Goal: Task Accomplishment & Management: Complete application form

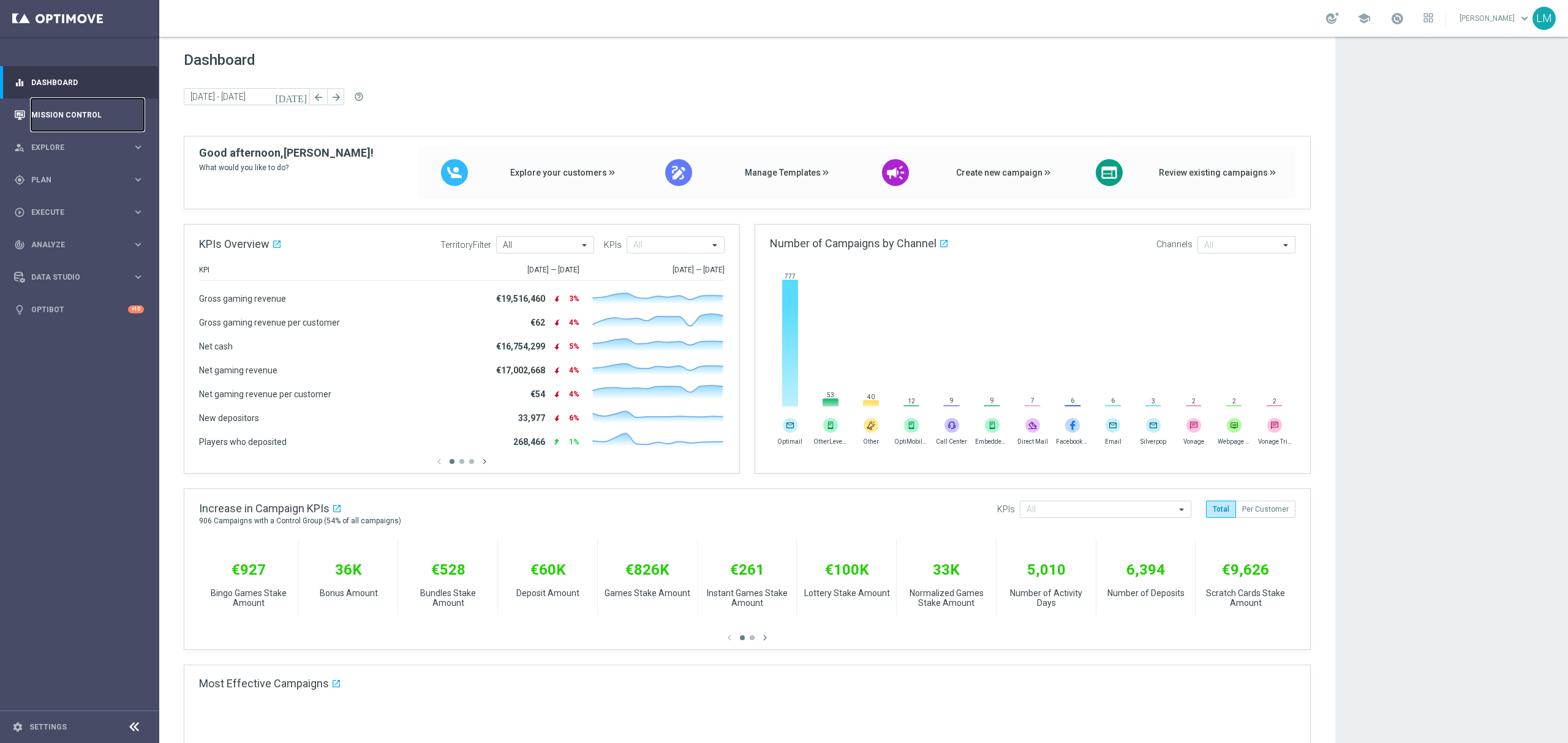
click at [126, 123] on link "Mission Control" at bounding box center [87, 114] width 113 height 32
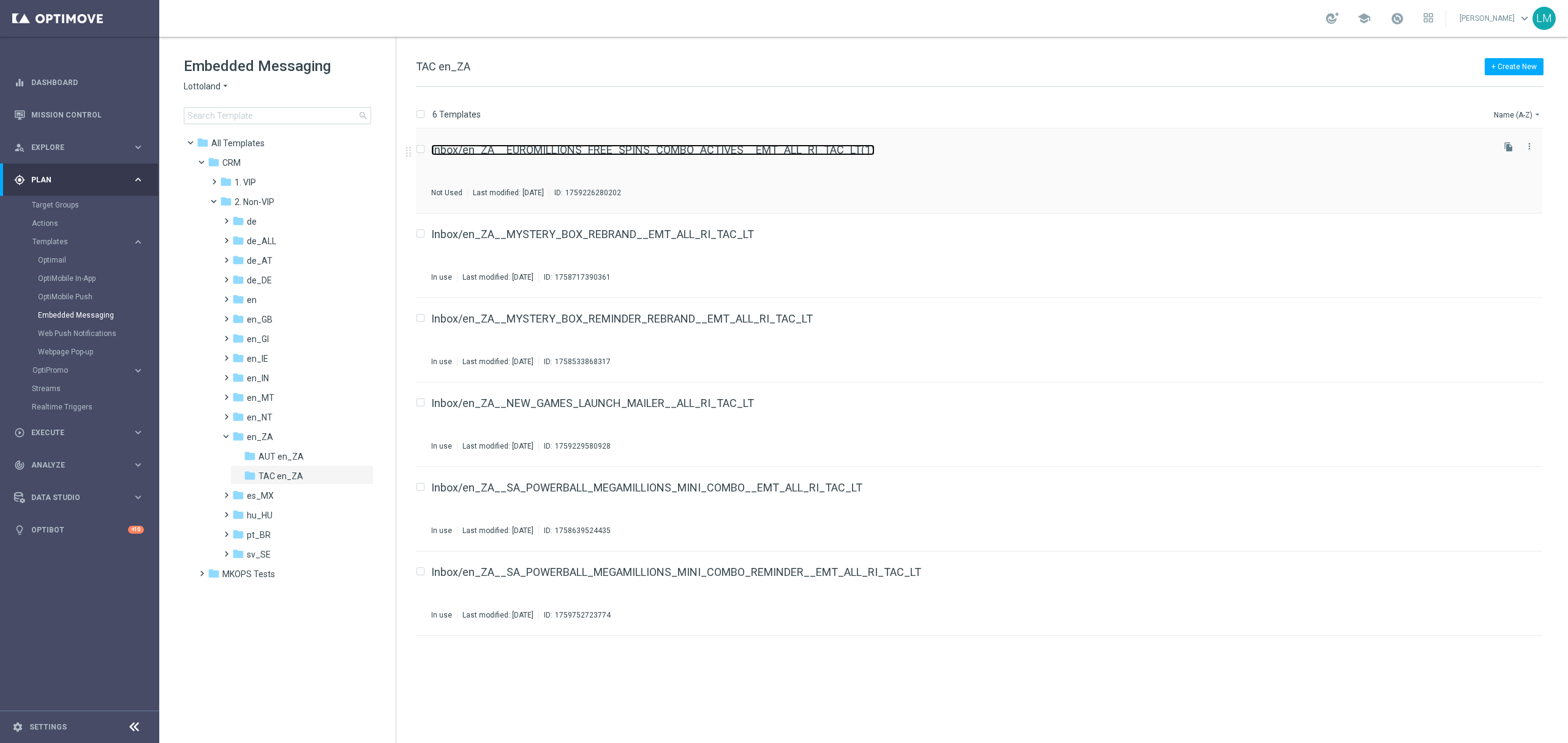
click at [672, 149] on link "Inbox/en_ZA__EUROMILLIONS_FREE_SPINS_COMBO_ACTIVES__EMT_ALL_RI_TAC_LT(1)" at bounding box center [653, 150] width 444 height 11
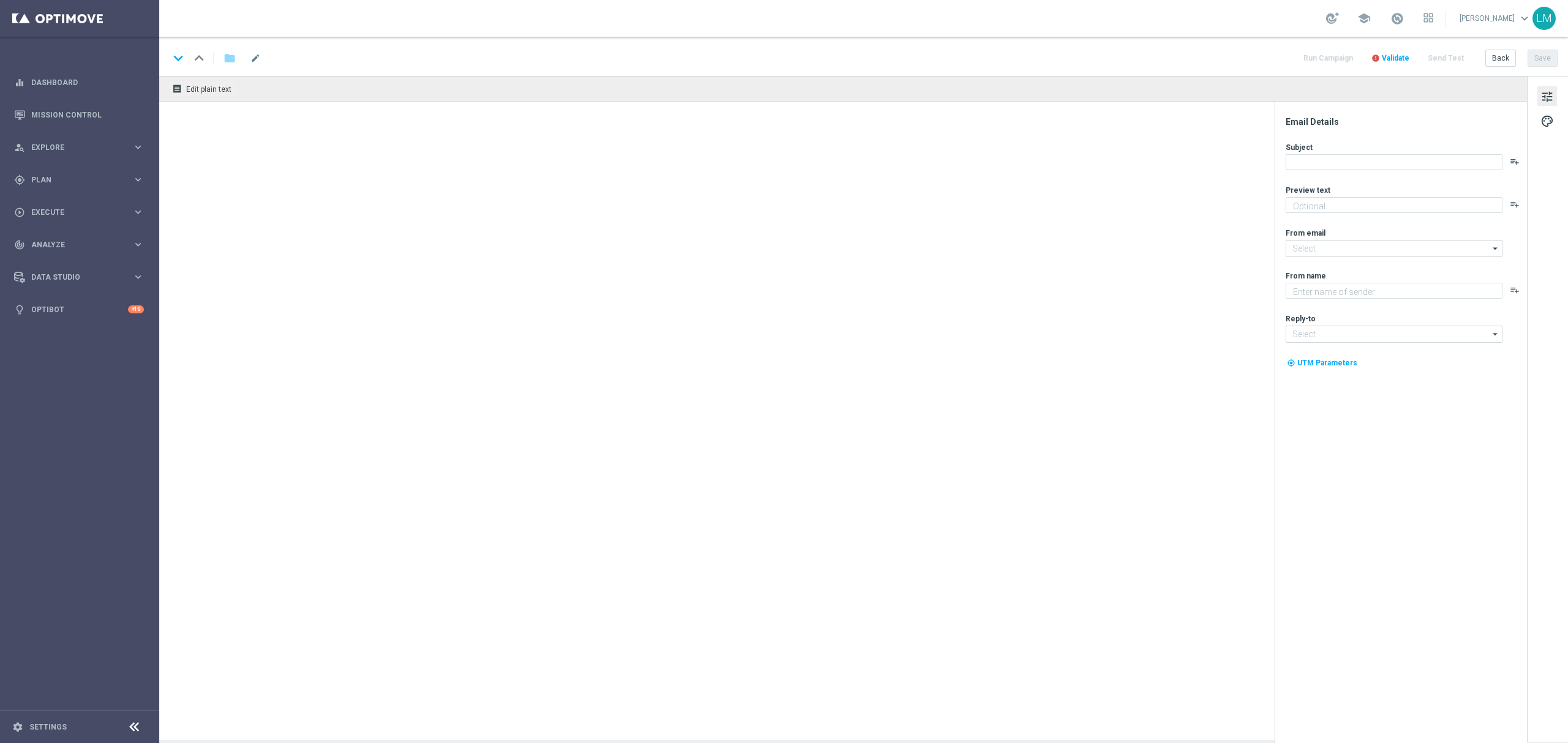
type textarea "This R500 Bonus is all yours!"
type input "[EMAIL_ADDRESS][DOMAIN_NAME]"
type textarea "Lottoland"
type input "[EMAIL_ADDRESS][DOMAIN_NAME]"
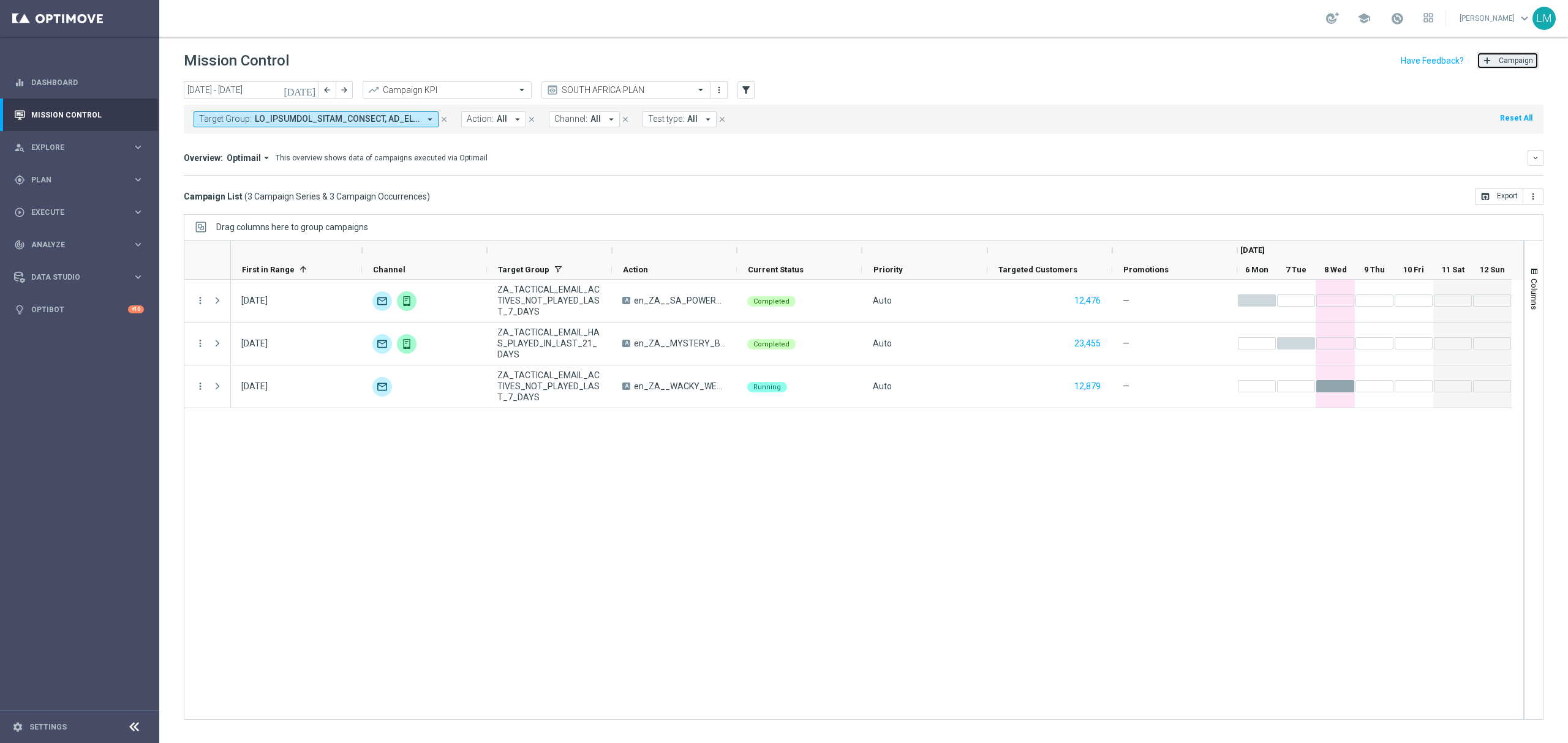
click at [1506, 62] on span "Campaign" at bounding box center [1515, 60] width 34 height 8
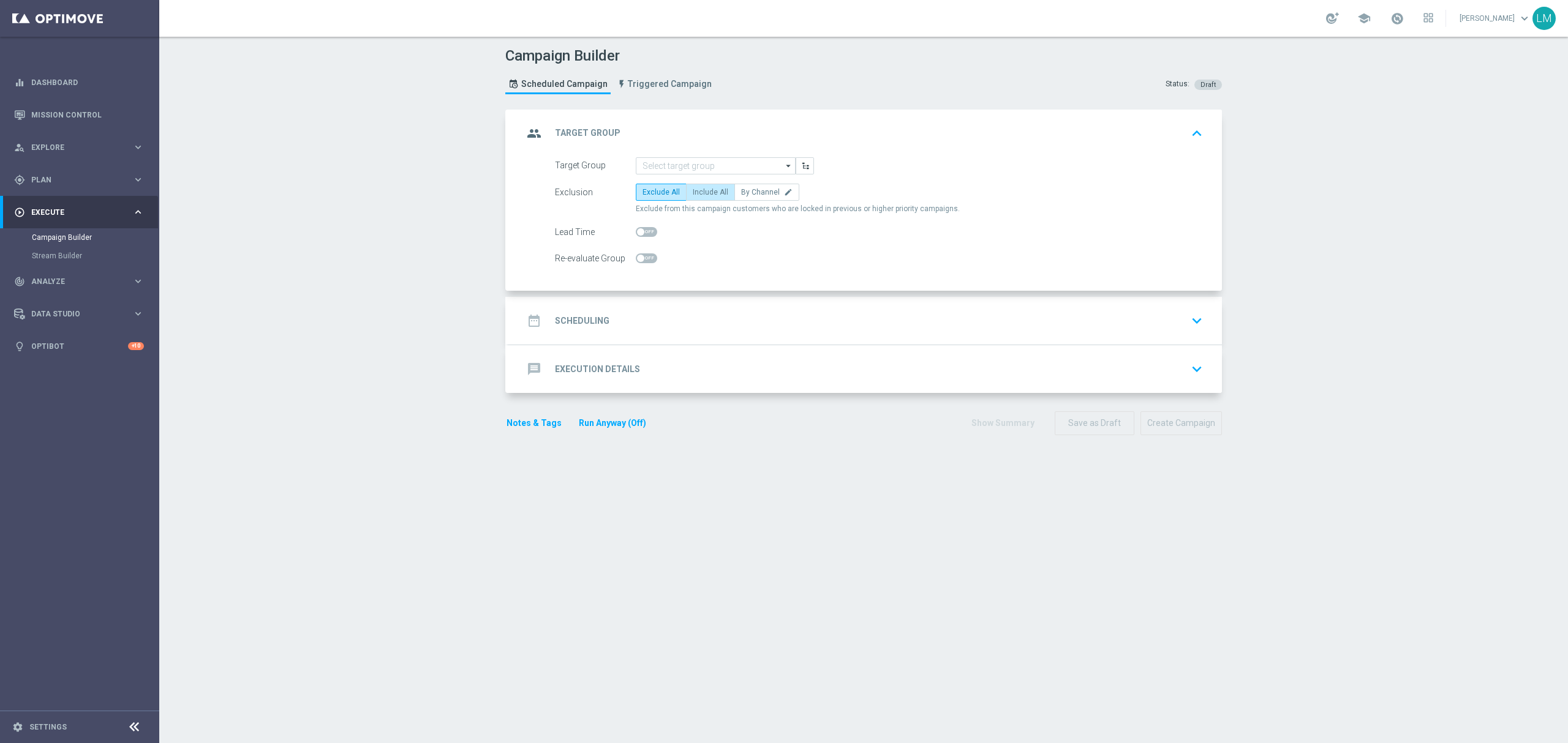
click at [699, 185] on label "Include All" at bounding box center [710, 192] width 49 height 17
click at [699, 190] on input "Include All" at bounding box center [696, 194] width 8 height 8
radio input "true"
click at [691, 166] on input at bounding box center [716, 166] width 160 height 17
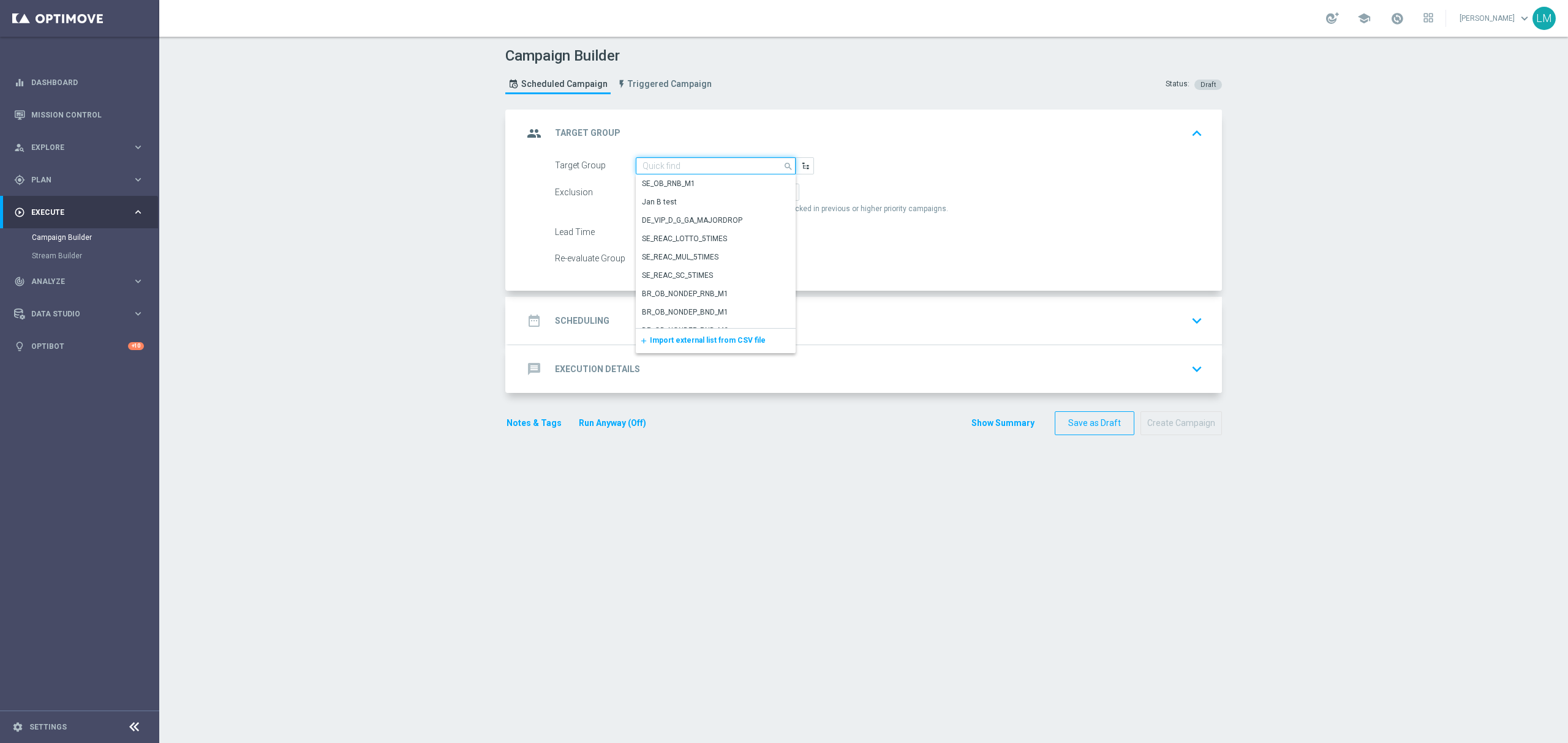
paste input "ZA_TACTICAL_EMAIL_BIG_DEPOSITS_BIG_LOSERS_LAST_WEEK"
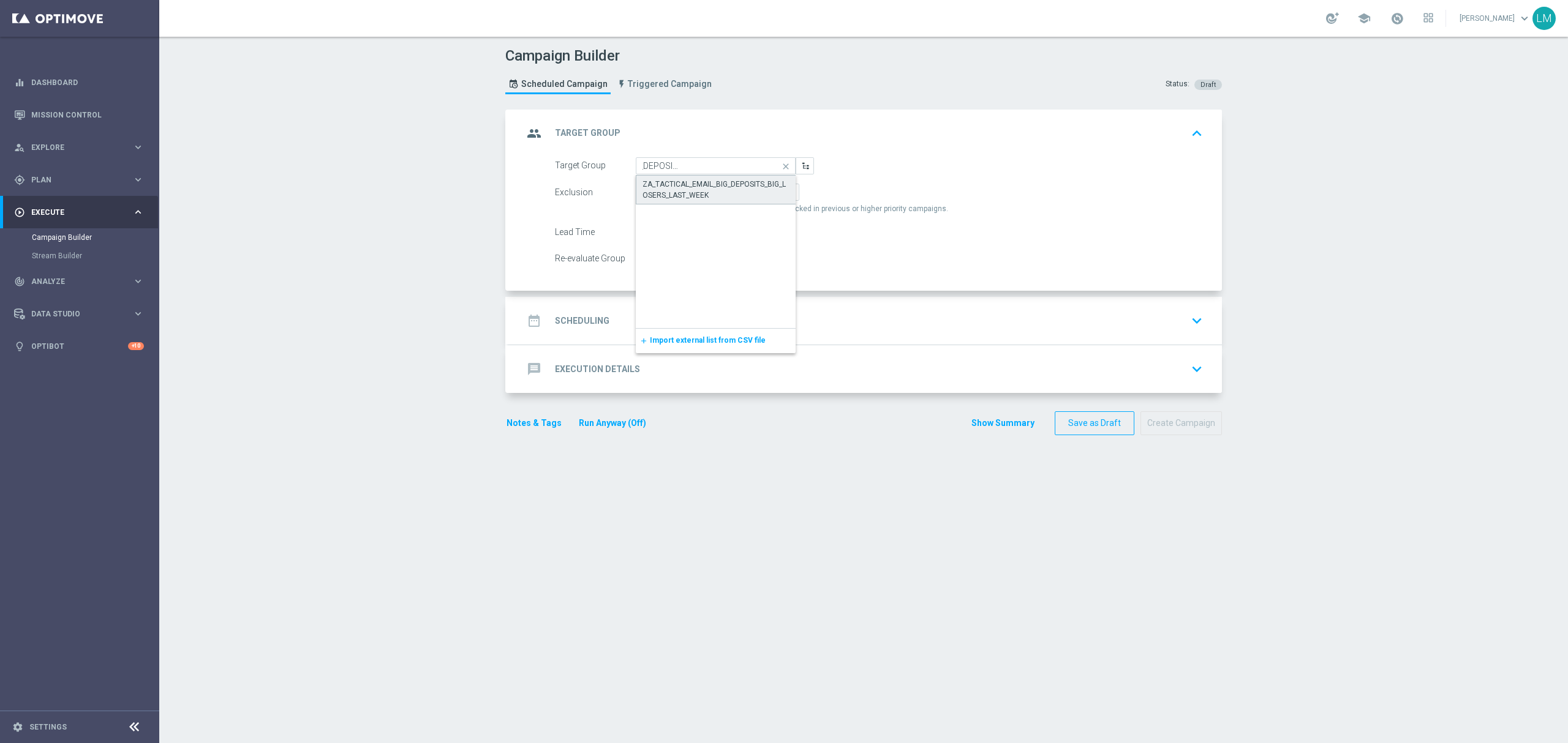
click at [694, 184] on div "ZA_TACTICAL_EMAIL_BIG_DEPOSITS_BIG_LOSERS_LAST_WEEK" at bounding box center [715, 189] width 147 height 22
type input "ZA_TACTICAL_EMAIL_BIG_DEPOSITS_BIG_LOSERS_LAST_WEEK"
click at [716, 309] on div "date_range Scheduling keyboard_arrow_down" at bounding box center [865, 321] width 713 height 48
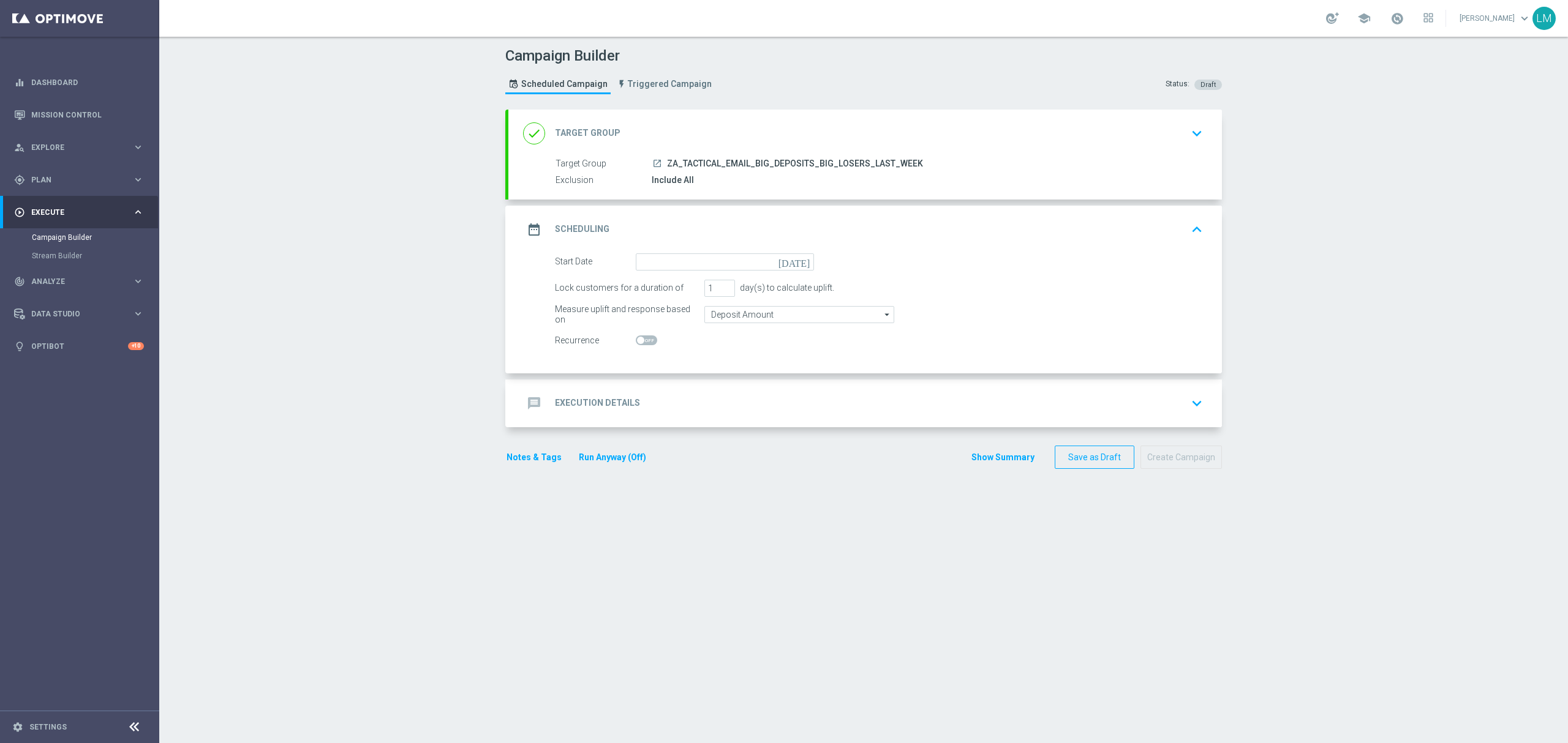
click at [792, 265] on icon "[DATE]" at bounding box center [796, 260] width 36 height 13
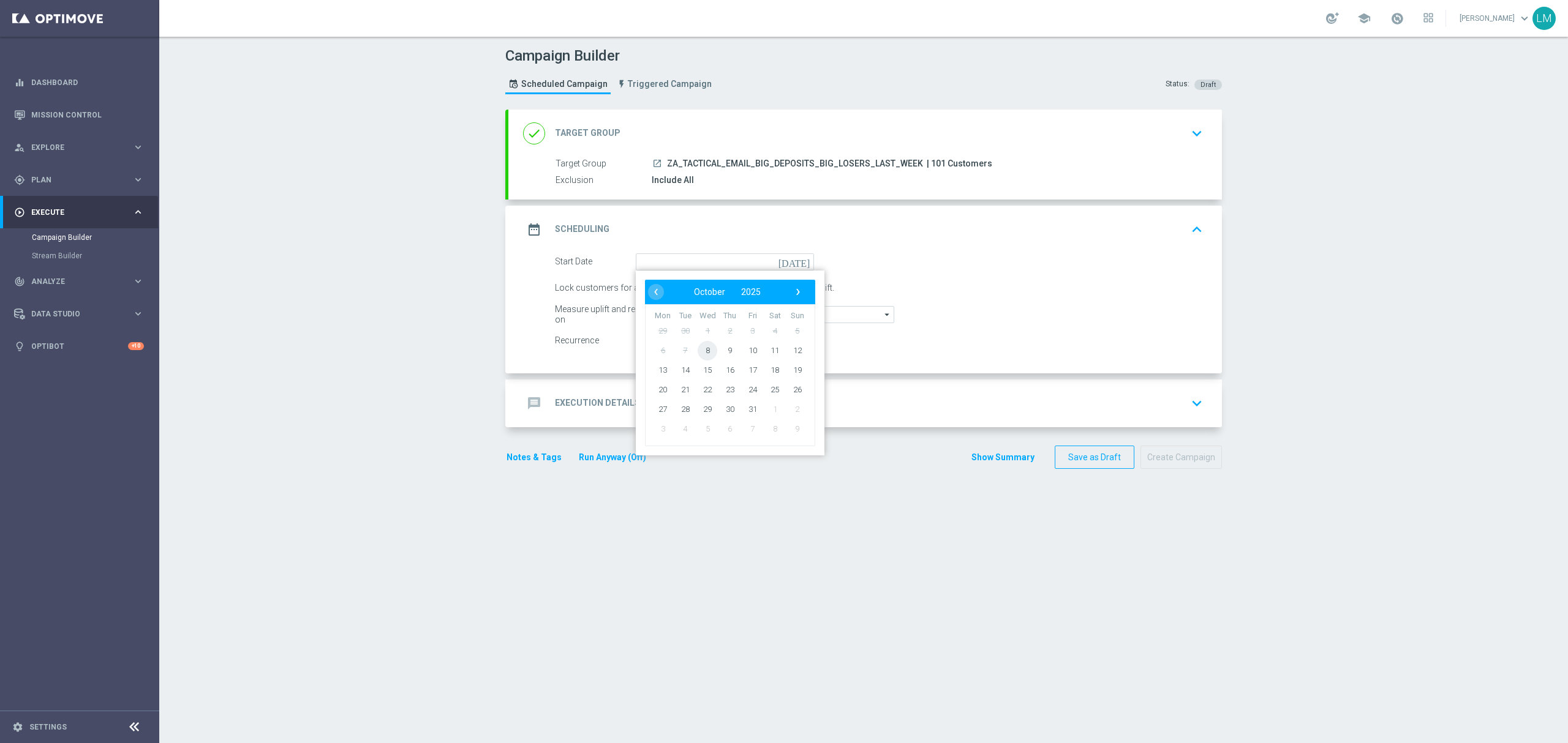
click at [704, 353] on span "8" at bounding box center [707, 350] width 20 height 20
type input "[DATE]"
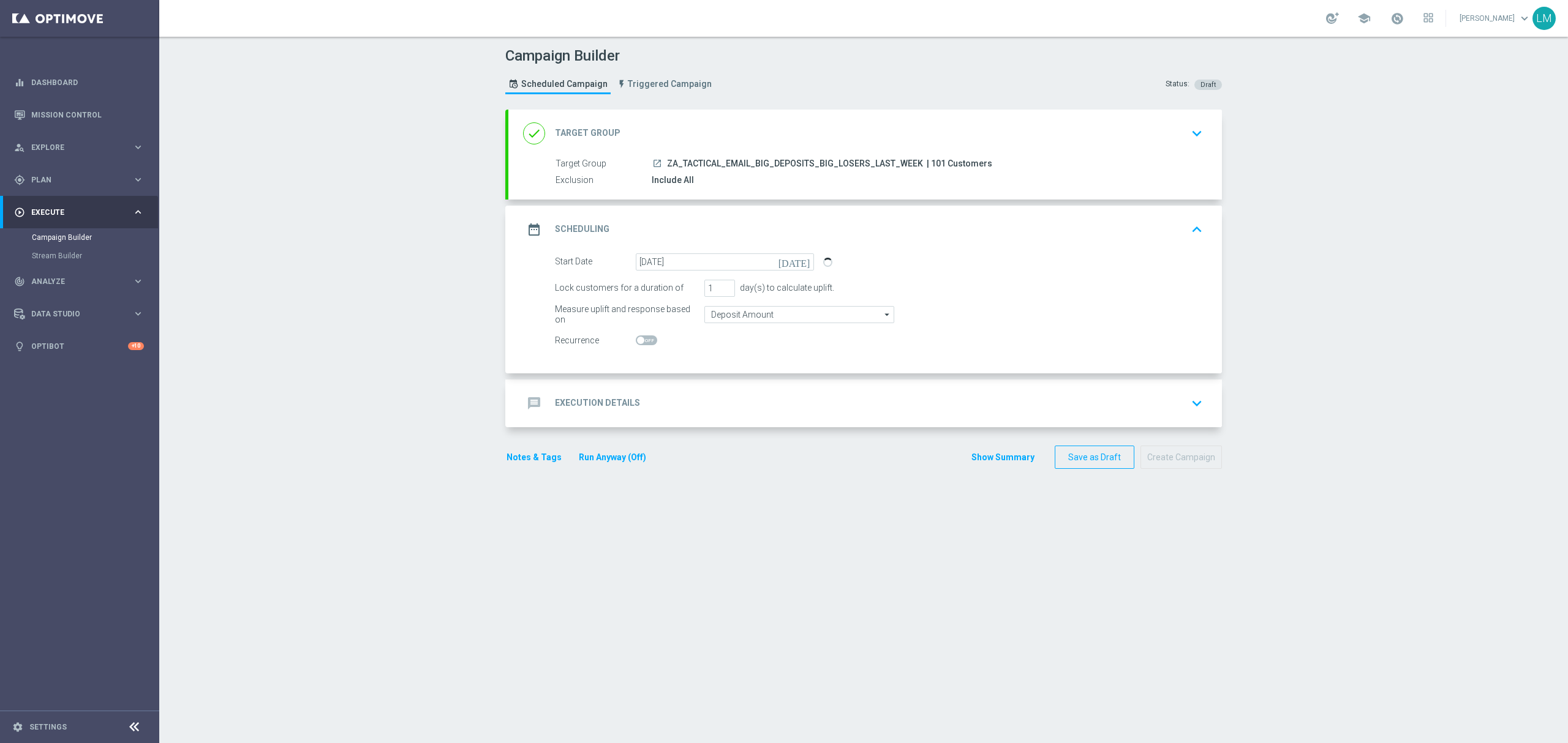
click at [728, 417] on div "message Execution Details keyboard_arrow_down" at bounding box center [865, 403] width 713 height 48
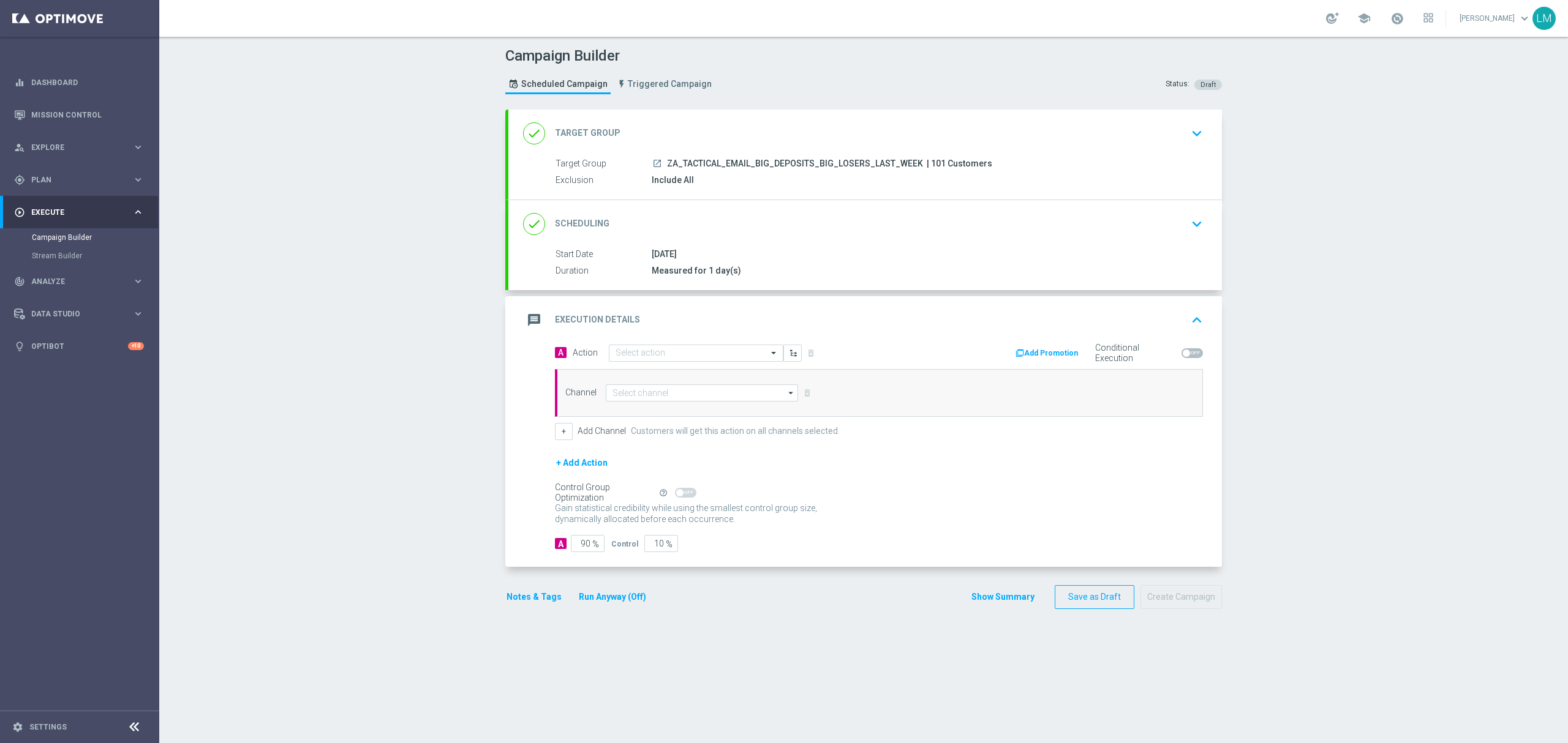
click at [648, 338] on div "message Execution Details keyboard_arrow_up" at bounding box center [865, 320] width 713 height 48
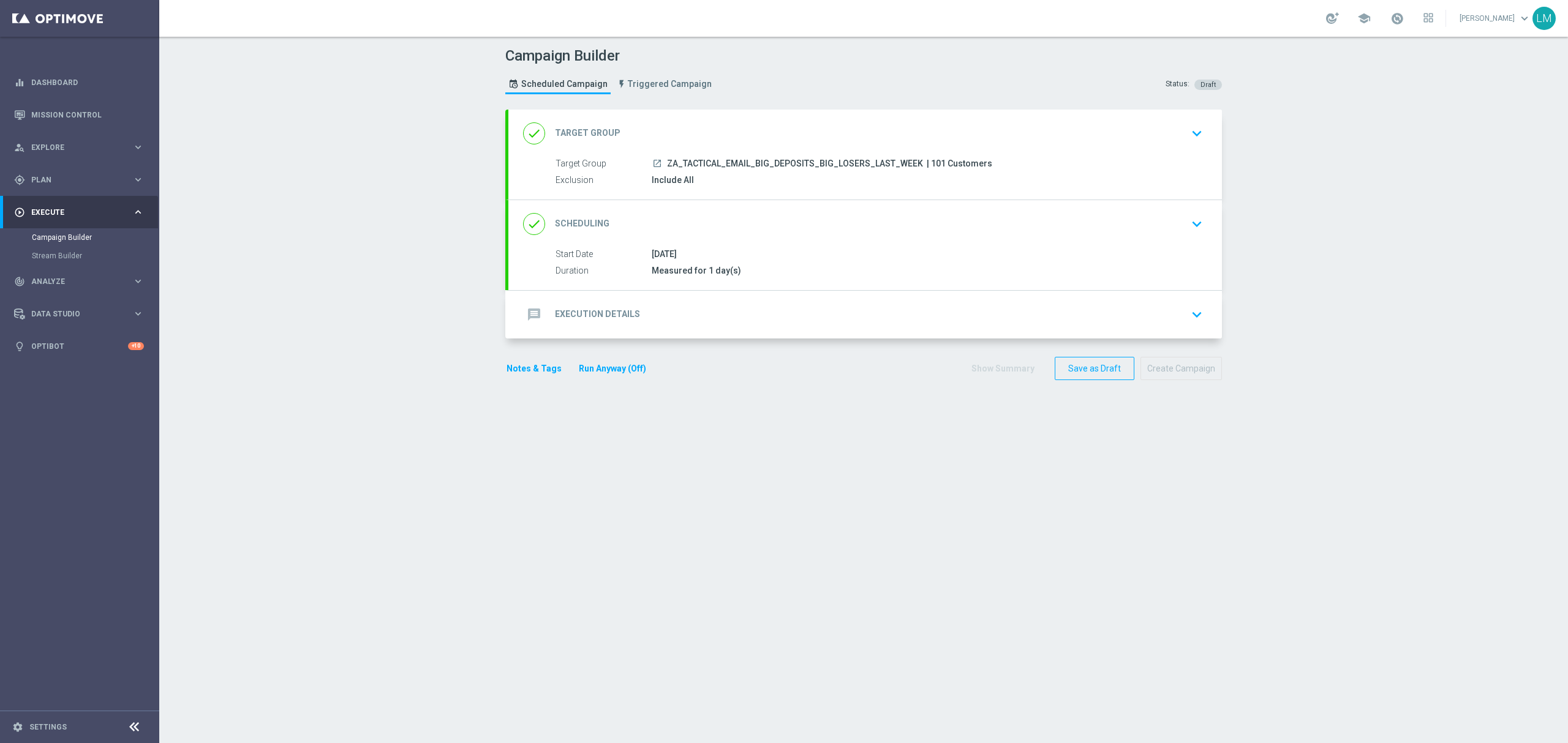
click at [653, 314] on div "message Execution Details keyboard_arrow_down" at bounding box center [865, 314] width 684 height 23
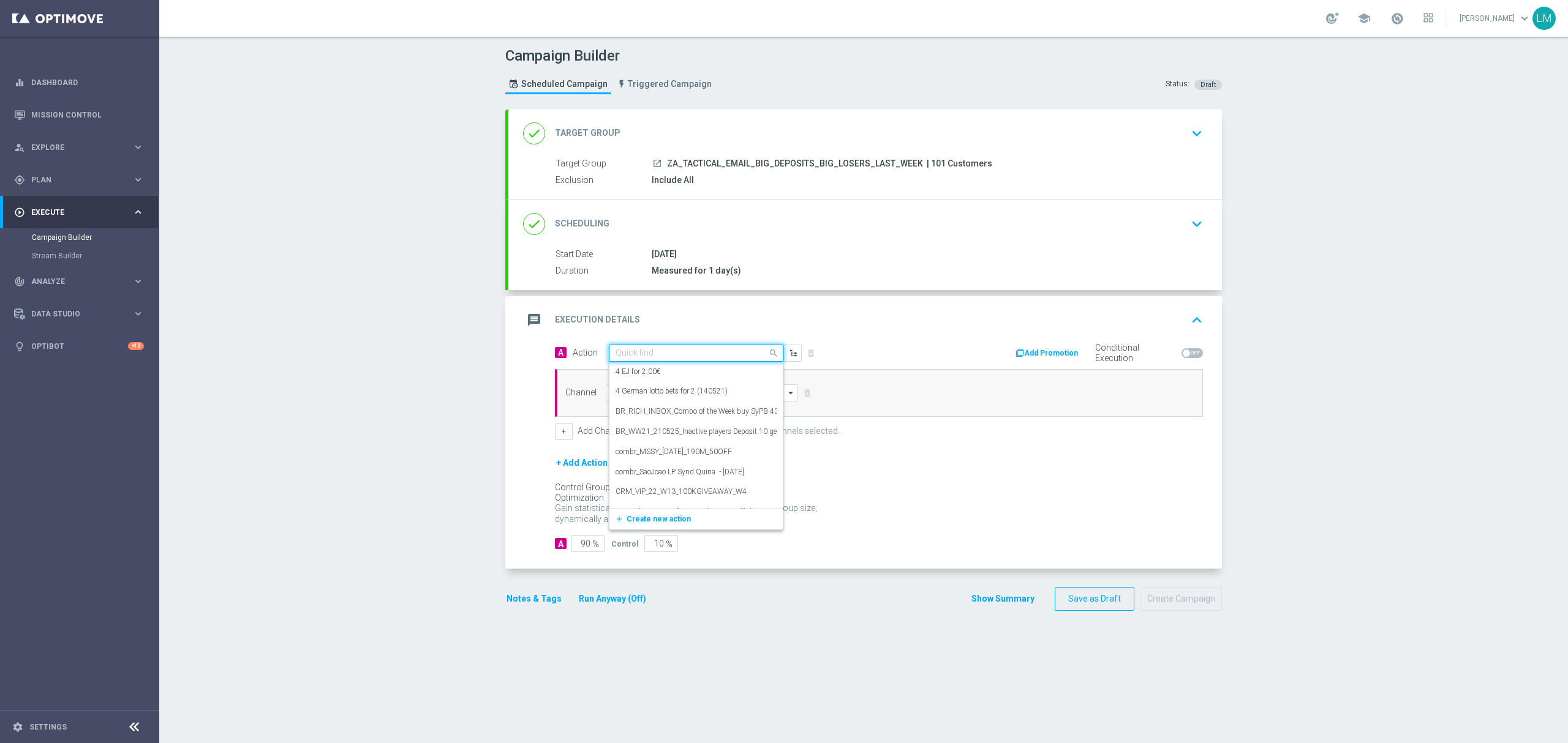
click at [641, 350] on input "text" at bounding box center [684, 353] width 137 height 11
paste input "en_ZA__EXCEPTIONAL_DEPOSITOR_BONUS_DROP__EMT_ALL_EM_TAC_LT"
type input "en_ZA__EXCEPTIONAL_DEPOSITOR_BONUS_DROP__EMT_ALL_EM_TAC_LT"
click at [647, 370] on label "en_ZA__EXCEPTIONAL_DEPOSITOR_BONUS_DROP__EMT_ALL_EM_TAC_LT" at bounding box center [738, 374] width 246 height 11
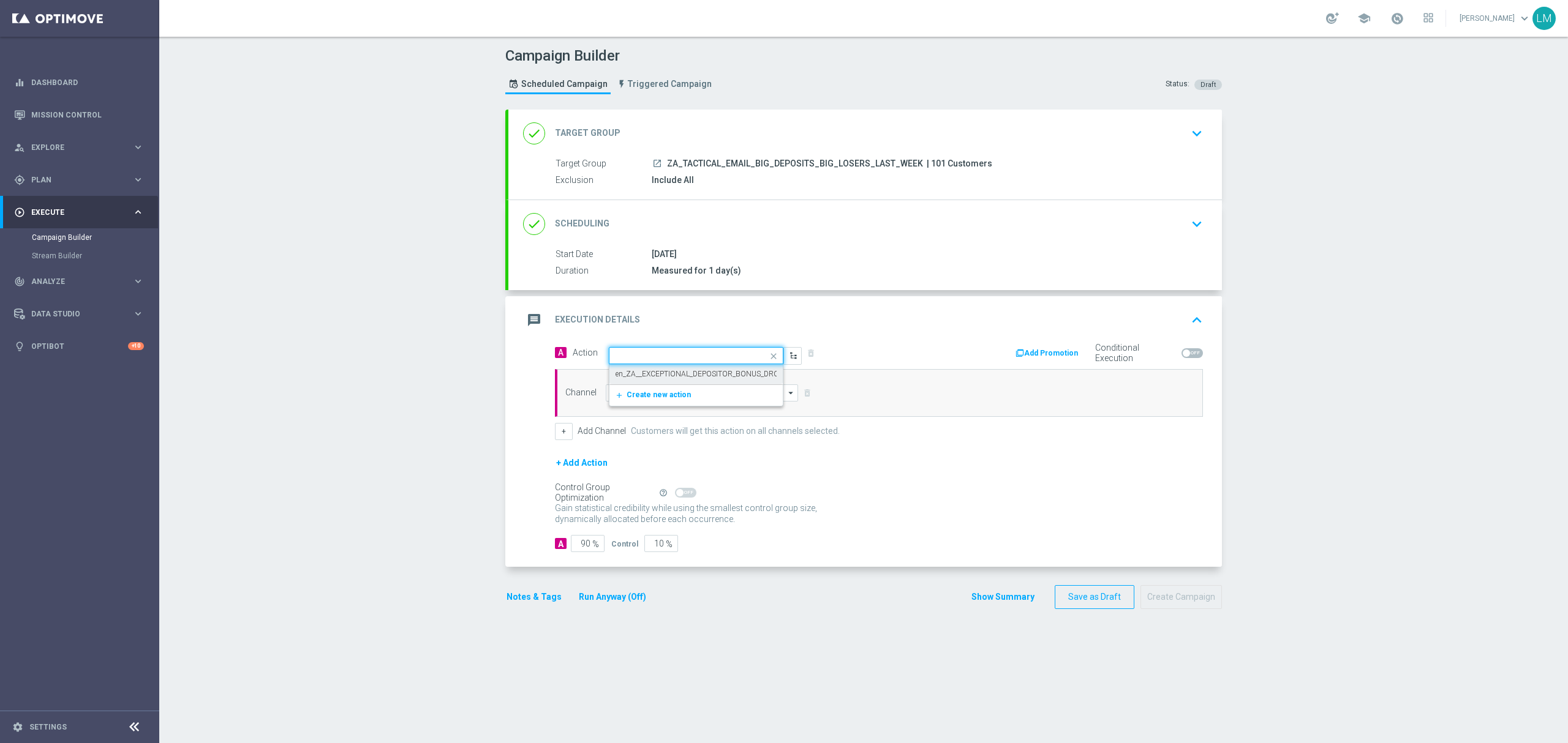
scroll to position [0, 0]
click at [656, 395] on input at bounding box center [702, 393] width 192 height 17
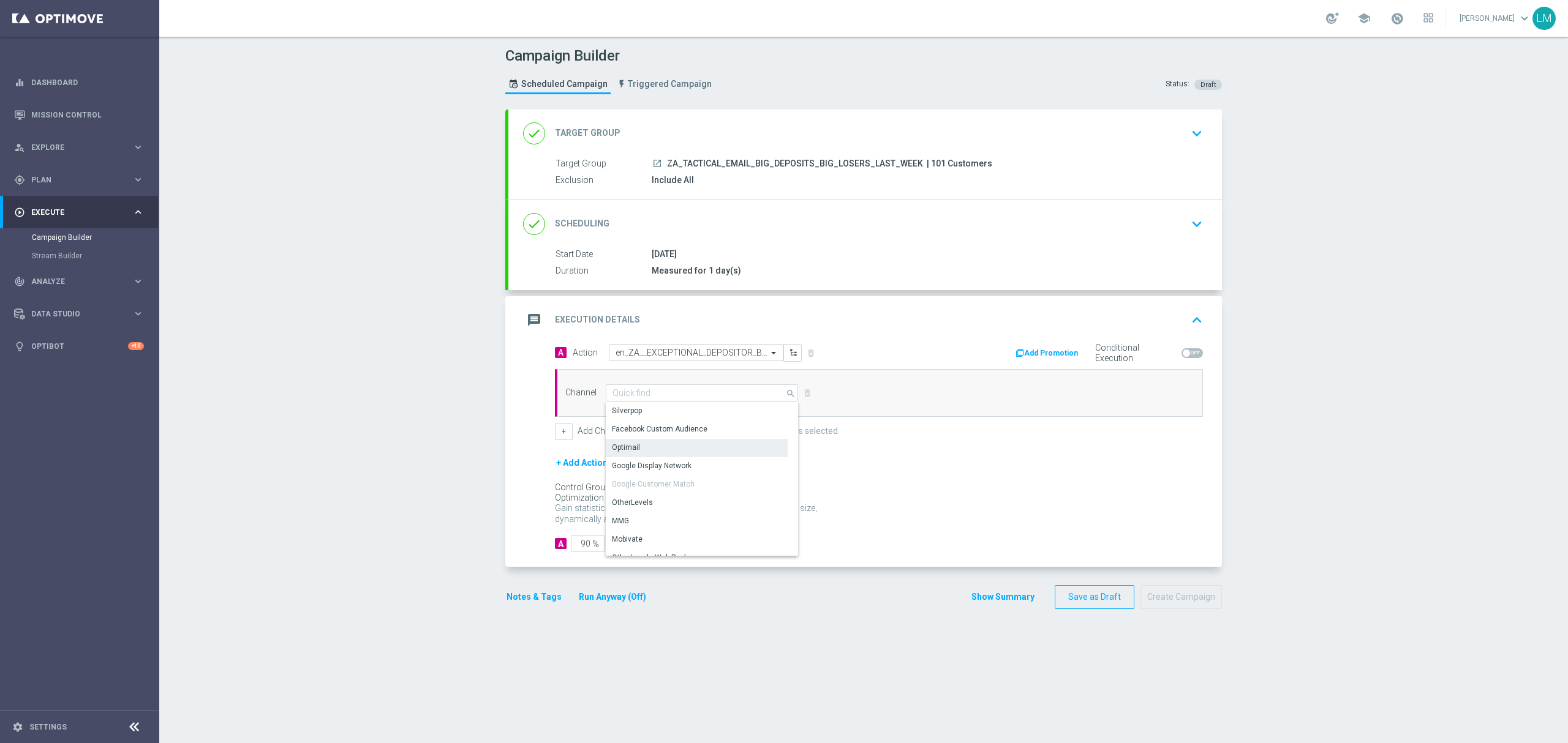
click at [656, 449] on div "Optimail" at bounding box center [696, 448] width 182 height 17
type input "Optimail"
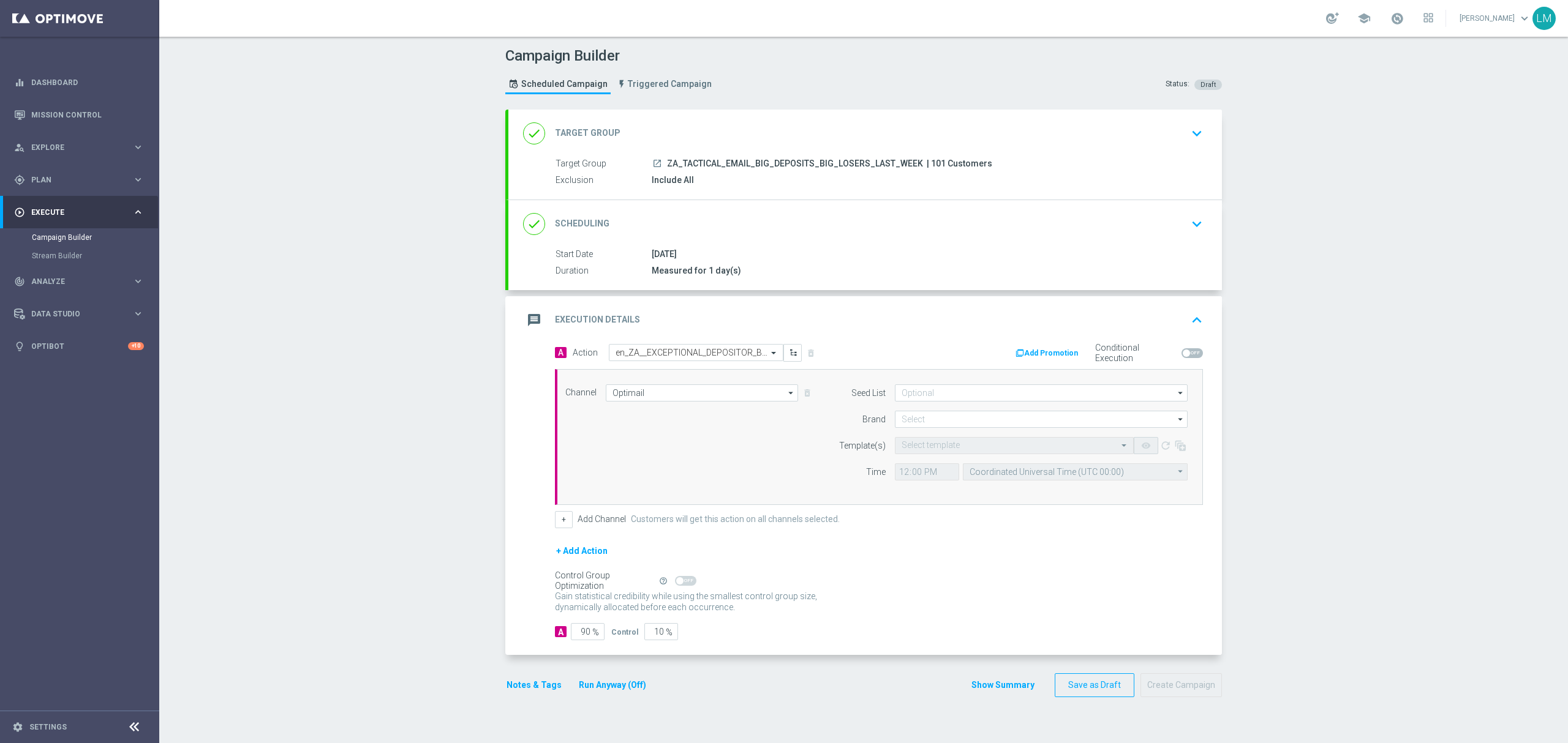
click at [554, 431] on div "Channel Optimail Optimail arrow_drop_down Drag here to set row groups Drag here…" at bounding box center [878, 437] width 648 height 136
click at [554, 511] on div "A Action Select action en_ZA__EXCEPTIONAL_DEPOSITOR_BONUS_DROP__EMT_ALL_EM_TAC_…" at bounding box center [878, 436] width 666 height 185
click at [557, 519] on button "+" at bounding box center [563, 520] width 18 height 17
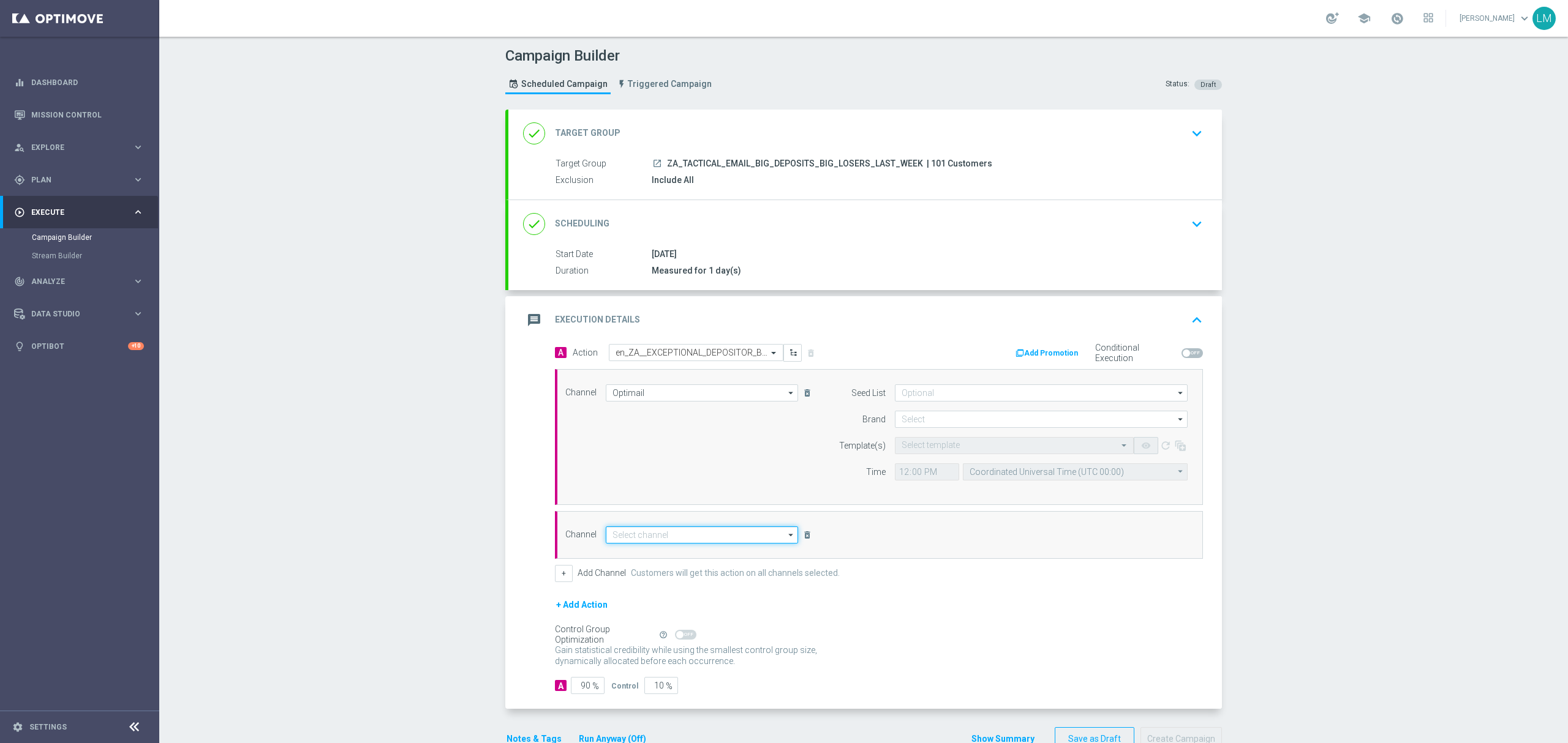
click at [670, 534] on input at bounding box center [702, 535] width 192 height 17
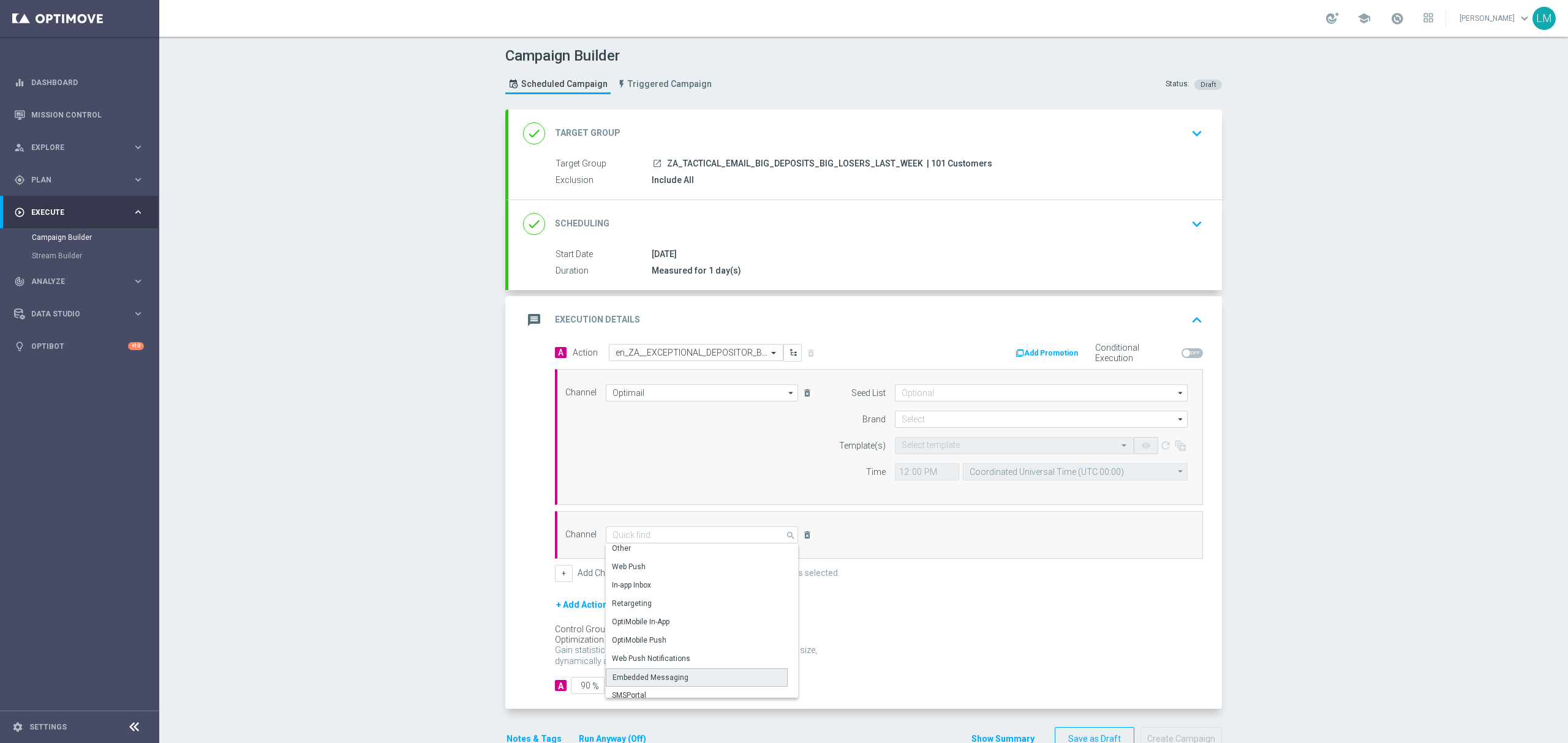
click at [662, 674] on div "Embedded Messaging" at bounding box center [650, 678] width 76 height 11
type input "Embedded Messaging"
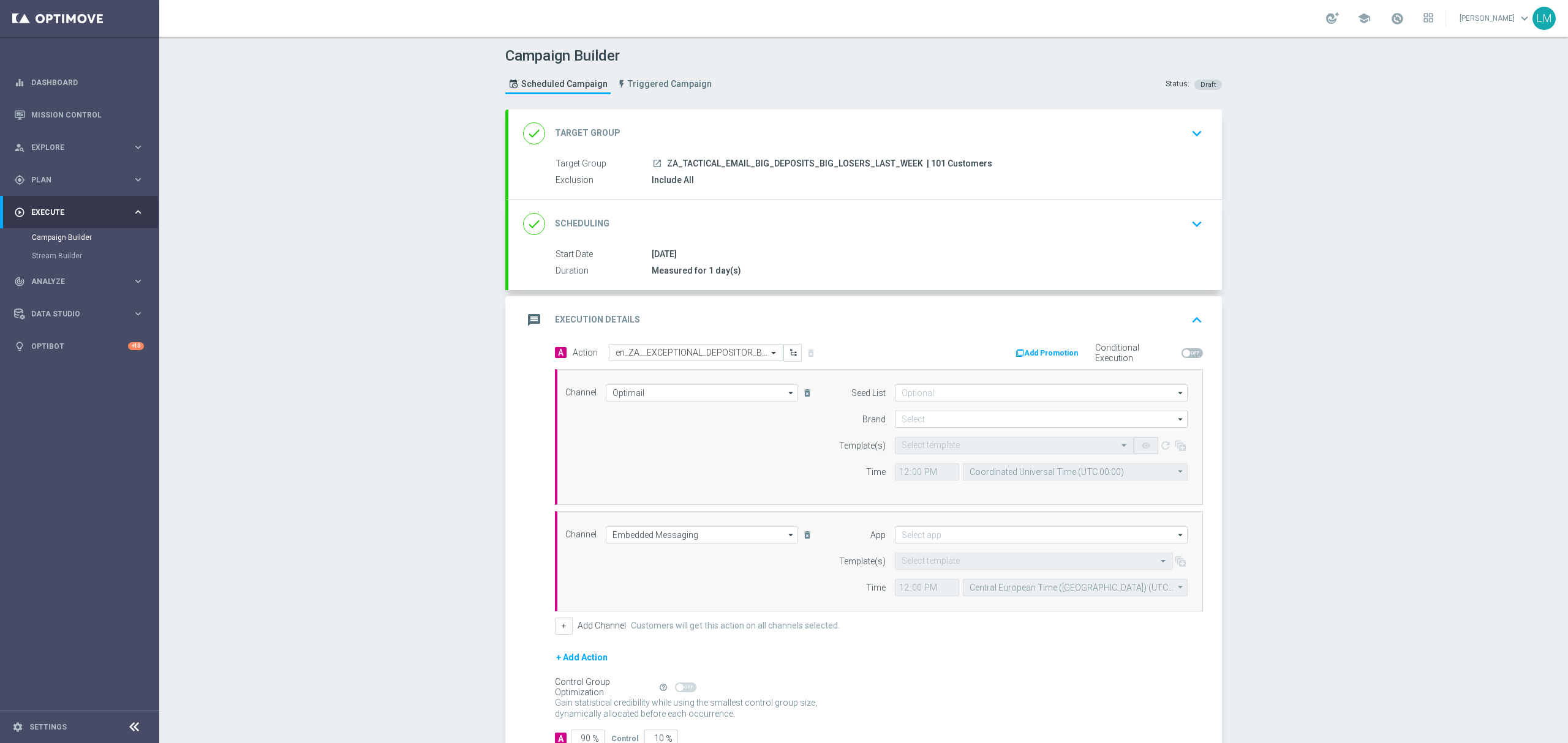
scroll to position [89, 0]
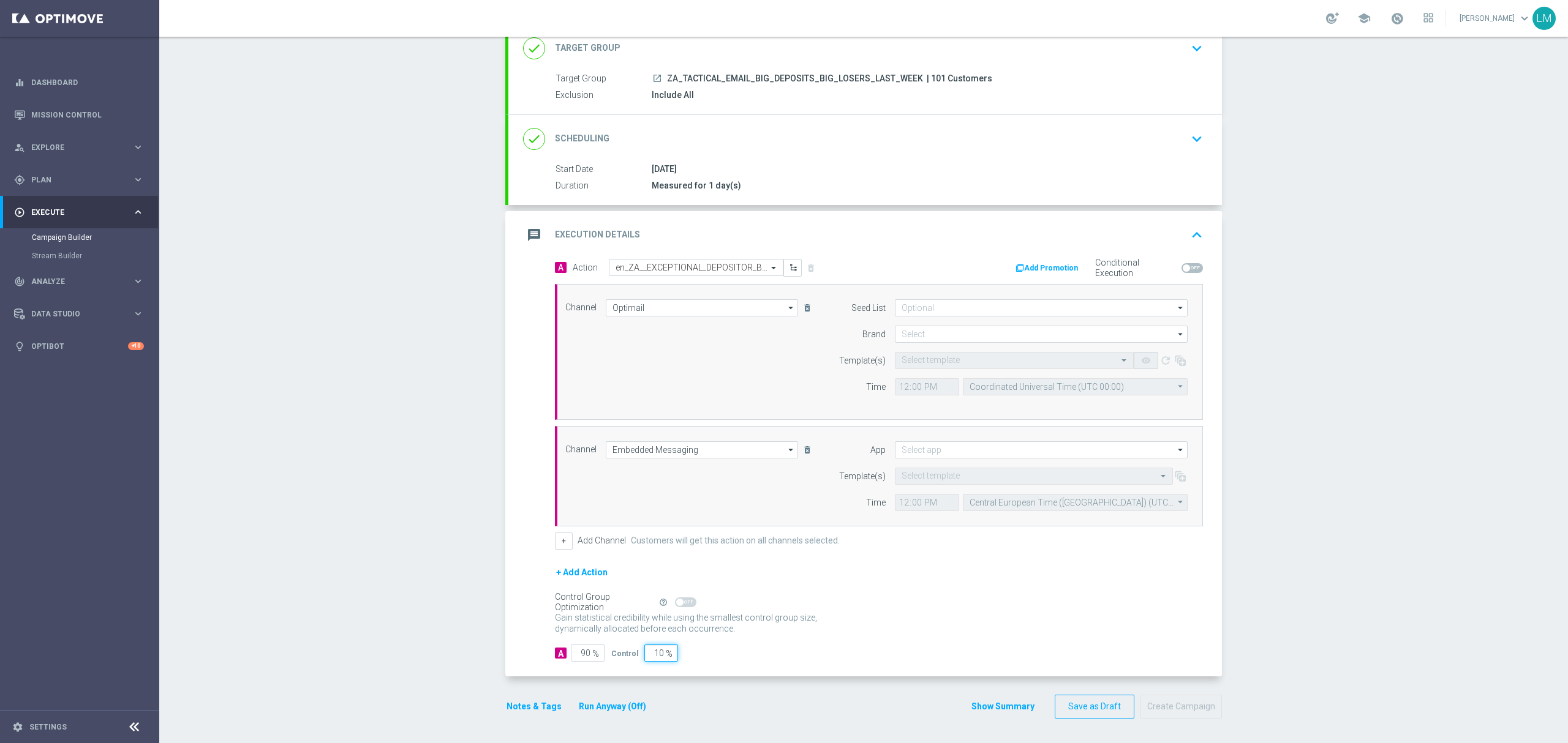
click at [652, 655] on input "10" at bounding box center [661, 653] width 34 height 17
type input "1"
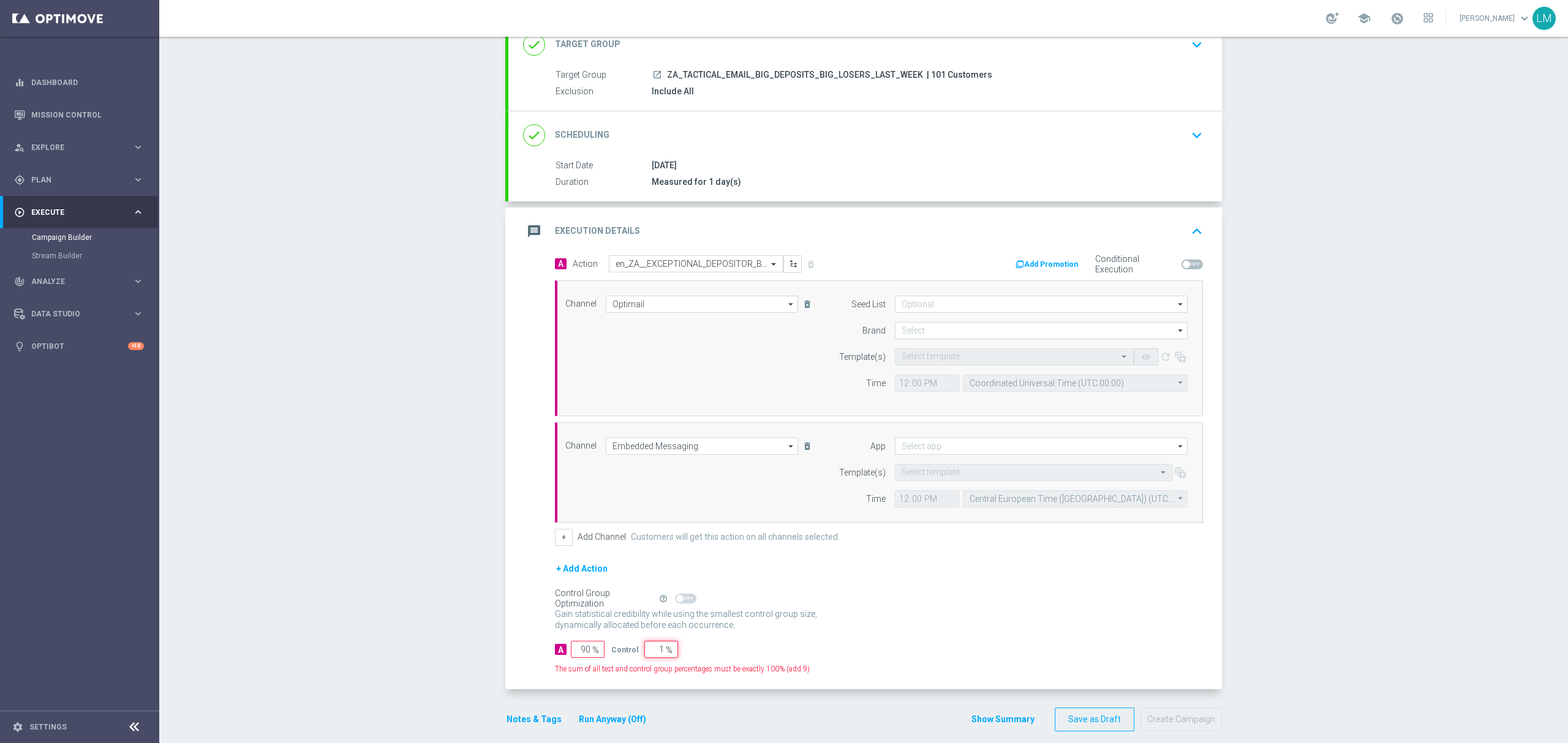
type input "99"
type input "100"
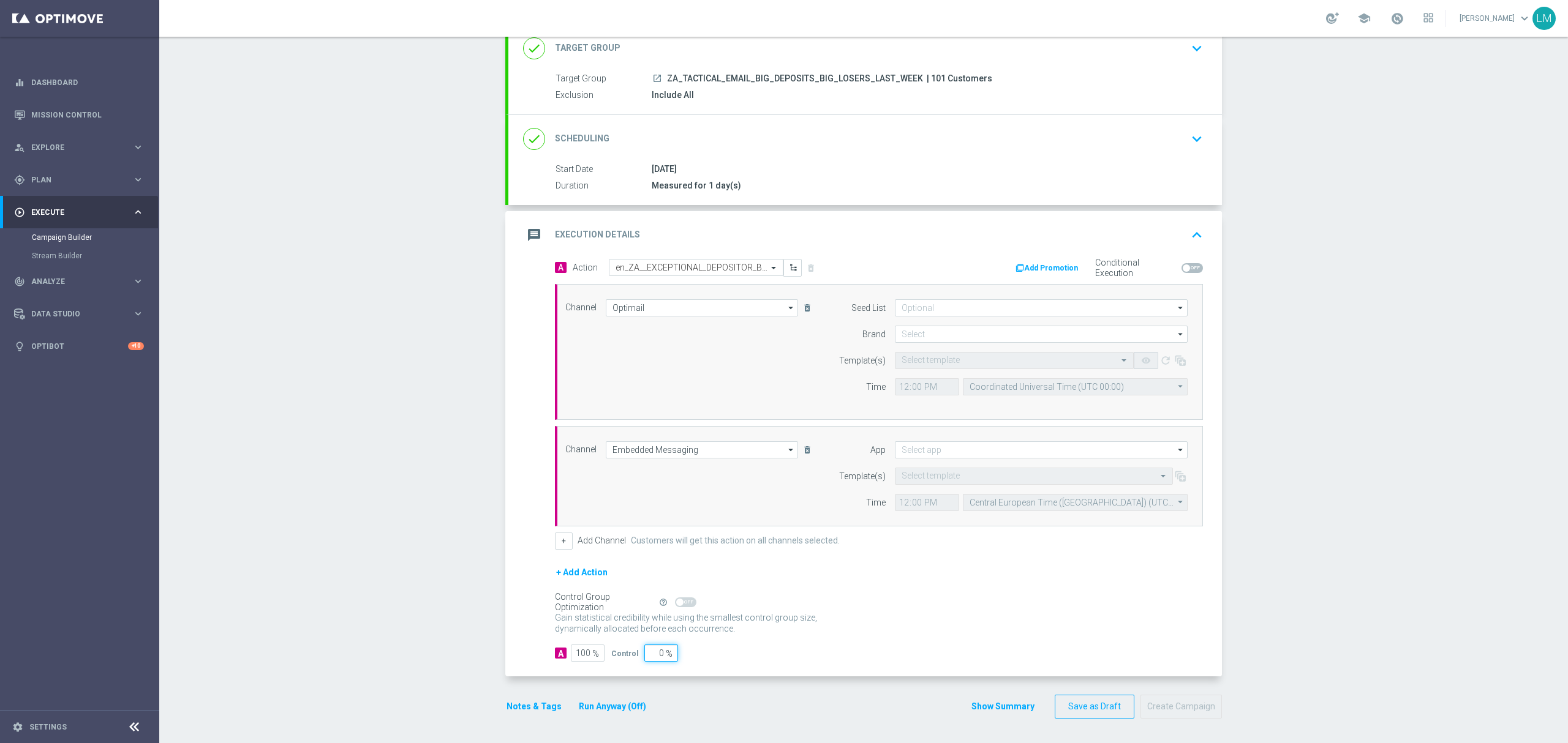
type input "0"
click at [866, 579] on div "+ Add Action" at bounding box center [878, 580] width 648 height 31
click at [941, 331] on input at bounding box center [1041, 334] width 293 height 17
click at [936, 365] on div "lottoland" at bounding box center [1042, 370] width 293 height 17
type input "lottoland"
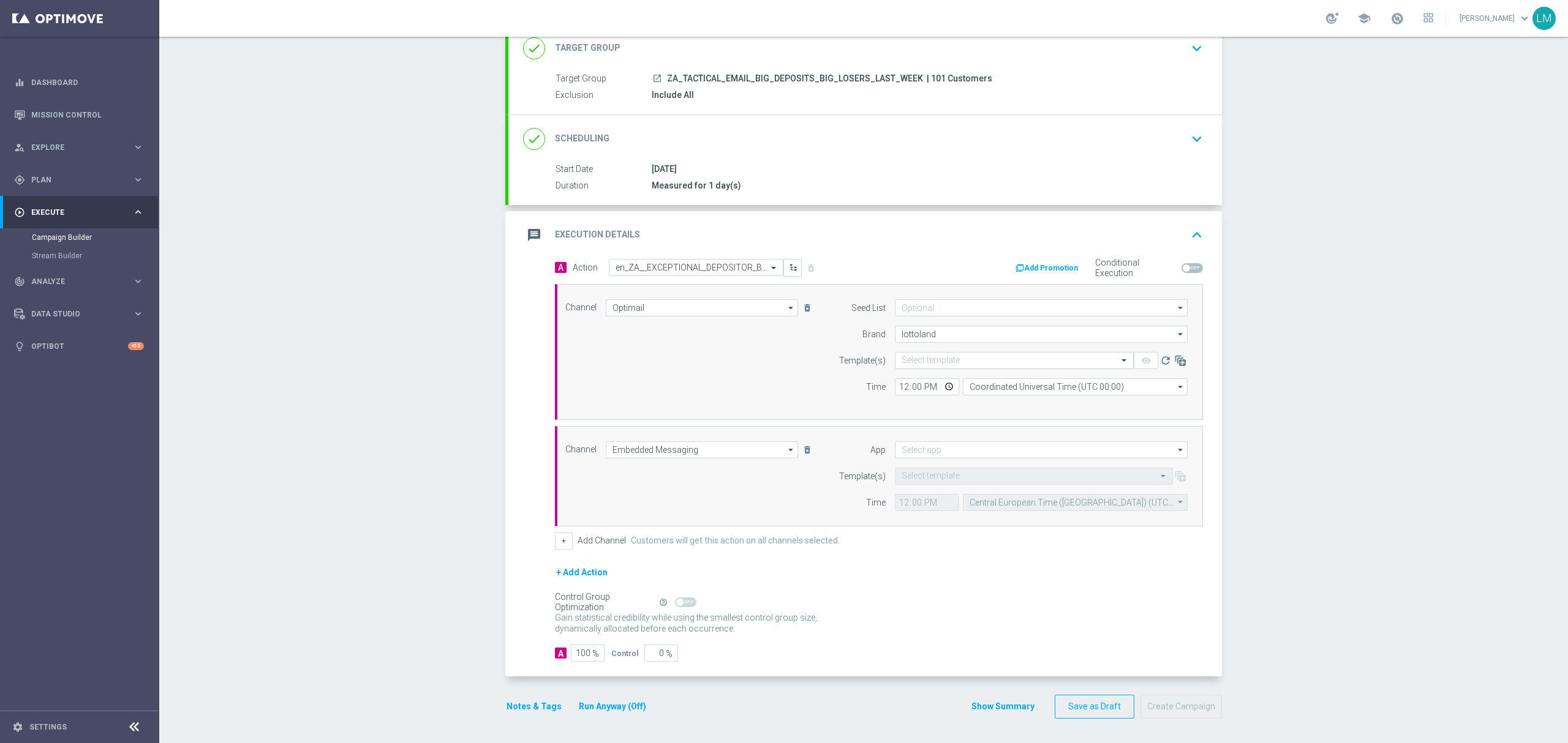
click at [934, 363] on input "text" at bounding box center [1002, 361] width 201 height 11
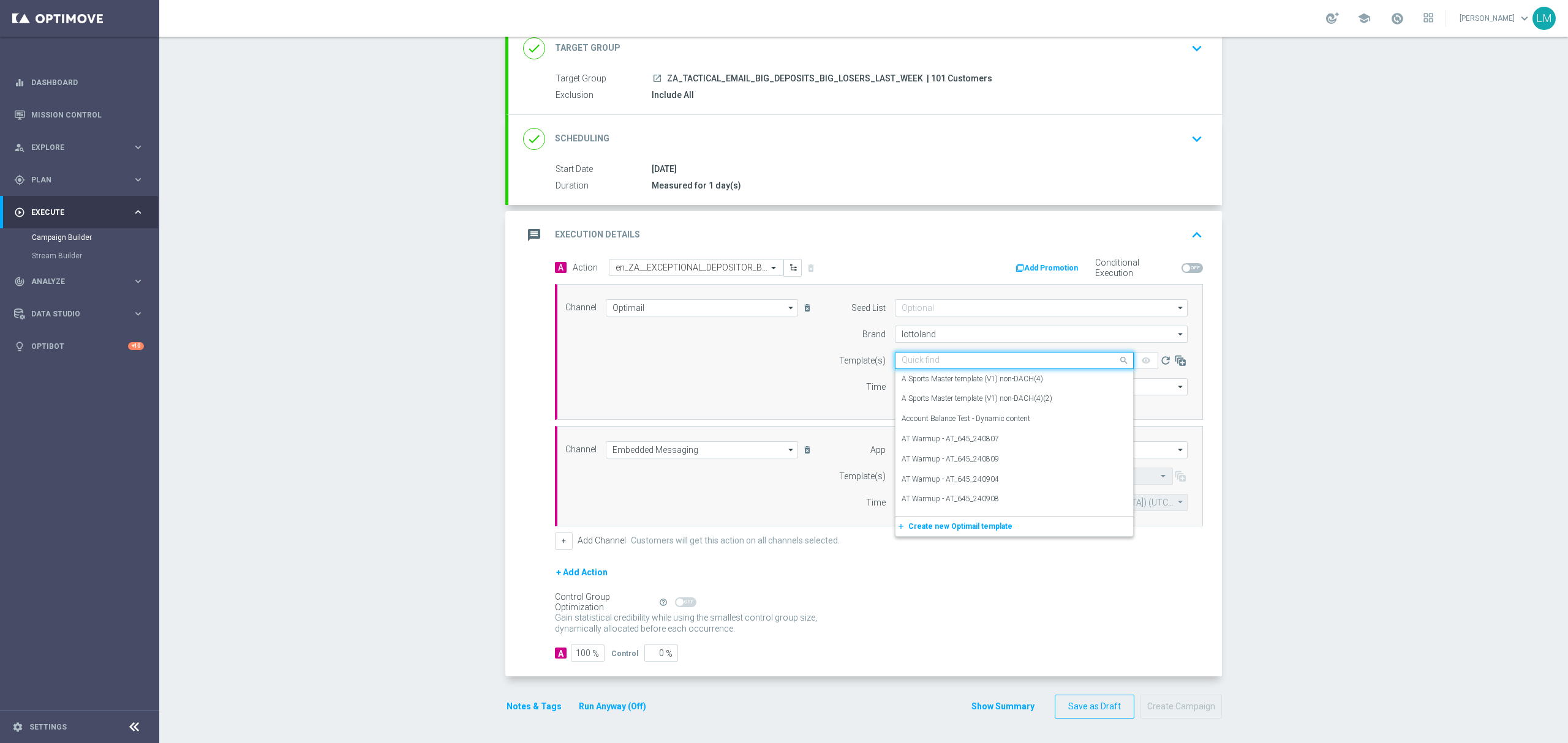
paste input "en_ZA__EXCEPTIONAL_DEPOSITOR_BONUS_DROP__EMT_ALL_EM_TAC_LT"
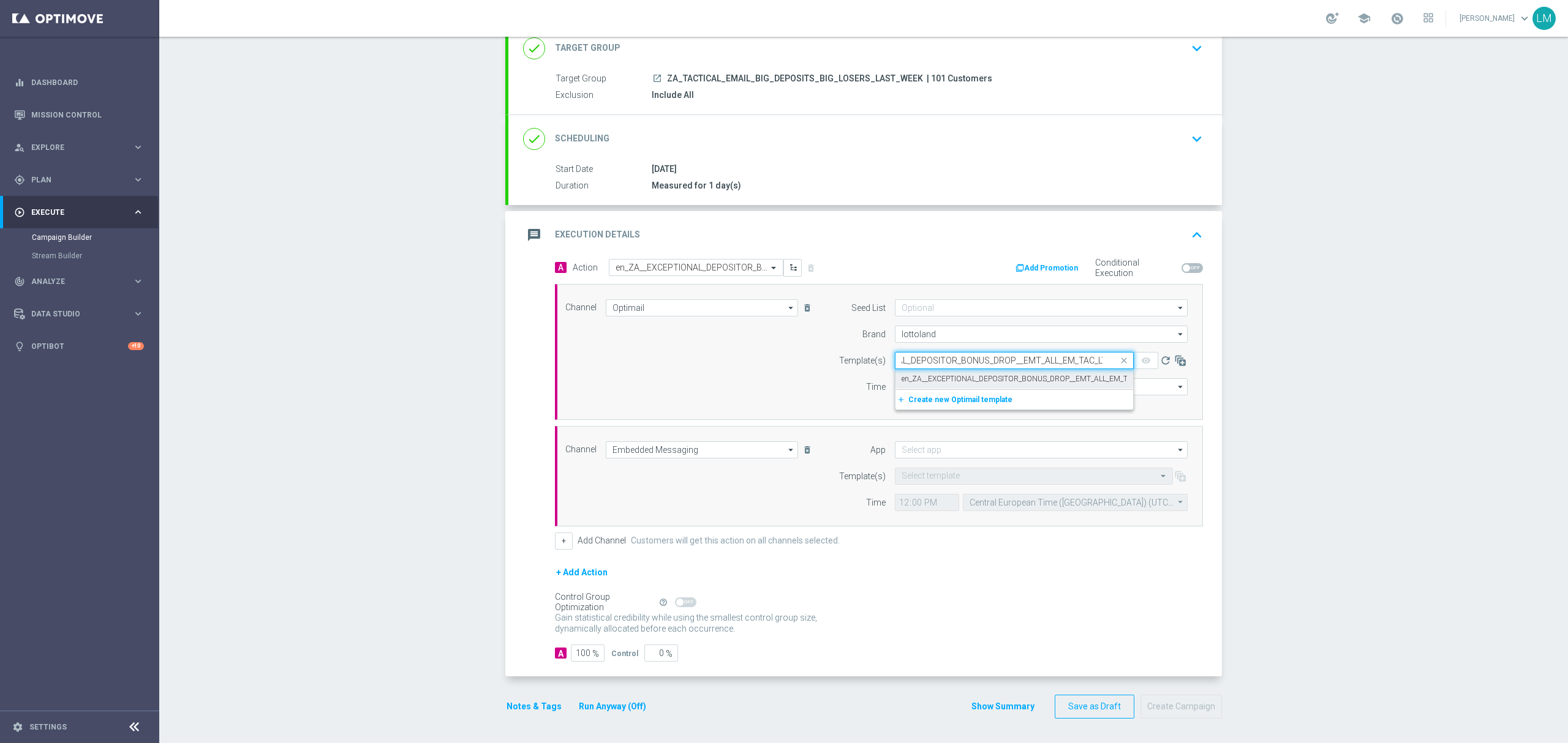
click at [939, 377] on label "en_ZA__EXCEPTIONAL_DEPOSITOR_BONUS_DROP__EMT_ALL_EM_TAC_LT" at bounding box center [1024, 379] width 246 height 11
type input "en_ZA__EXCEPTIONAL_DEPOSITOR_BONUS_DROP__EMT_ALL_EM_TAC_LT"
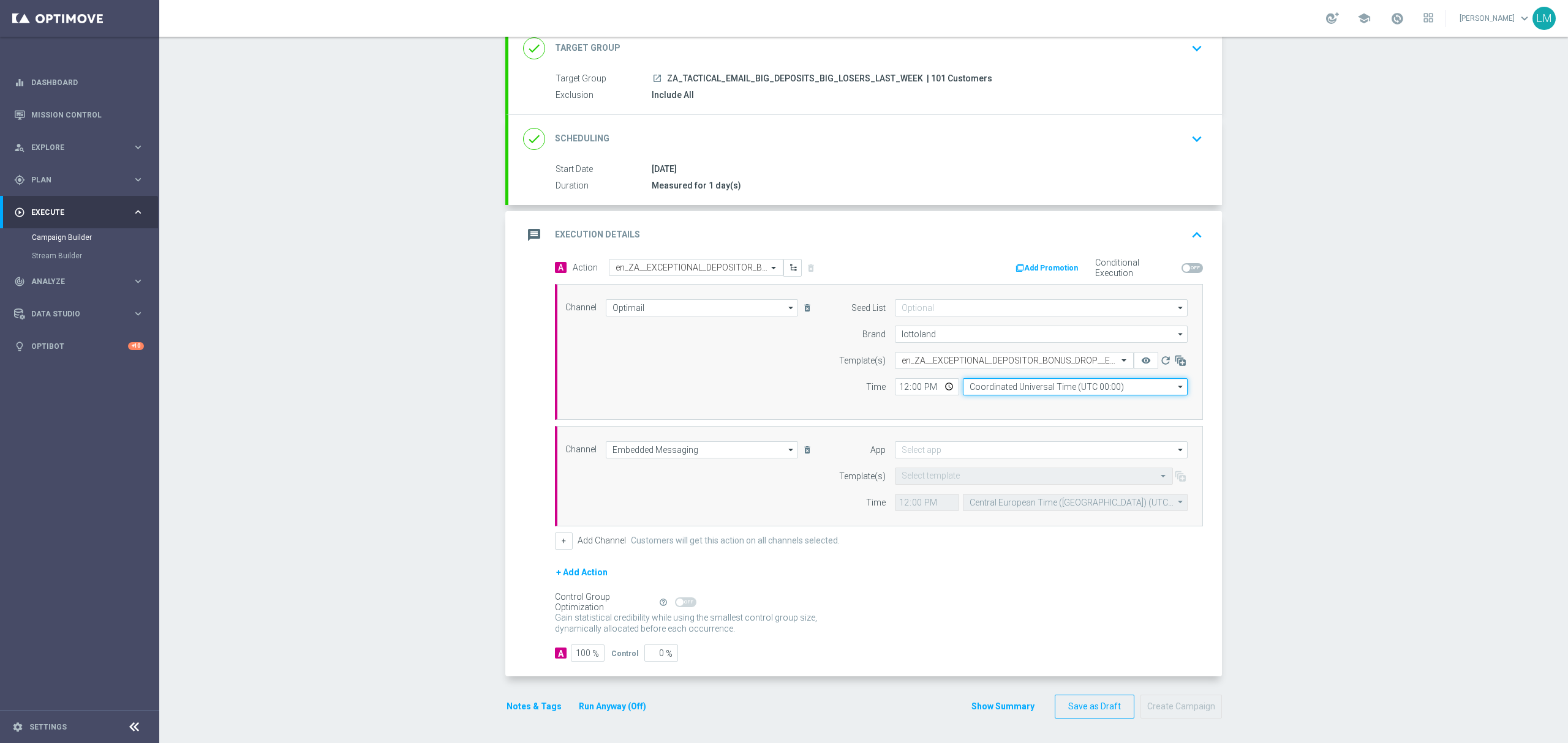
click at [983, 391] on input "Coordinated Universal Time (UTC 00:00)" at bounding box center [1075, 387] width 225 height 17
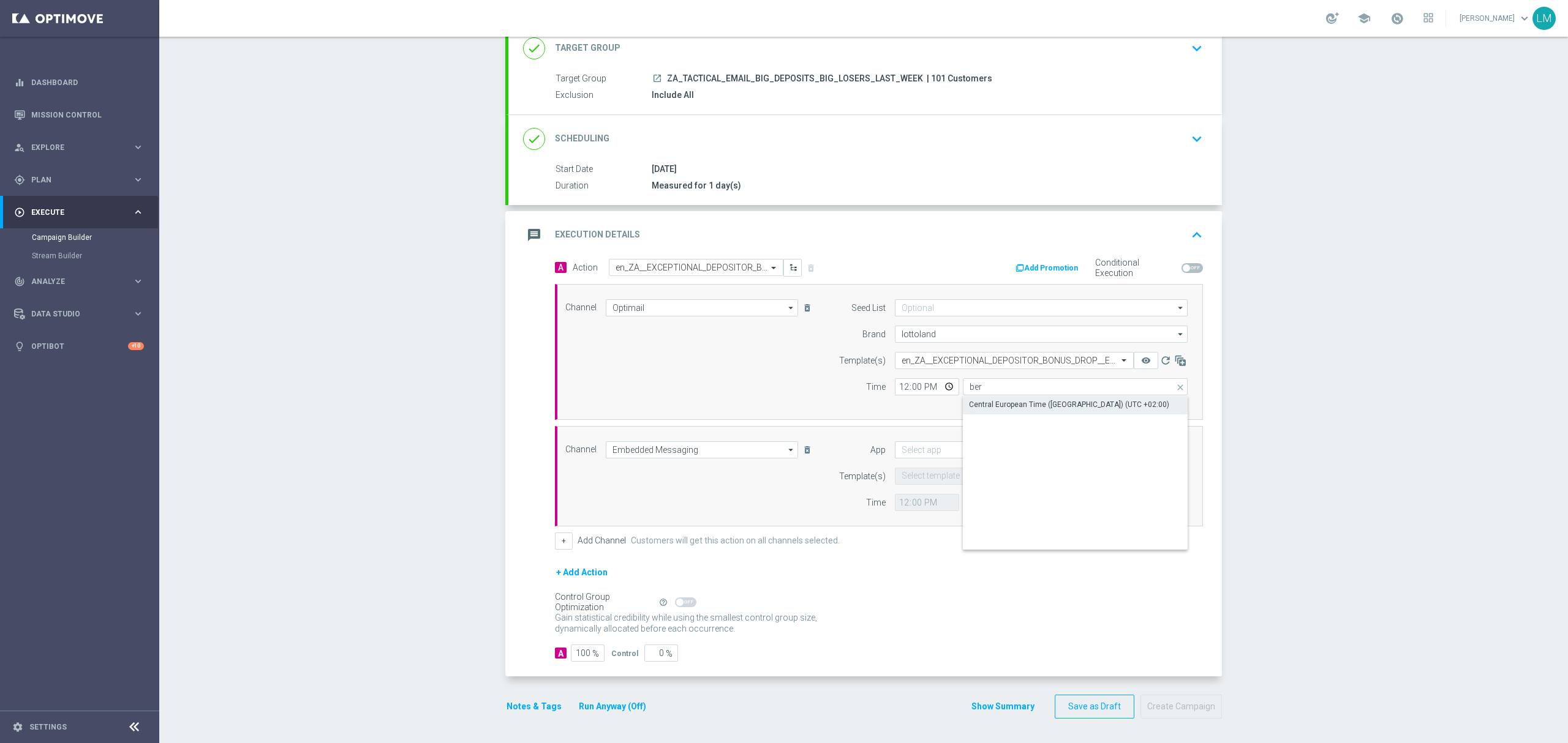
click at [995, 403] on div "Central European Time ([GEOGRAPHIC_DATA]) (UTC +02:00)" at bounding box center [1068, 405] width 200 height 11
type input "Central European Time ([GEOGRAPHIC_DATA]) (UTC +02:00)"
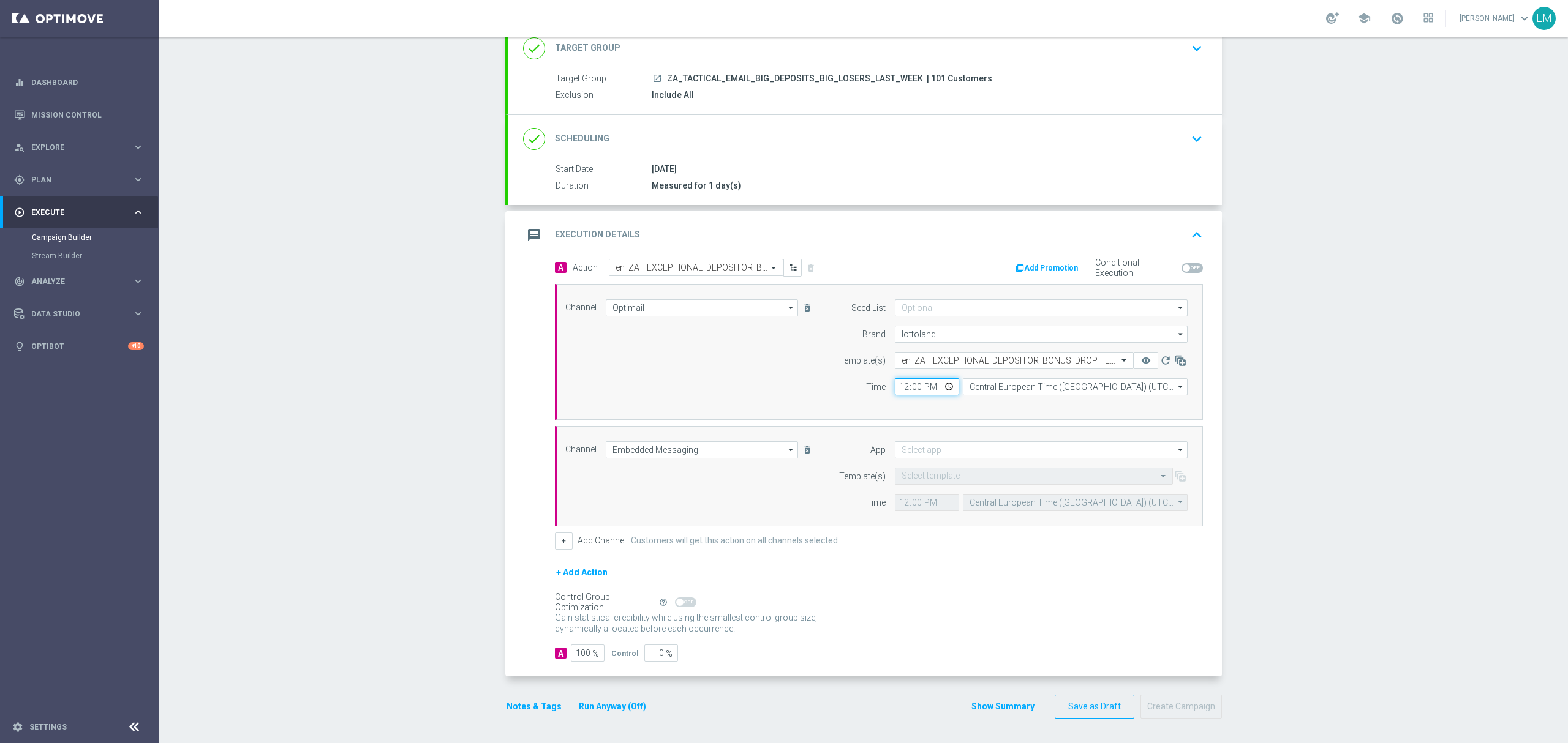
click at [937, 384] on input "12:00" at bounding box center [927, 387] width 65 height 17
type input "17:00"
click at [809, 378] on div "Channel Optimail Optimail arrow_drop_down Drag here to set row groups Drag here…" at bounding box center [876, 352] width 641 height 105
click at [1134, 356] on button "remove_red_eye" at bounding box center [1145, 361] width 25 height 17
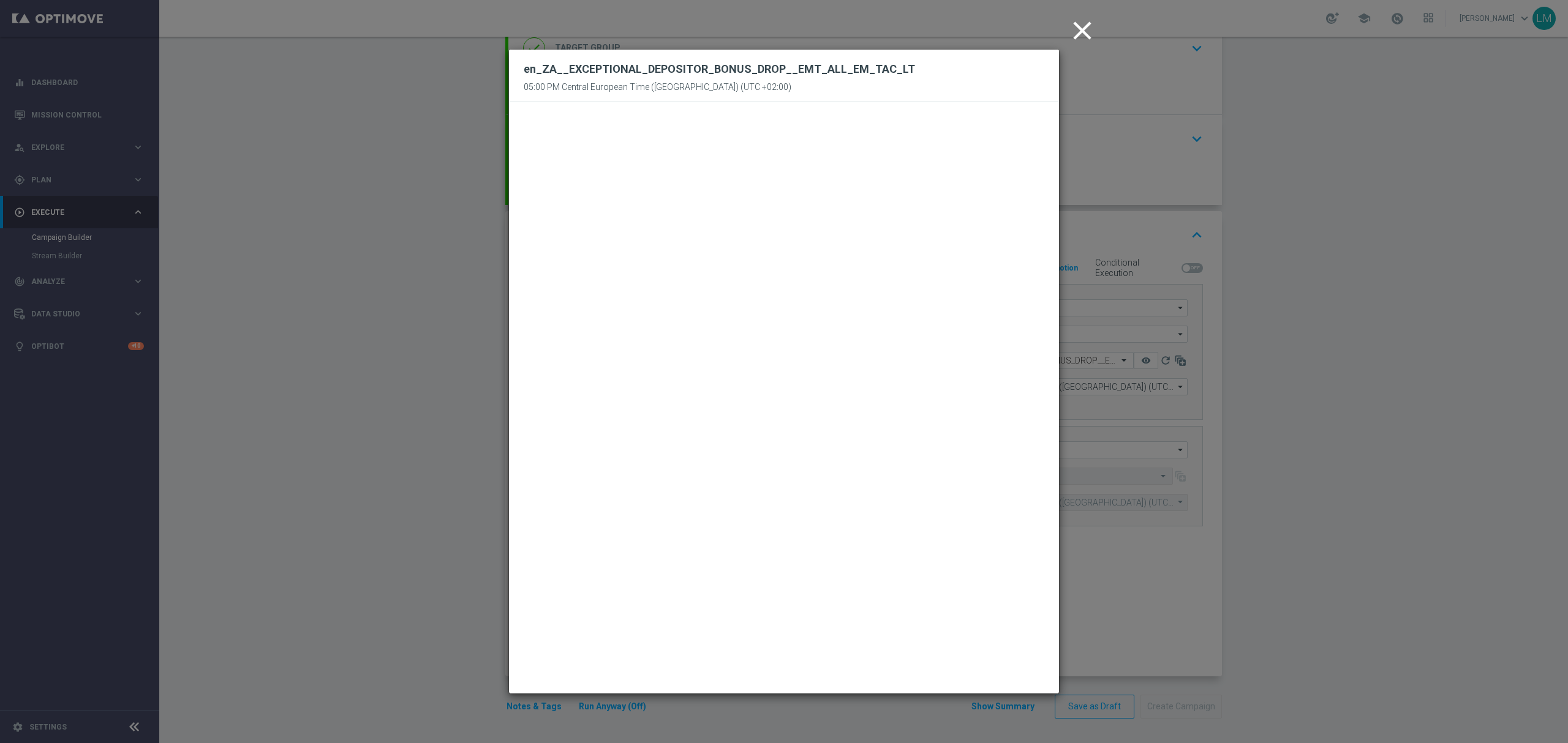
click at [1078, 31] on icon "close" at bounding box center [1082, 31] width 31 height 31
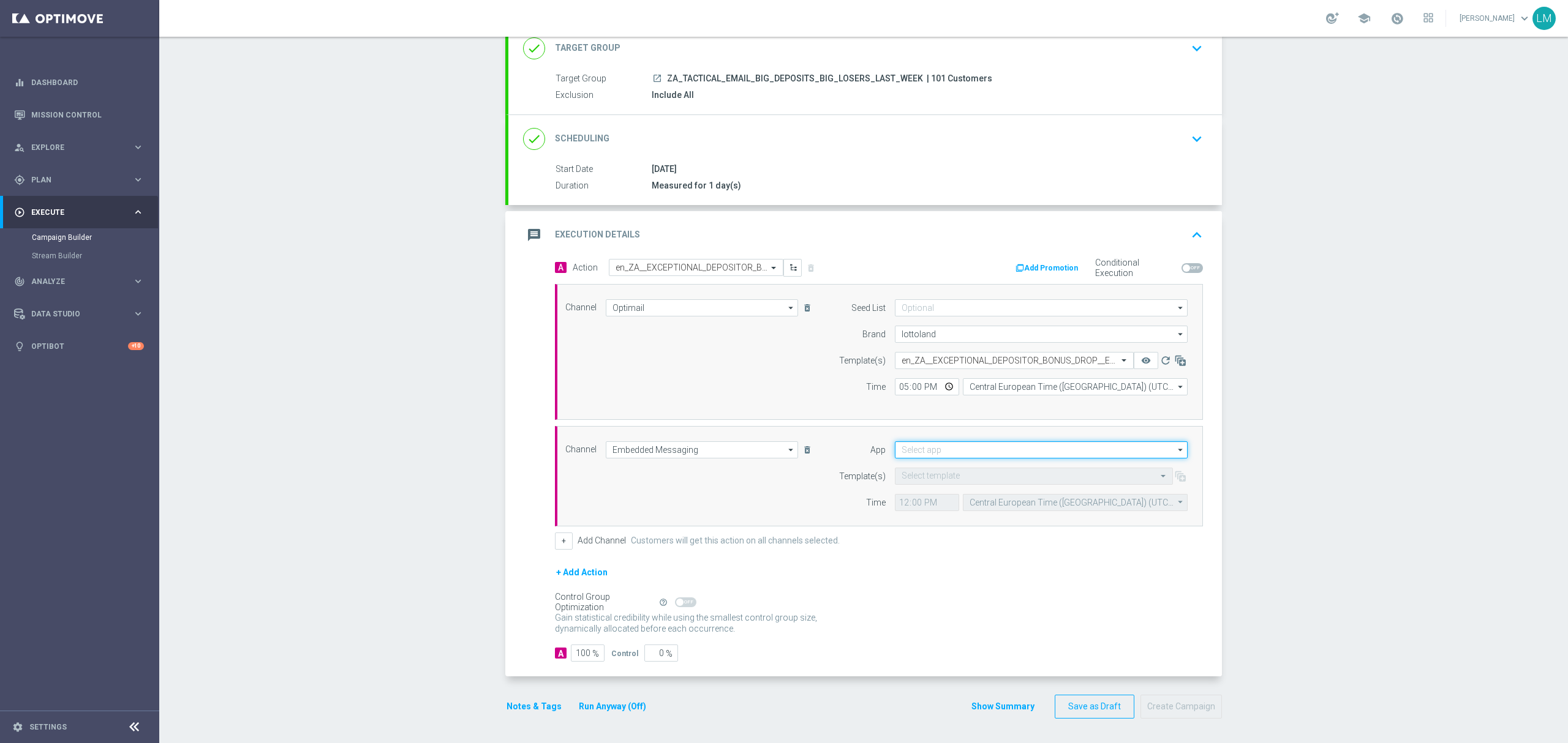
click at [932, 451] on input at bounding box center [1041, 450] width 293 height 17
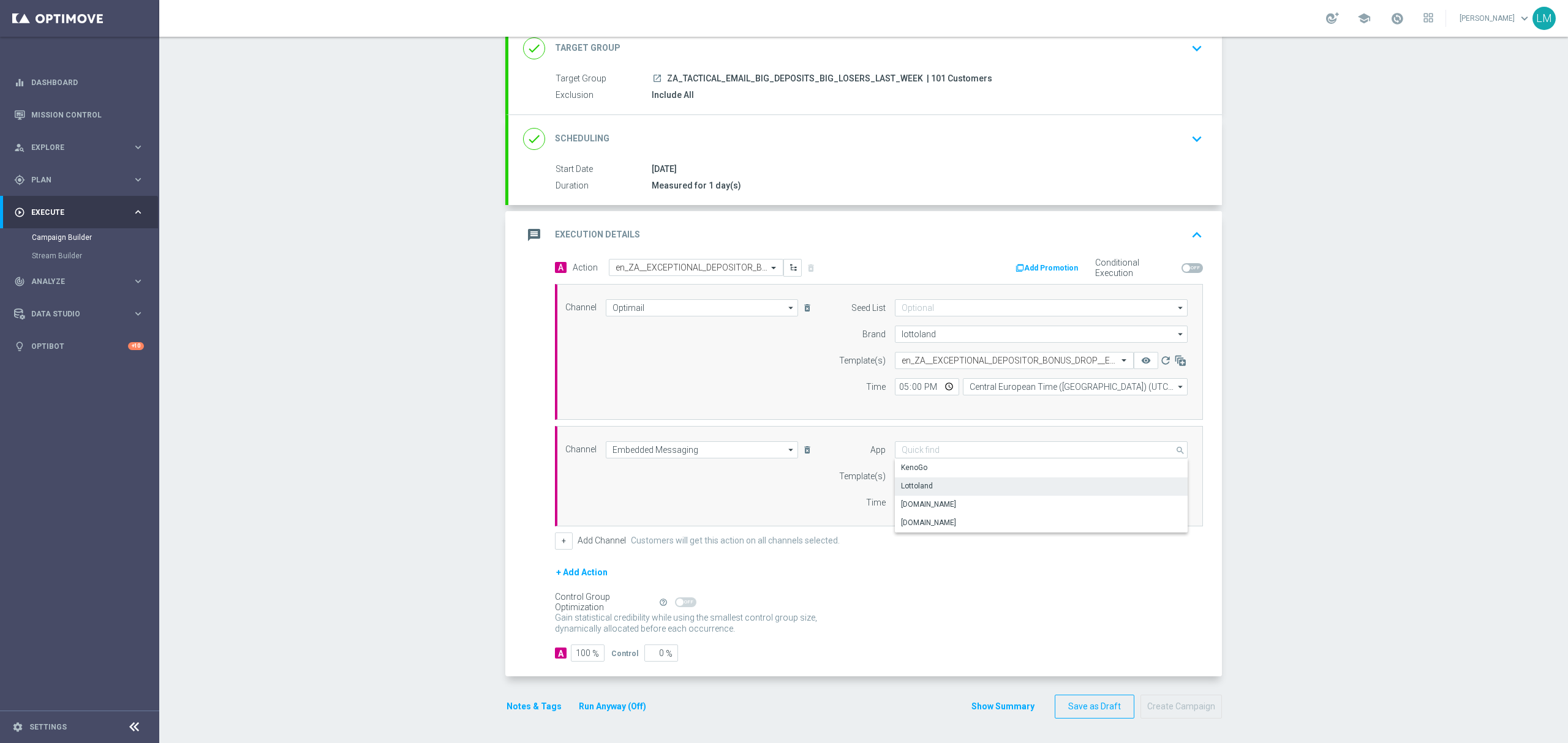
click at [937, 486] on div "Lottoland" at bounding box center [1042, 486] width 293 height 17
type input "Lottoland"
click at [937, 471] on input "text" at bounding box center [1021, 476] width 240 height 11
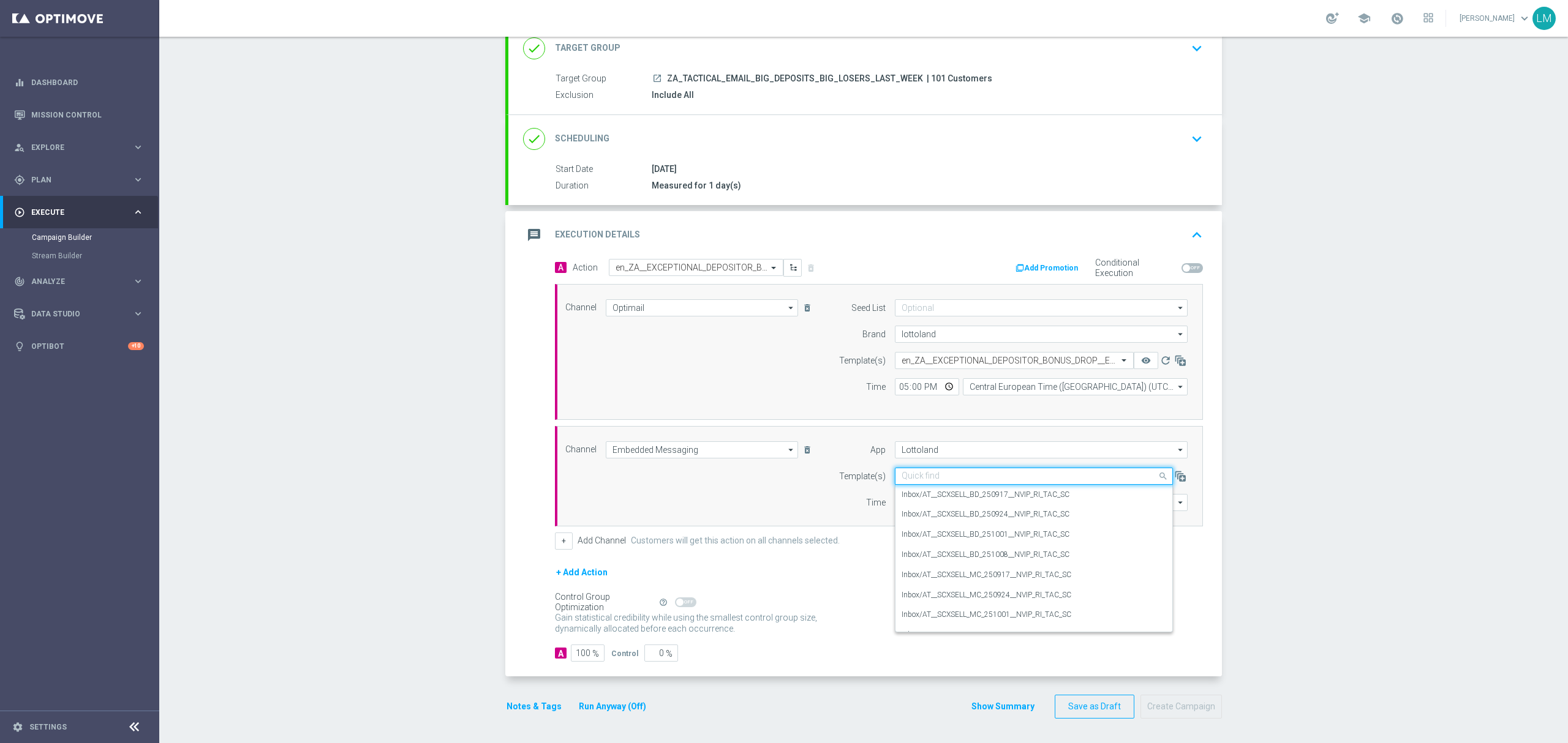
paste input "en_ZA__EXCEPTIONAL_DEPOSITOR_BONUS_DROP__ALL_RI_TAC_LT"
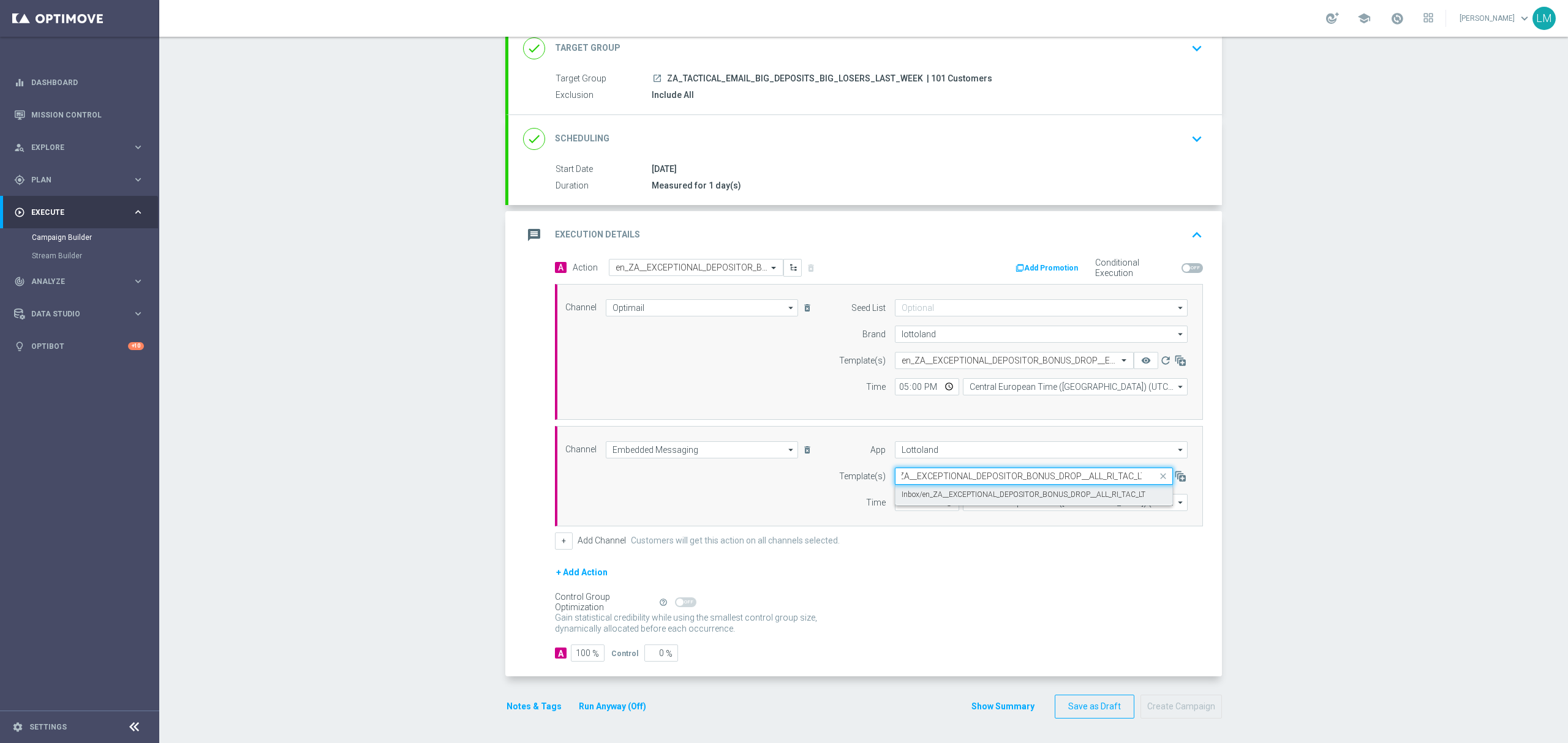
click at [943, 490] on label "Inbox/en_ZA__EXCEPTIONAL_DEPOSITOR_BONUS_DROP__ALL_RI_TAC_LT" at bounding box center [1023, 495] width 244 height 11
type input "en_ZA__EXCEPTIONAL_DEPOSITOR_BONUS_DROP__ALL_RI_TAC_LT"
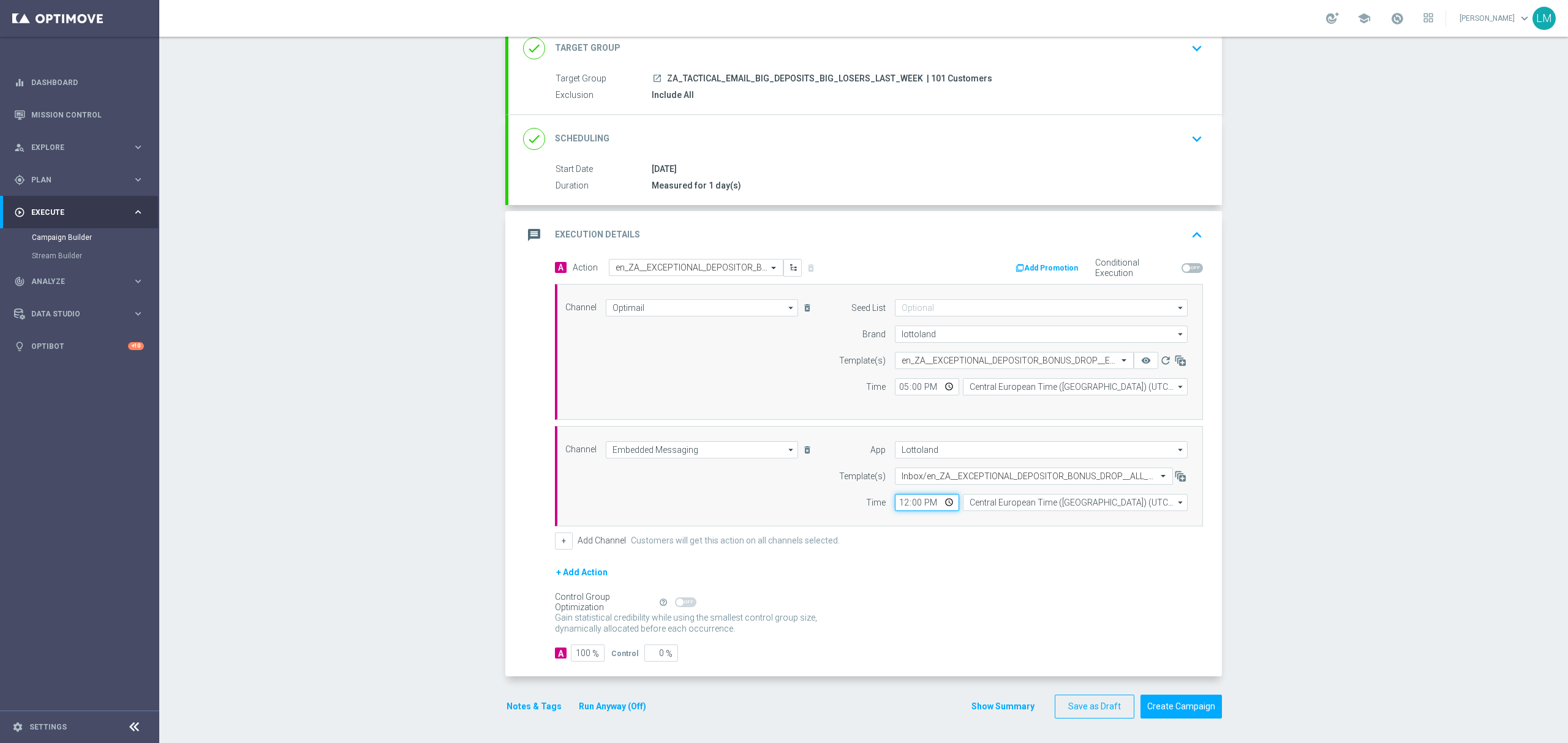
click at [936, 496] on input "12:00" at bounding box center [927, 502] width 65 height 17
type input "17:00"
click at [780, 610] on div "Gain statistical credibility while using the smallest control group size, dynam…" at bounding box center [878, 624] width 648 height 29
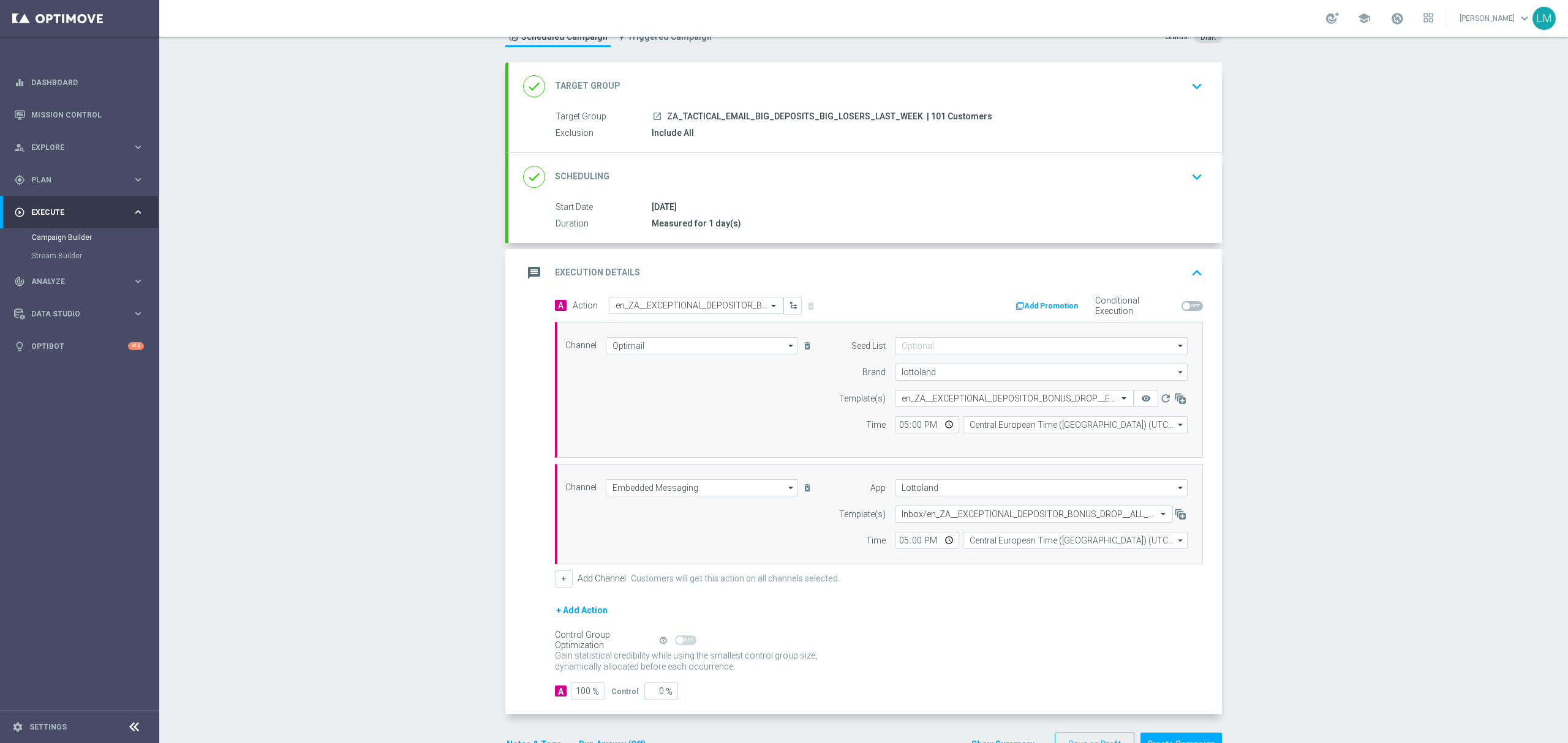
scroll to position [89, 0]
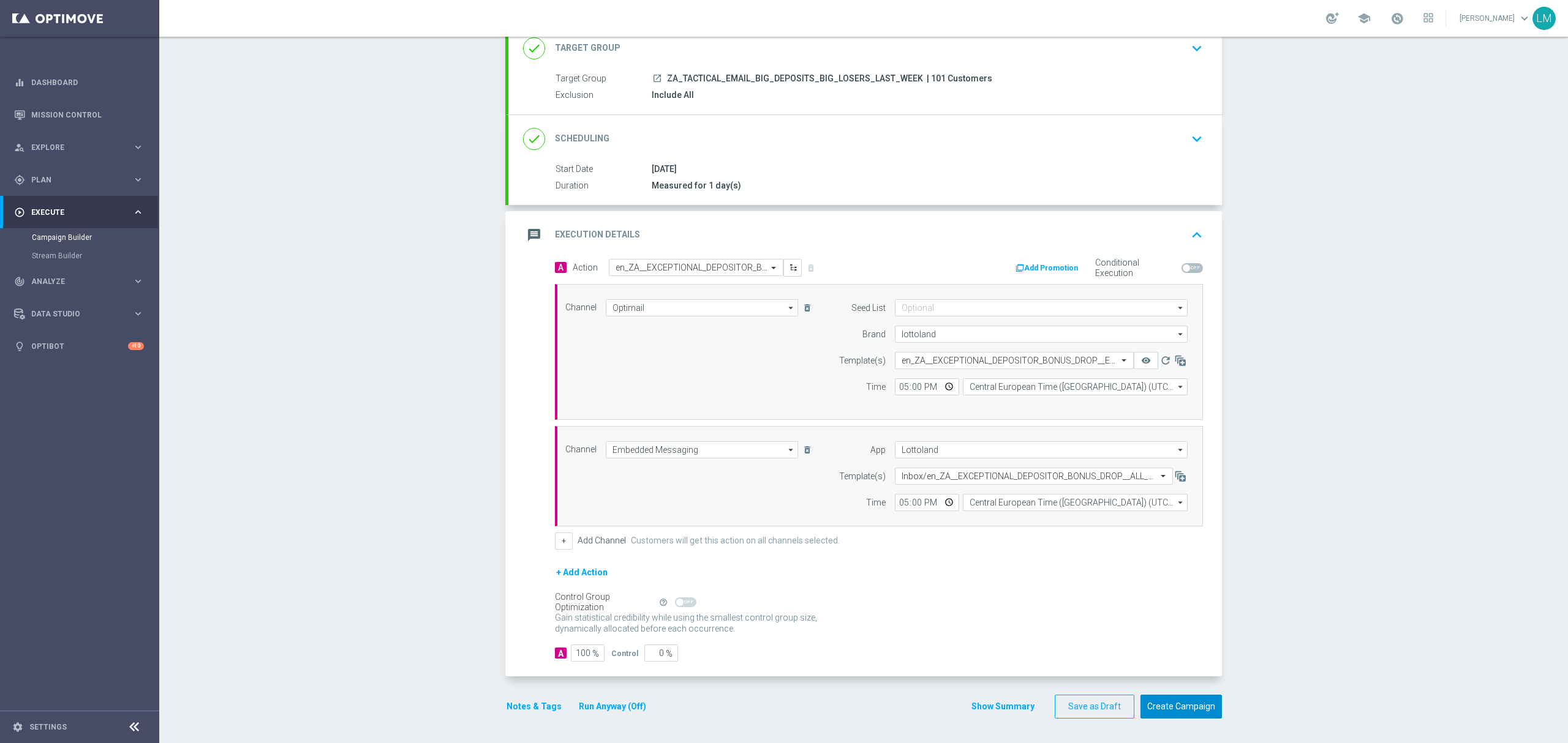
click at [1182, 711] on button "Create Campaign" at bounding box center [1181, 707] width 81 height 24
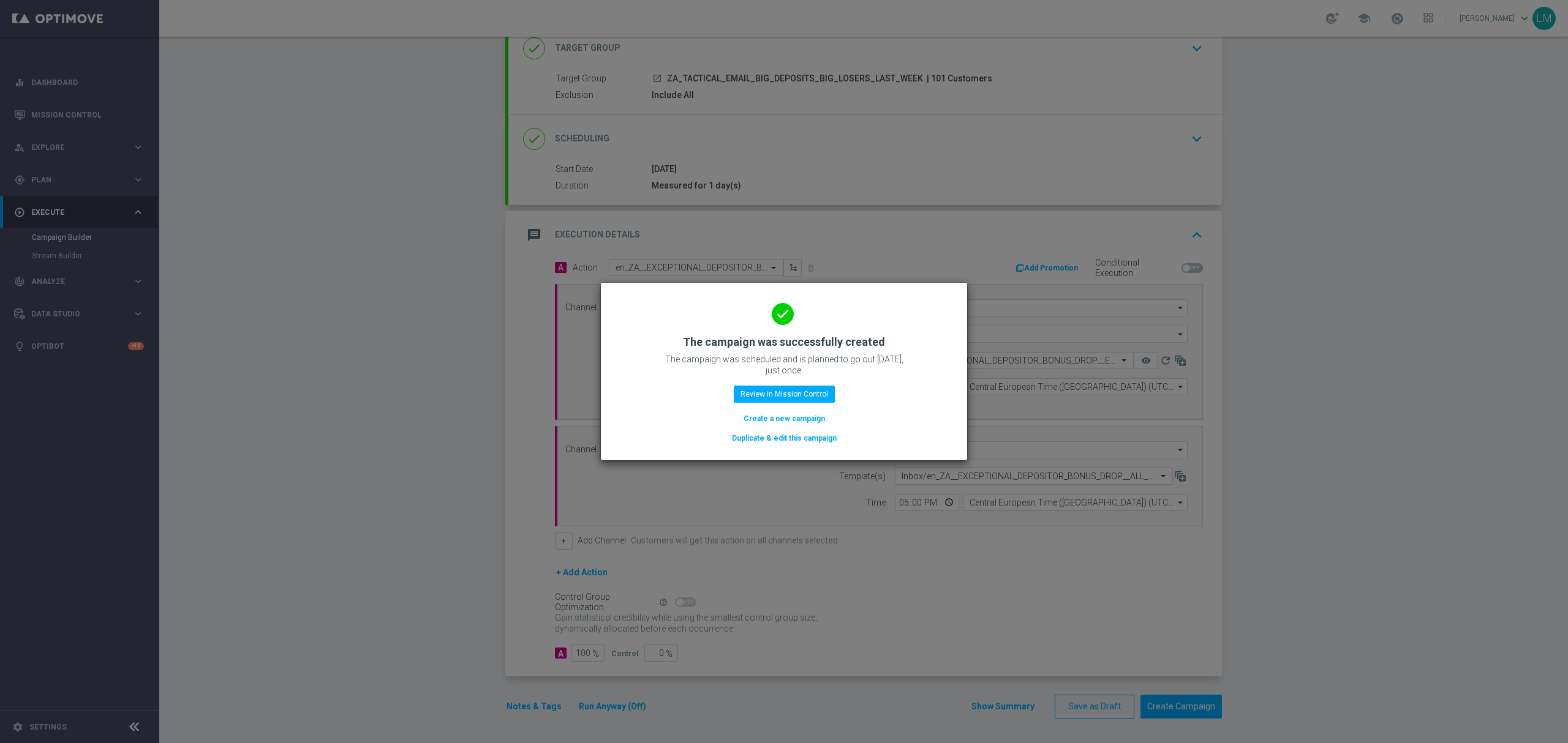
click at [755, 414] on button "Create a new campaign" at bounding box center [784, 418] width 84 height 13
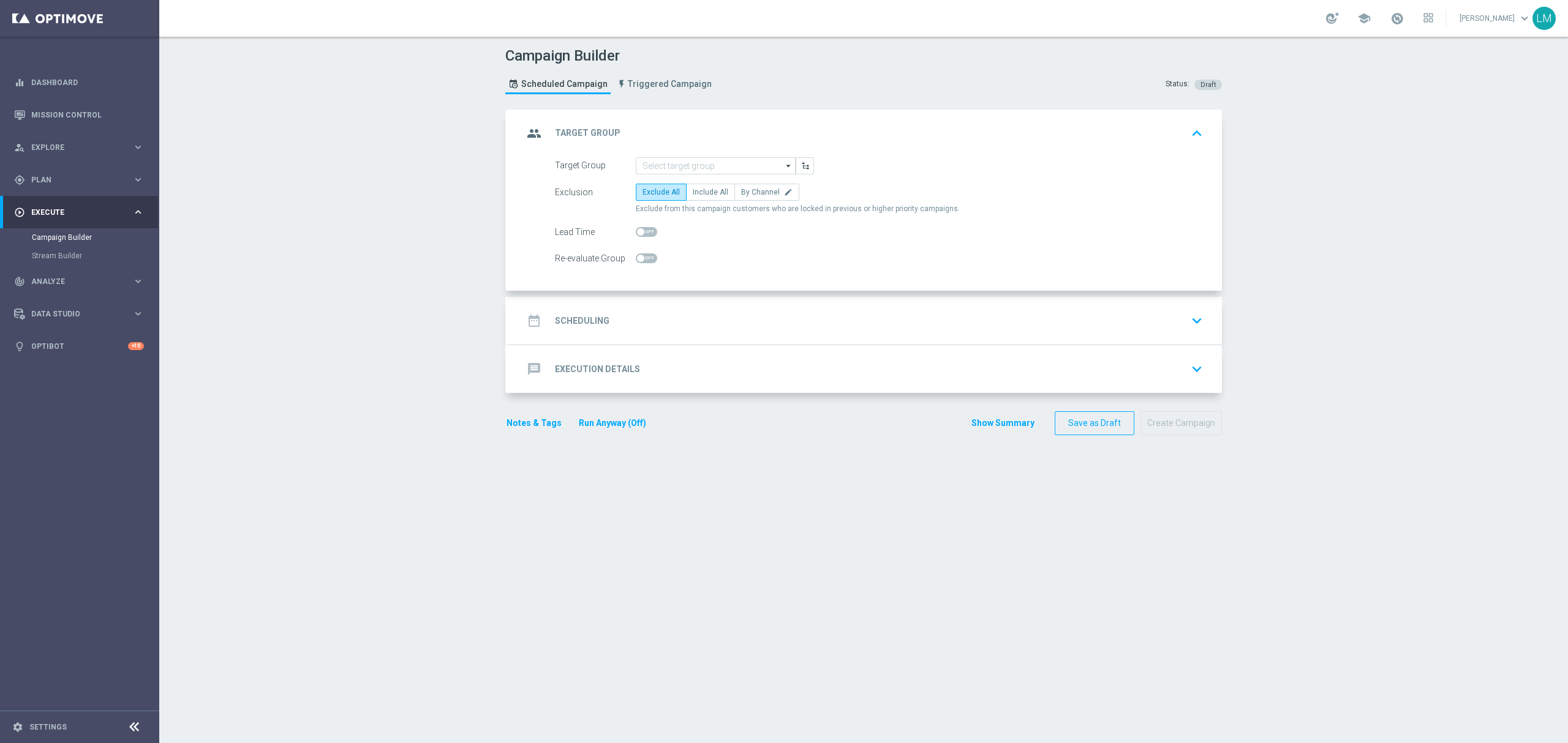
click at [710, 182] on form "Target Group arrow_drop_down Drag here to set row groups Drag here to set colum…" at bounding box center [878, 212] width 648 height 110
click at [707, 189] on span "Include All" at bounding box center [710, 192] width 36 height 8
click at [700, 190] on input "Include All" at bounding box center [696, 194] width 8 height 8
radio input "true"
click at [642, 162] on input at bounding box center [716, 166] width 160 height 17
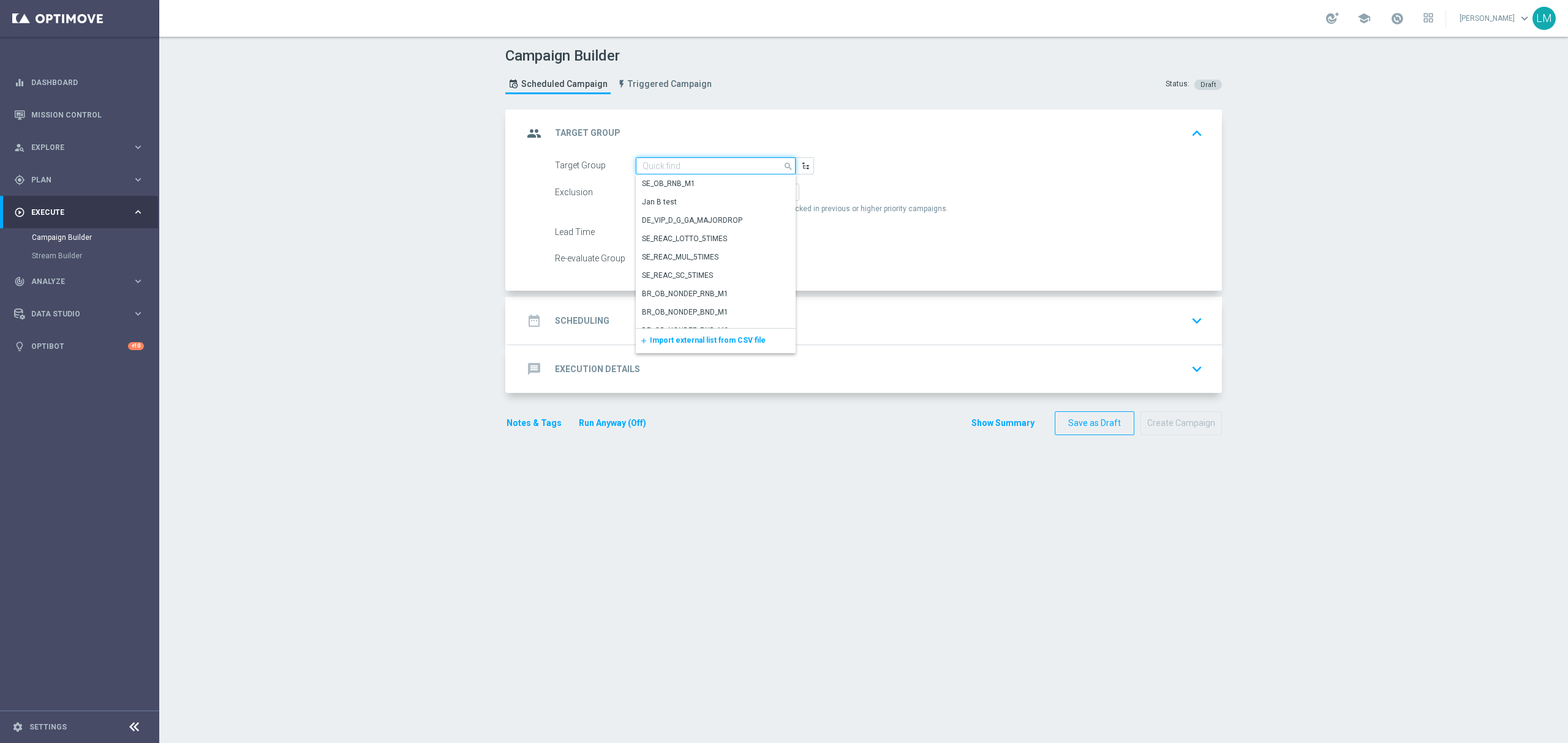
paste input "ZA_TACTICAL_EMAIL_HAS_PLAYED_IN_LAST_21_DAYS"
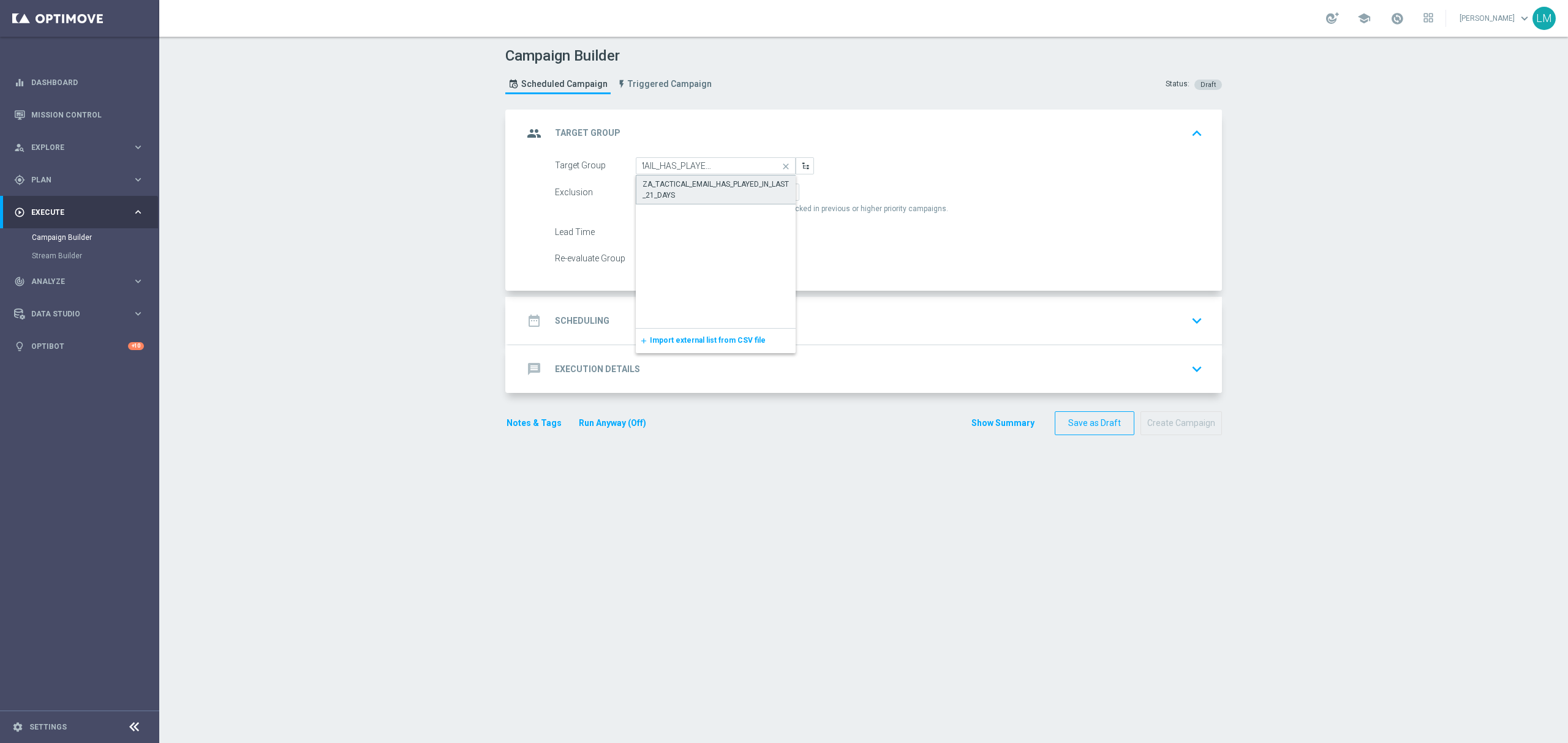
click at [654, 179] on div "ZA_TACTICAL_EMAIL_HAS_PLAYED_IN_LAST_21_DAYS" at bounding box center [715, 189] width 147 height 22
type input "ZA_TACTICAL_EMAIL_HAS_PLAYED_IN_LAST_21_DAYS"
click at [689, 334] on div "date_range Scheduling keyboard_arrow_down" at bounding box center [865, 321] width 713 height 48
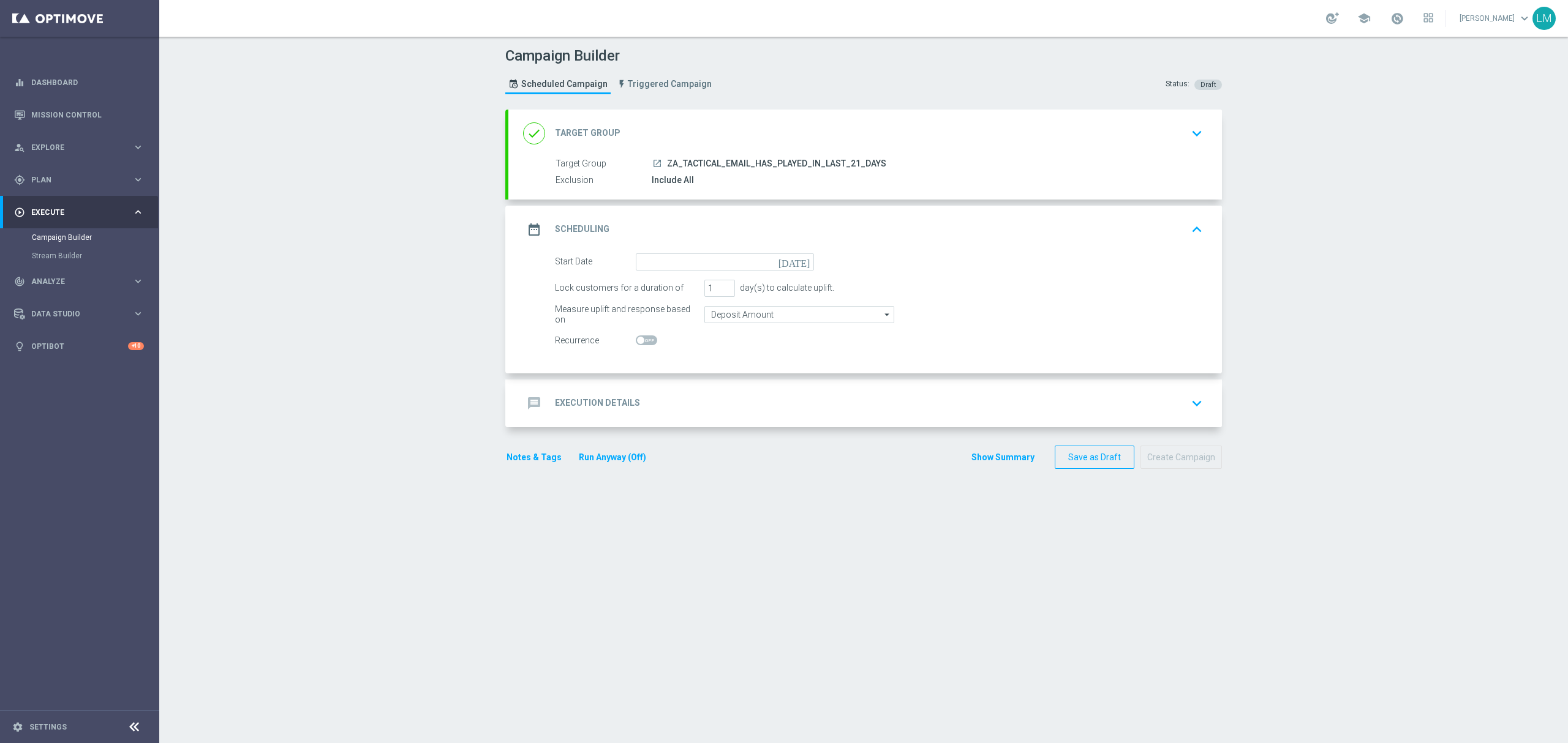
click at [799, 261] on icon "[DATE]" at bounding box center [796, 260] width 36 height 13
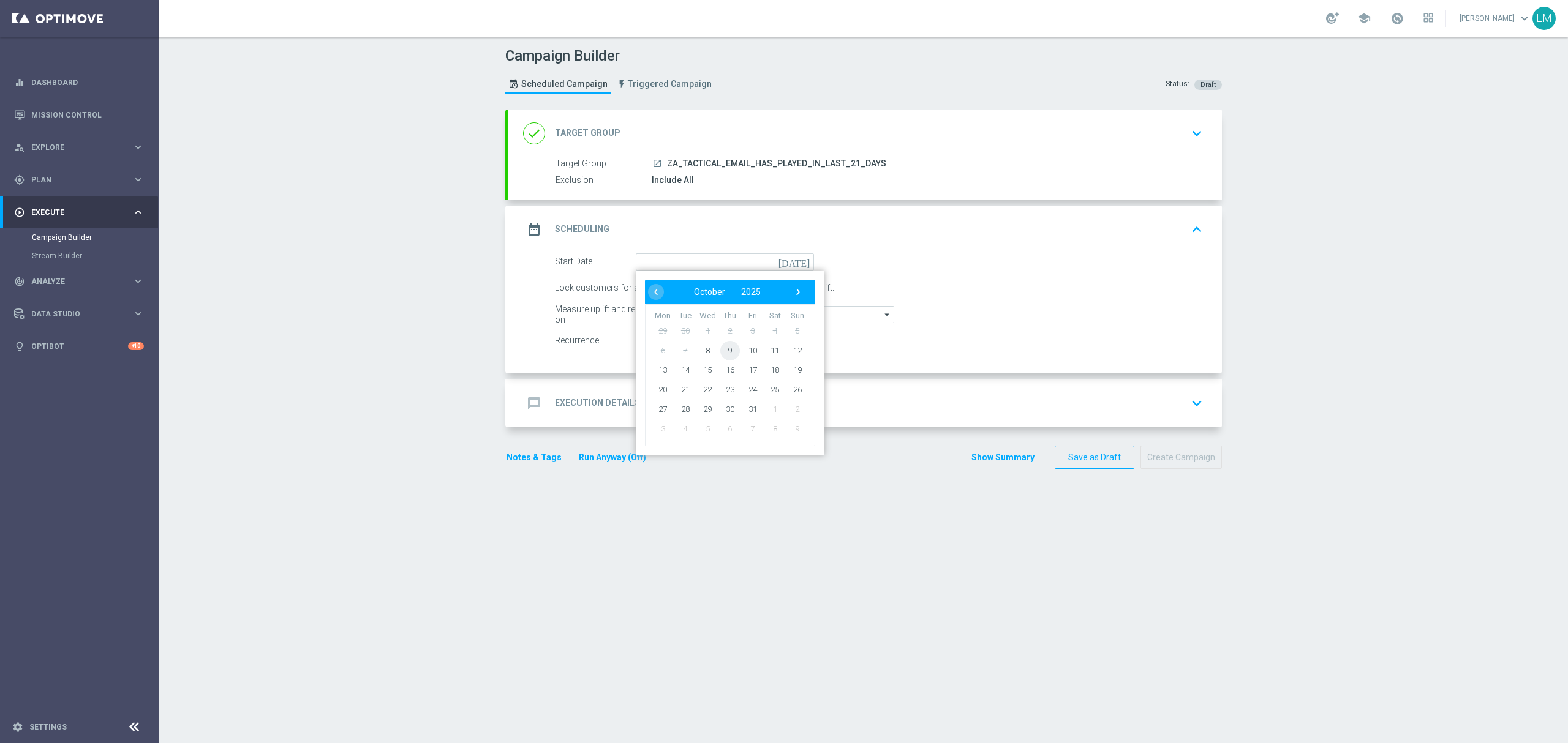
click at [730, 348] on span "9" at bounding box center [730, 350] width 20 height 20
type input "[DATE]"
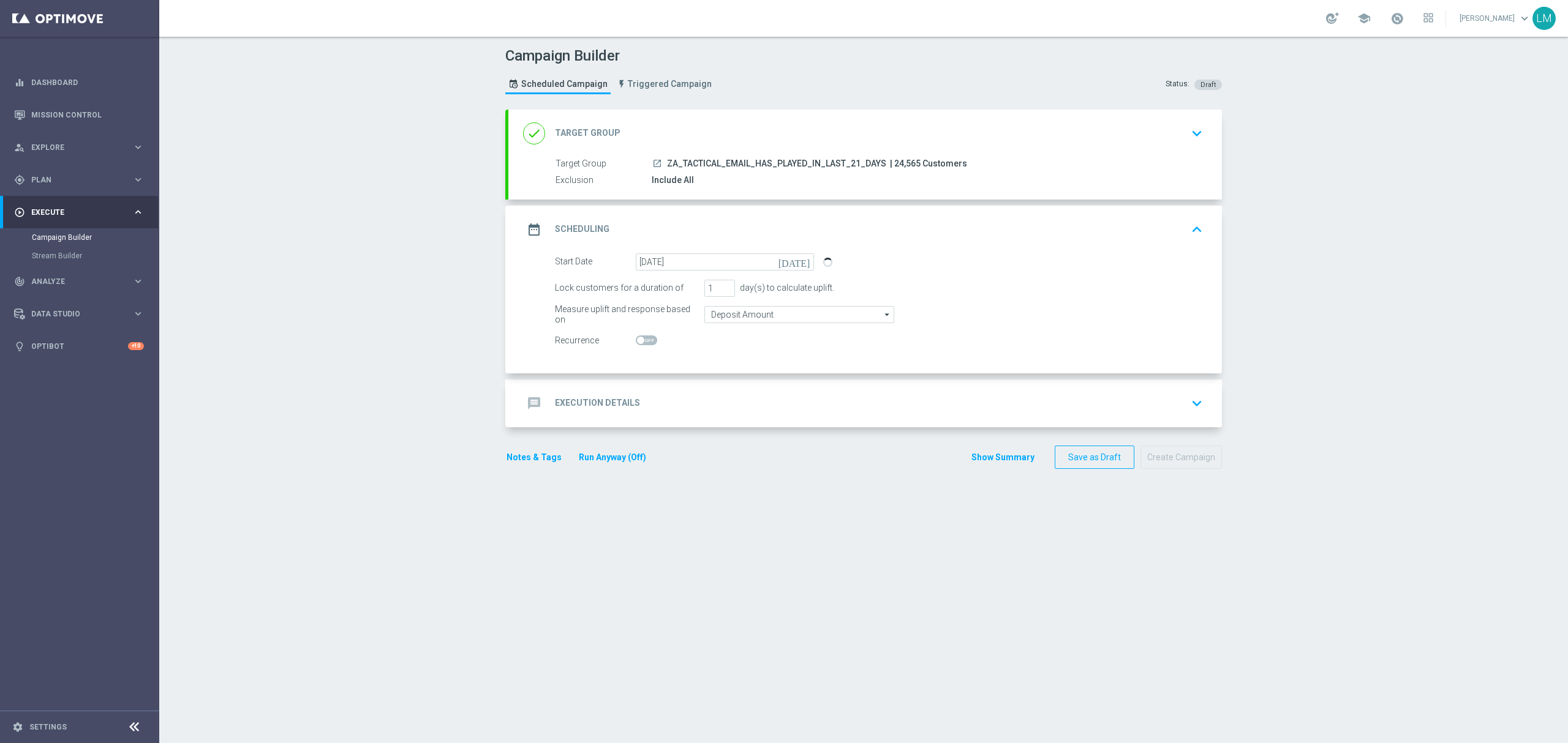
click at [701, 410] on div "message Execution Details keyboard_arrow_down" at bounding box center [865, 403] width 684 height 23
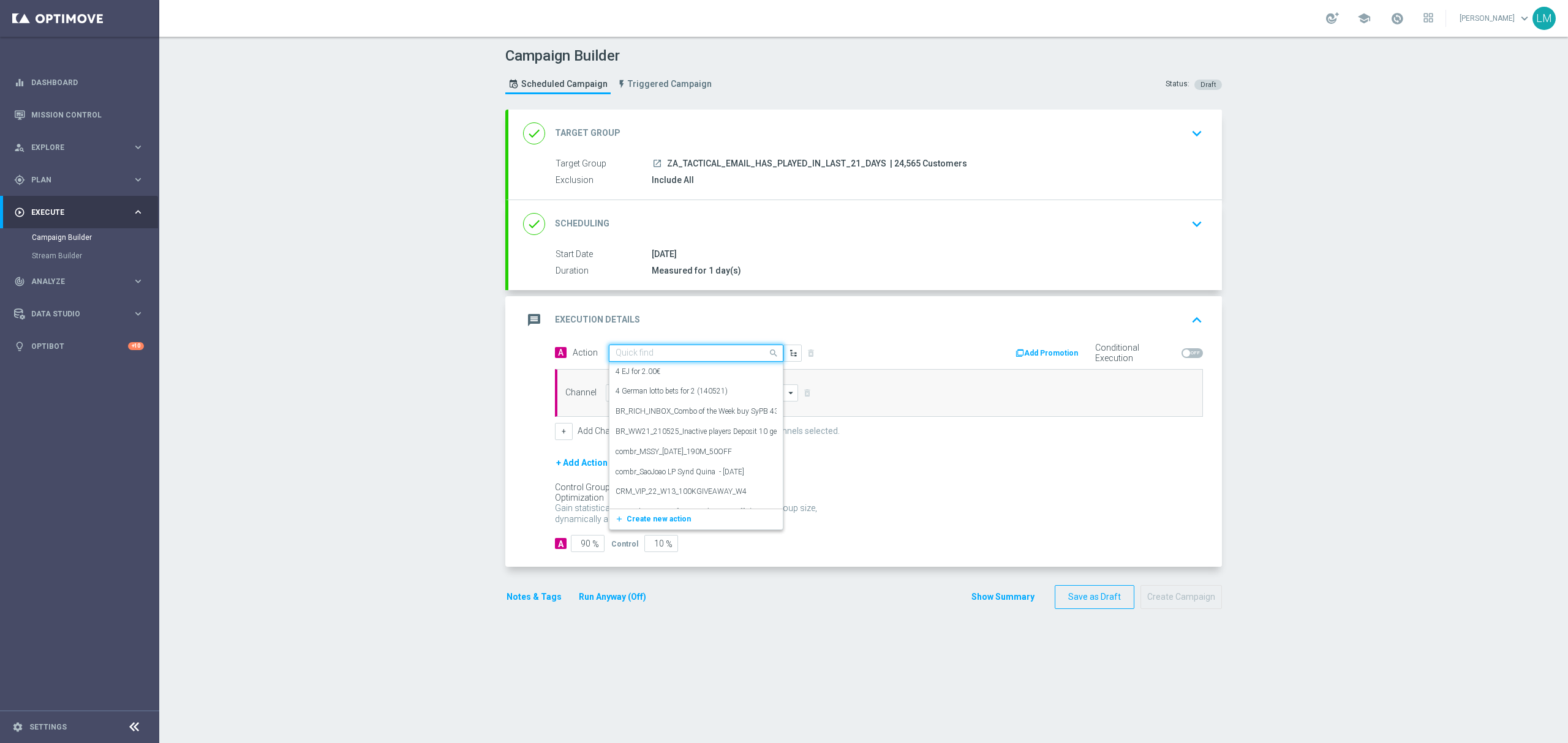
click at [767, 356] on span at bounding box center [775, 353] width 15 height 15
paste input "en_ZA__POWERBALL_GREAT_RHINO_FREE_SPINS_DUAL_OFFER_REMINDER__EMT_ALL_EM_TAC_LT"
type input "en_ZA__POWERBALL_GREAT_RHINO_FREE_SPINS_DUAL_OFFER_REMINDER__EMT_ALL_EM_TAC_LT"
click at [643, 396] on button "add_new Create new action" at bounding box center [693, 391] width 169 height 14
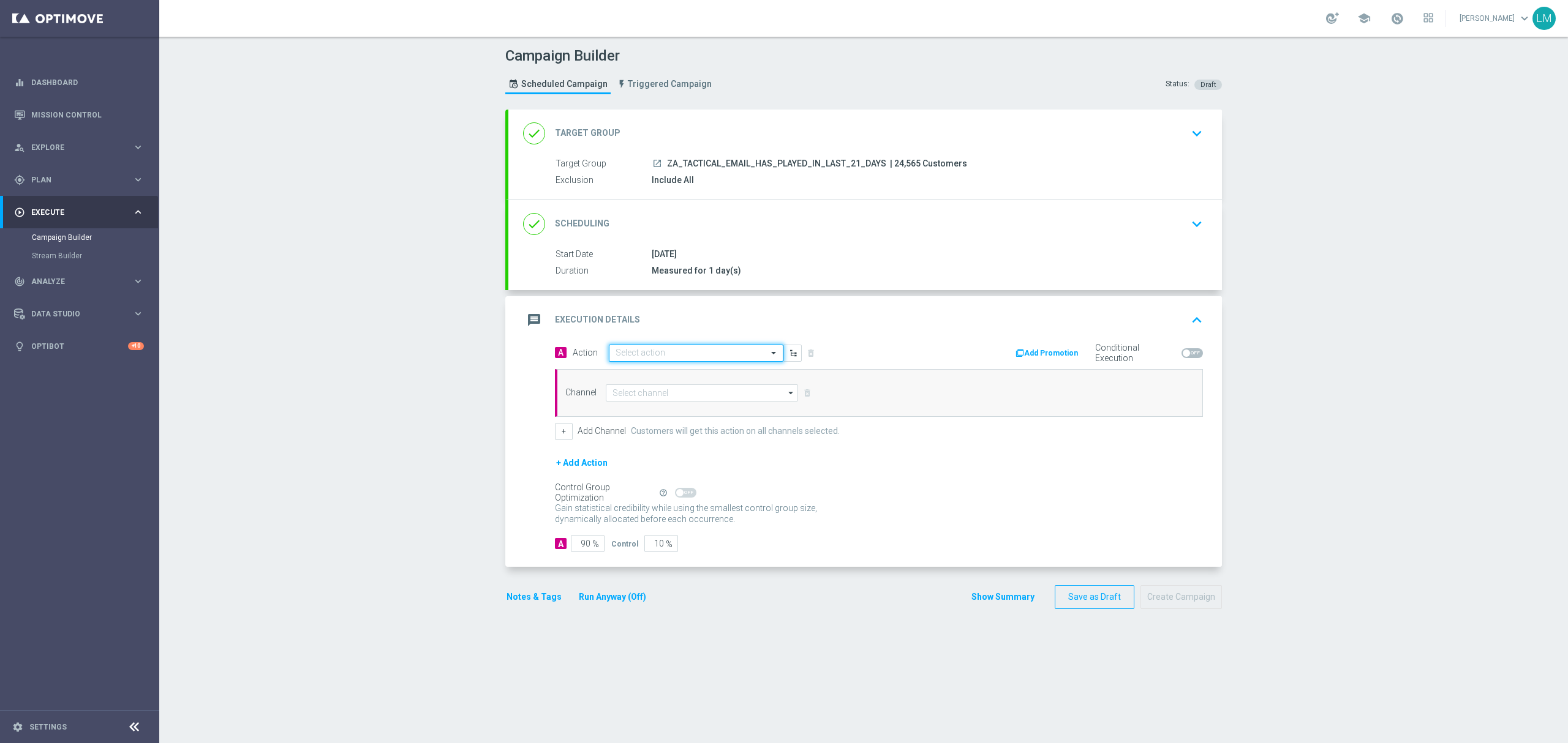
scroll to position [0, 0]
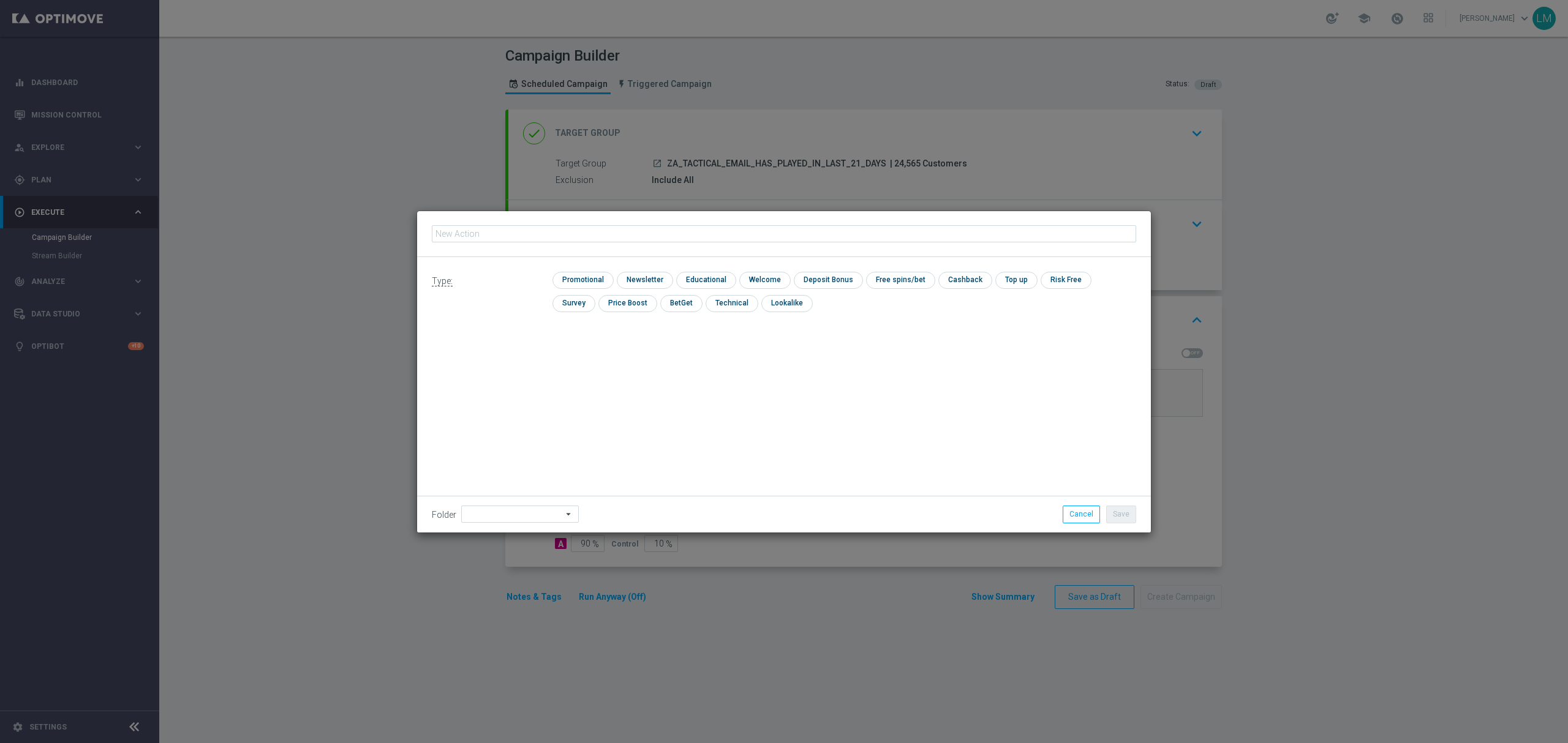
type input "en_ZA__POWERBALL_GREAT_RHINO_FREE_SPINS_DUAL_OFFER_REMINDER__EMT_ALL_EM_TAC_LT"
click at [583, 279] on input "checkbox" at bounding box center [581, 280] width 58 height 17
checkbox input "true"
click at [1127, 521] on button "Save" at bounding box center [1121, 514] width 30 height 17
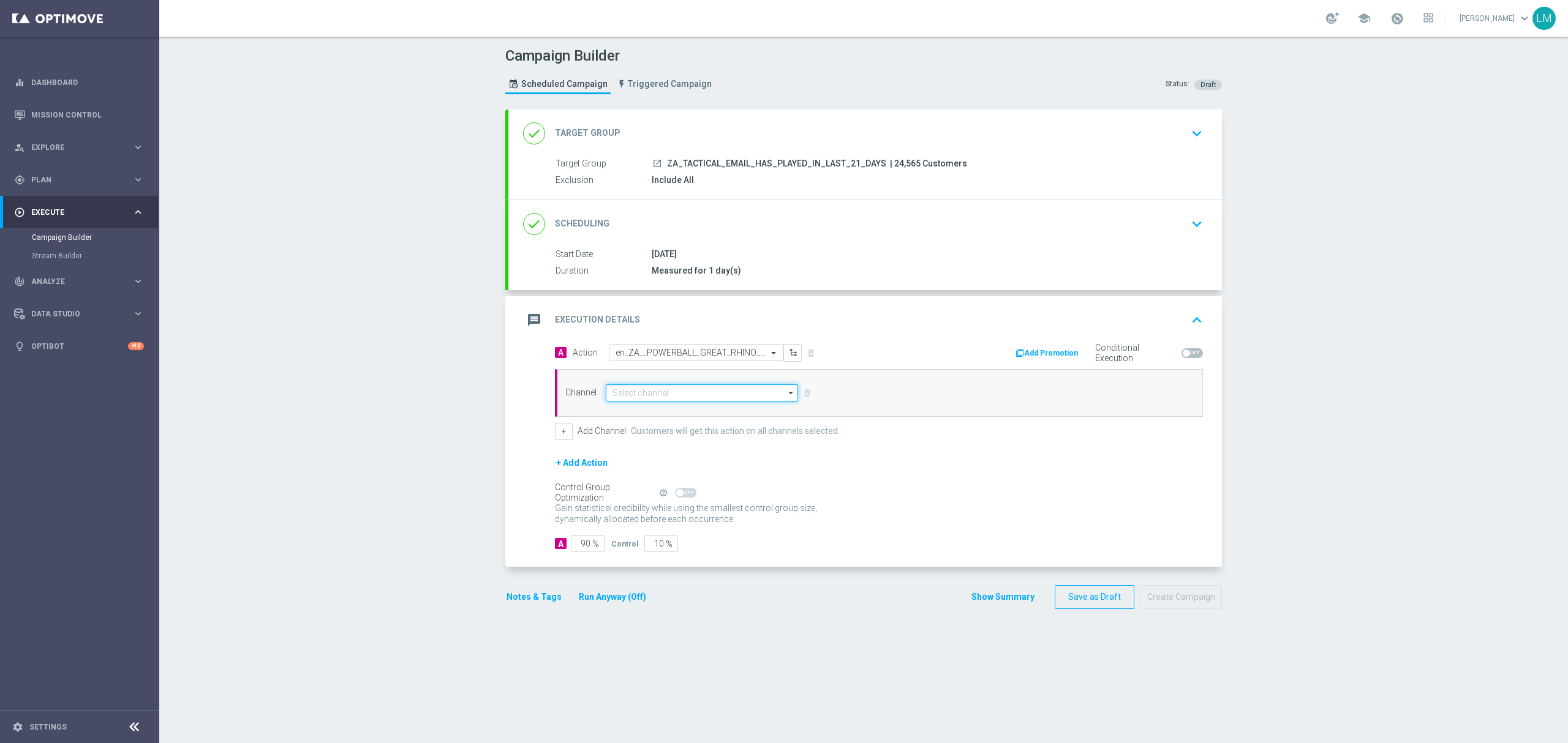
click at [713, 396] on input at bounding box center [702, 393] width 192 height 17
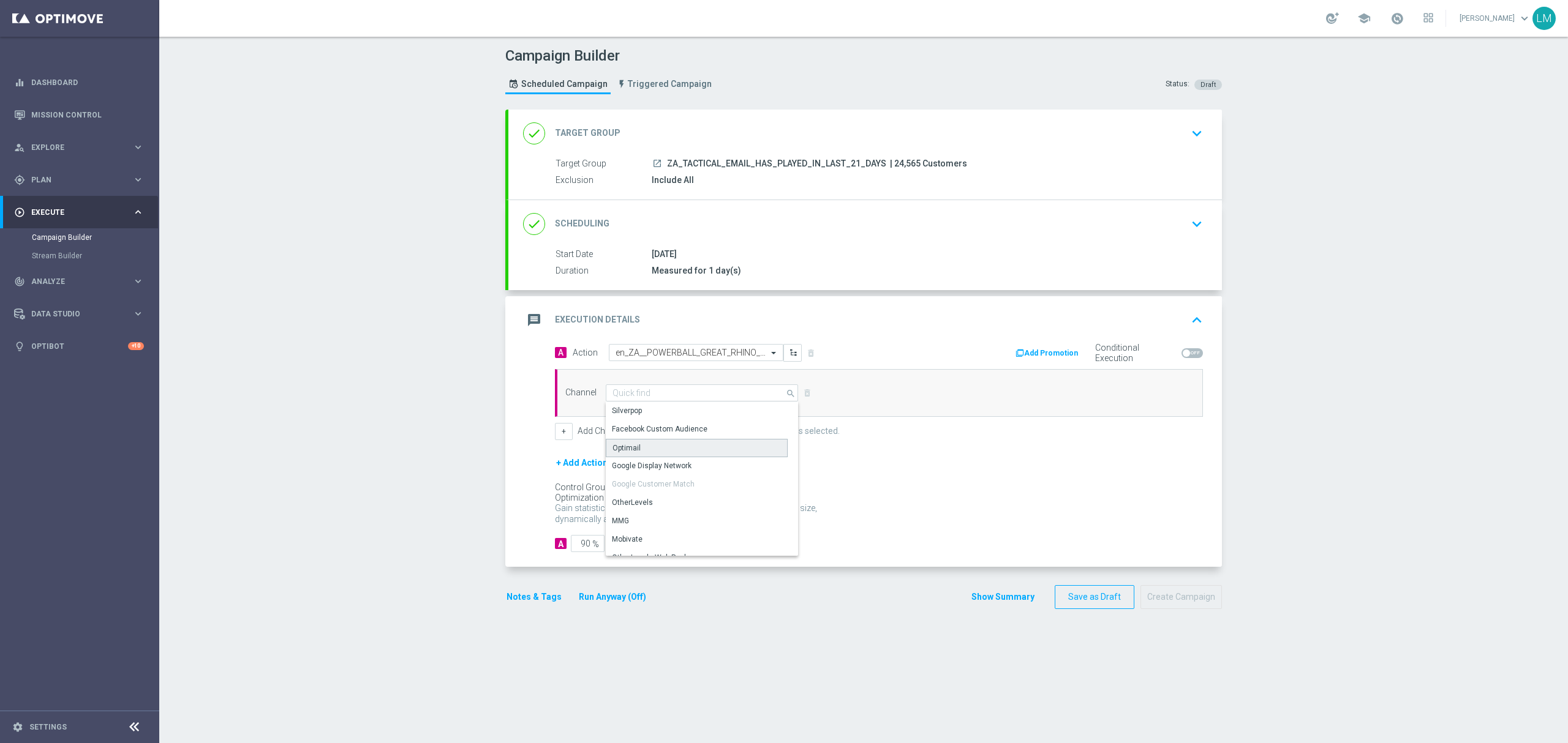
click at [644, 449] on div "Optimail" at bounding box center [696, 448] width 182 height 18
type input "Optimail"
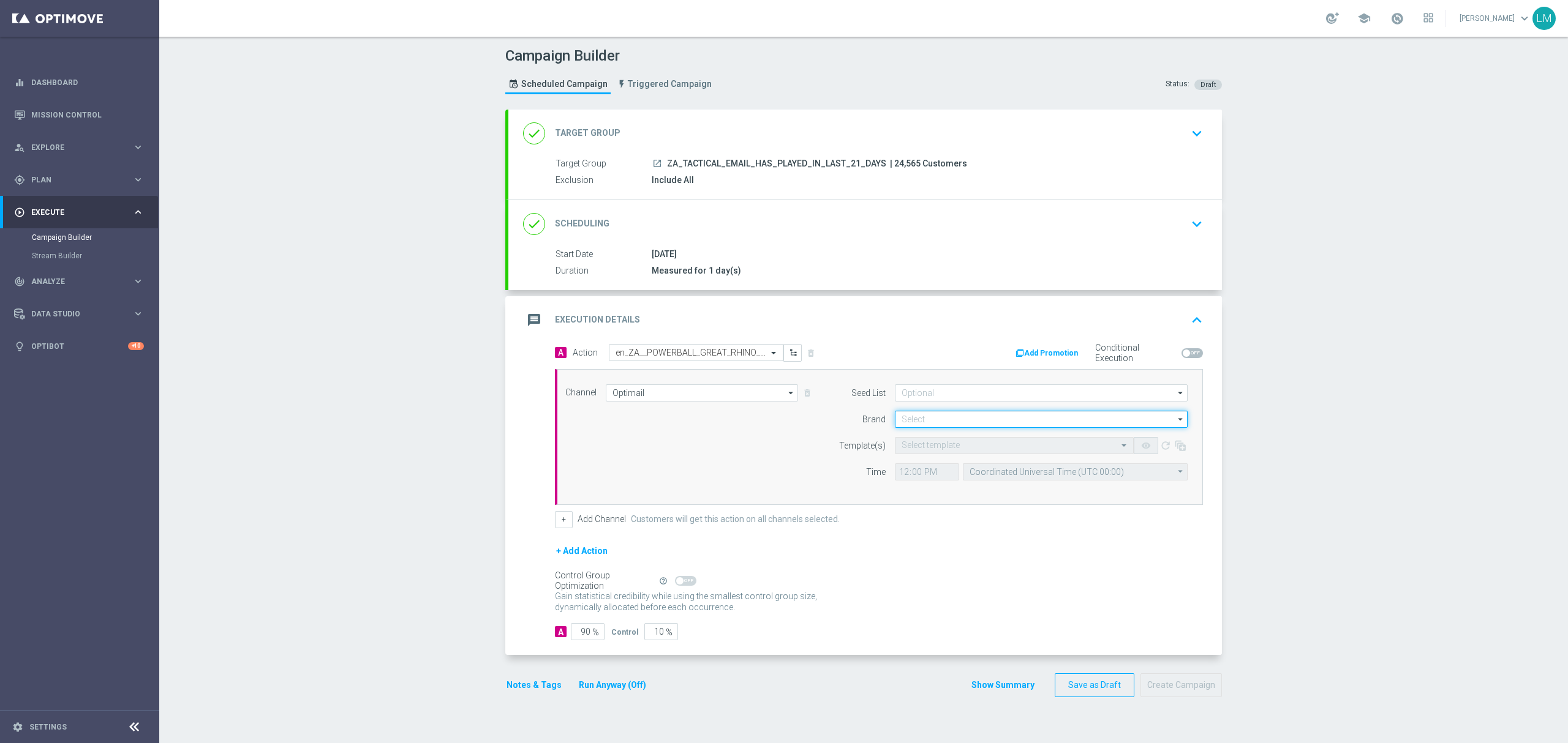
click at [944, 420] on input at bounding box center [1041, 419] width 293 height 17
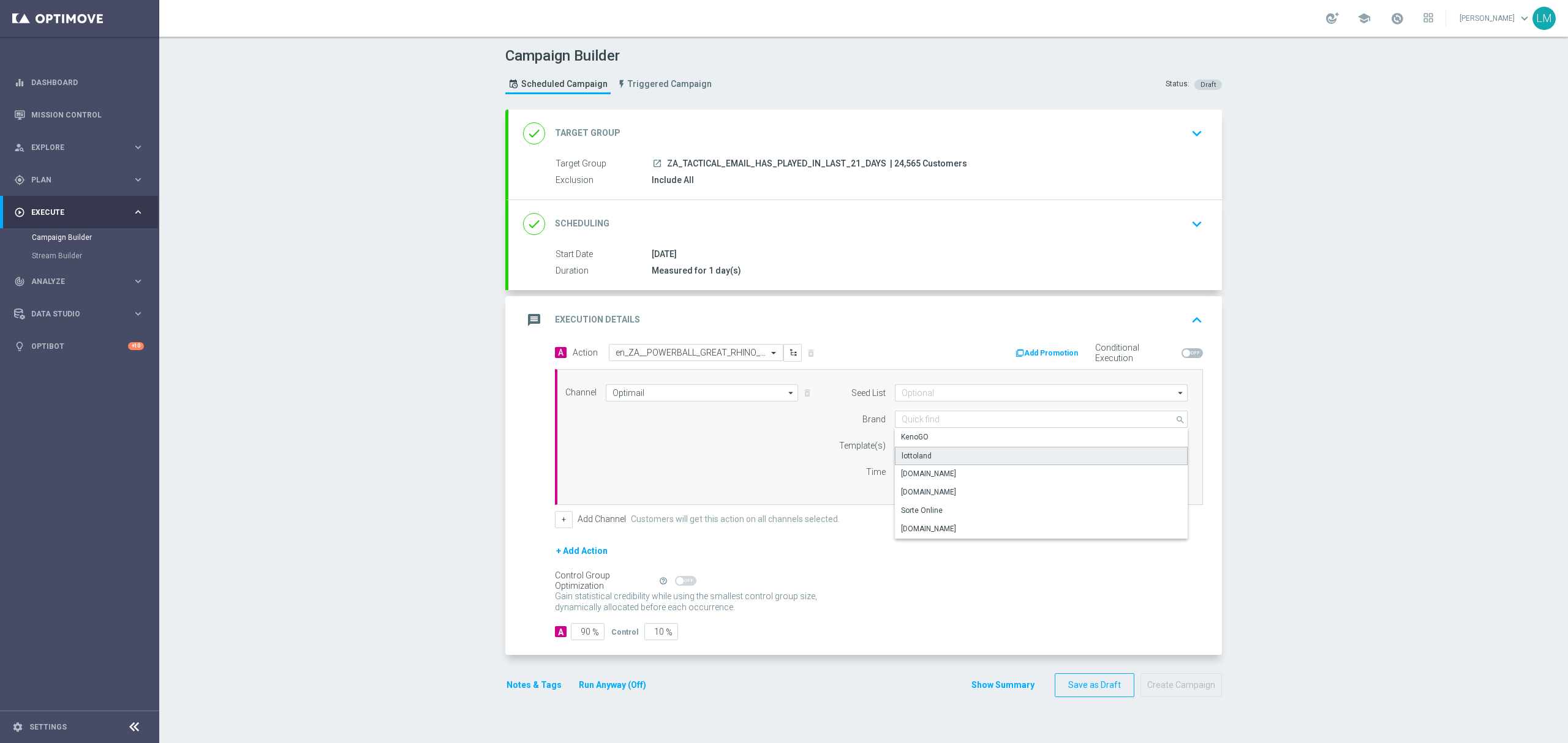
click at [934, 456] on div "lottoland" at bounding box center [1042, 456] width 293 height 18
type input "lottoland"
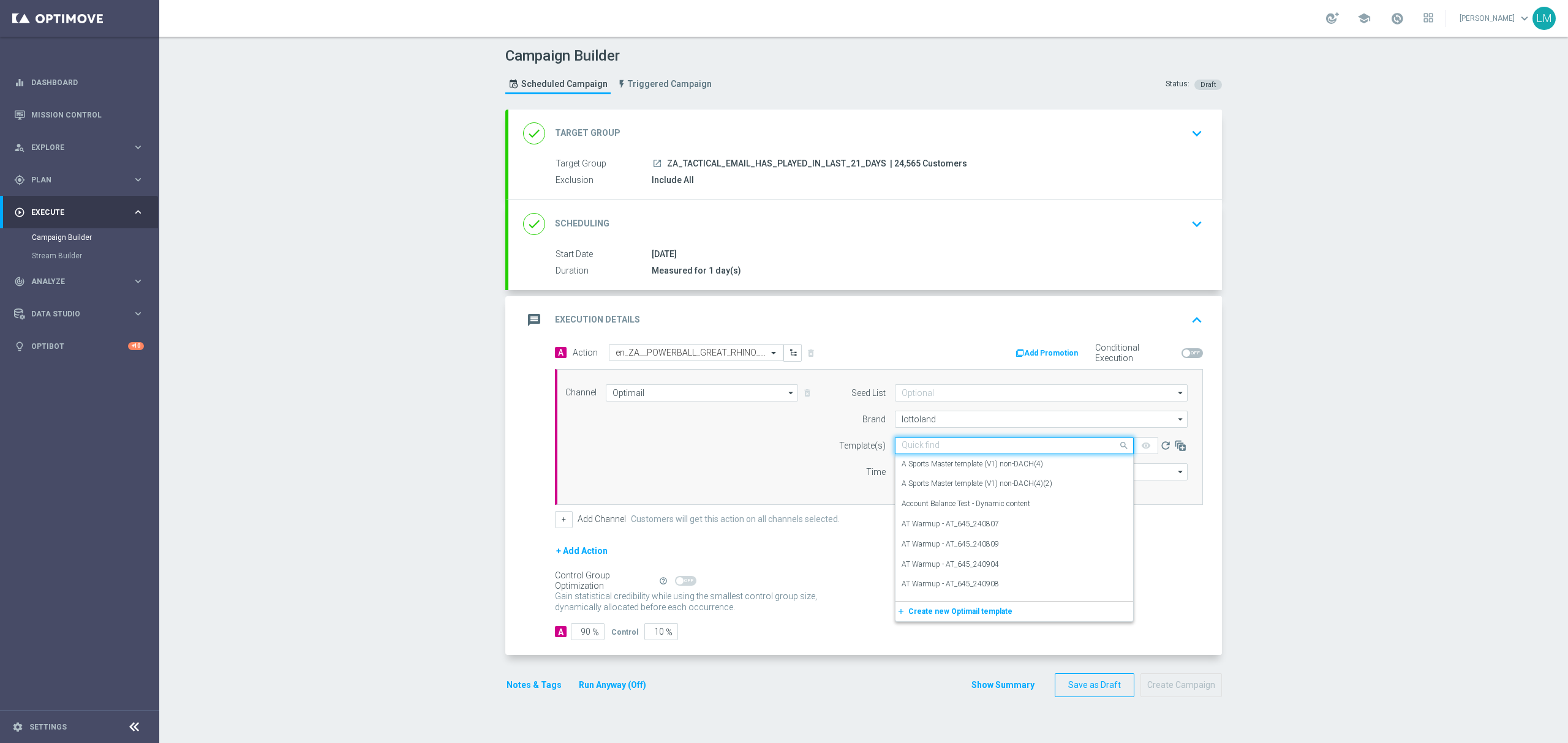
click at [1098, 449] on div at bounding box center [1014, 446] width 238 height 11
paste input "en_ZA__POWERBALL_GREAT_RHINO_FREE_SPINS_DUAL_OFFER_REMINDER__EMT_ALL_EM_TAC_LT"
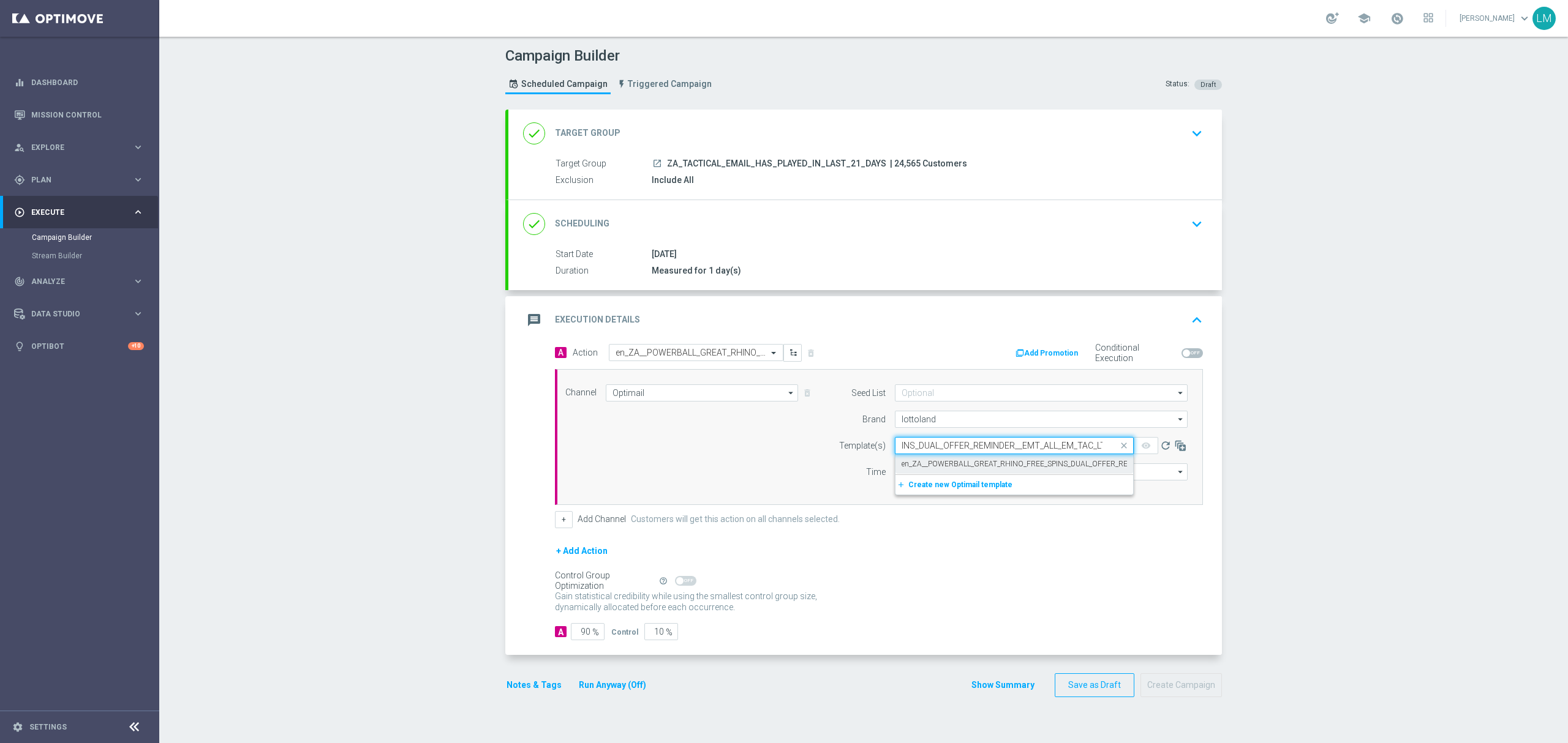
click at [998, 462] on label "en_ZA__POWERBALL_GREAT_RHINO_FREE_SPINS_DUAL_OFFER_REMINDER__EMT_ALL_EM_TAC_LT" at bounding box center [1067, 464] width 332 height 11
type input "en_ZA__POWERBALL_GREAT_RHINO_FREE_SPINS_DUAL_OFFER_REMINDER__EMT_ALL_EM_TAC_LT"
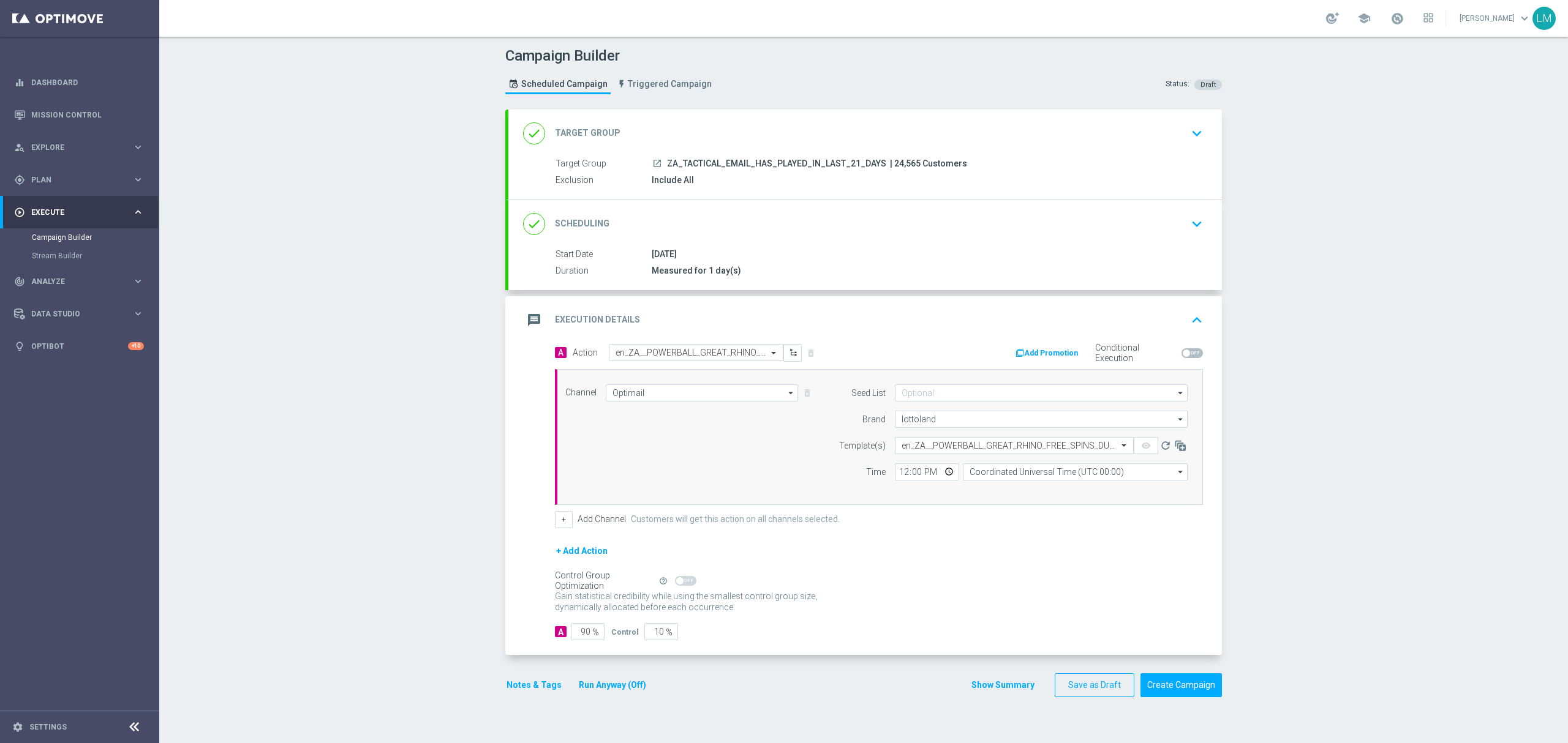
scroll to position [0, 0]
click at [1002, 476] on input "Coordinated Universal Time (UTC 00:00)" at bounding box center [1075, 471] width 225 height 17
click at [1018, 486] on div "Central European Time ([GEOGRAPHIC_DATA]) (UTC +02:00)" at bounding box center [1075, 490] width 225 height 17
type input "Central European Time ([GEOGRAPHIC_DATA]) (UTC +02:00)"
click at [651, 636] on input "10" at bounding box center [661, 631] width 34 height 17
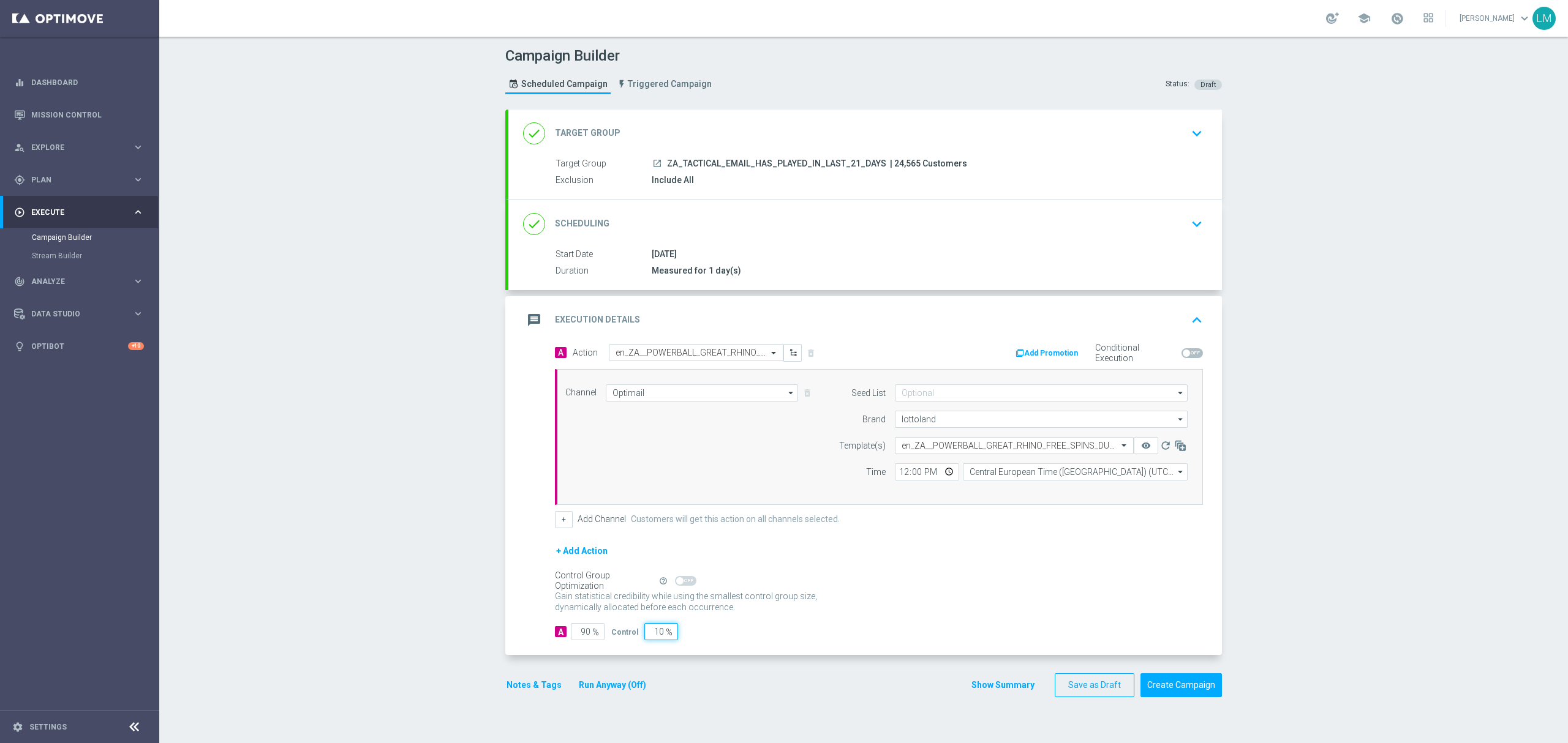
click at [651, 636] on input "10" at bounding box center [661, 631] width 34 height 17
type input "5"
type input "95"
type input "5"
click at [888, 588] on div "Control Group Optimization Self Optimizing Campaign help_outline" at bounding box center [878, 580] width 648 height 13
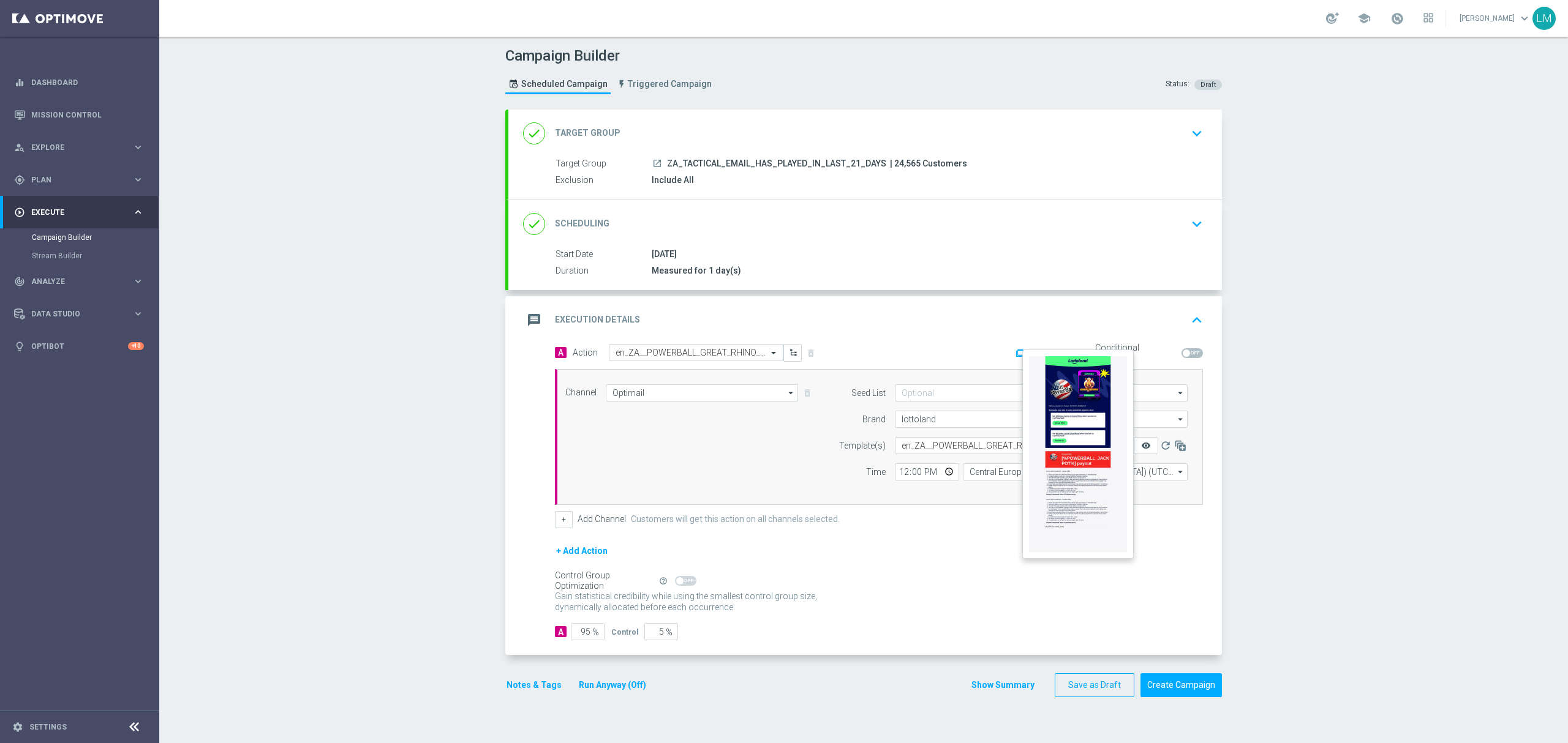
click at [1141, 444] on icon "remove_red_eye" at bounding box center [1145, 446] width 10 height 10
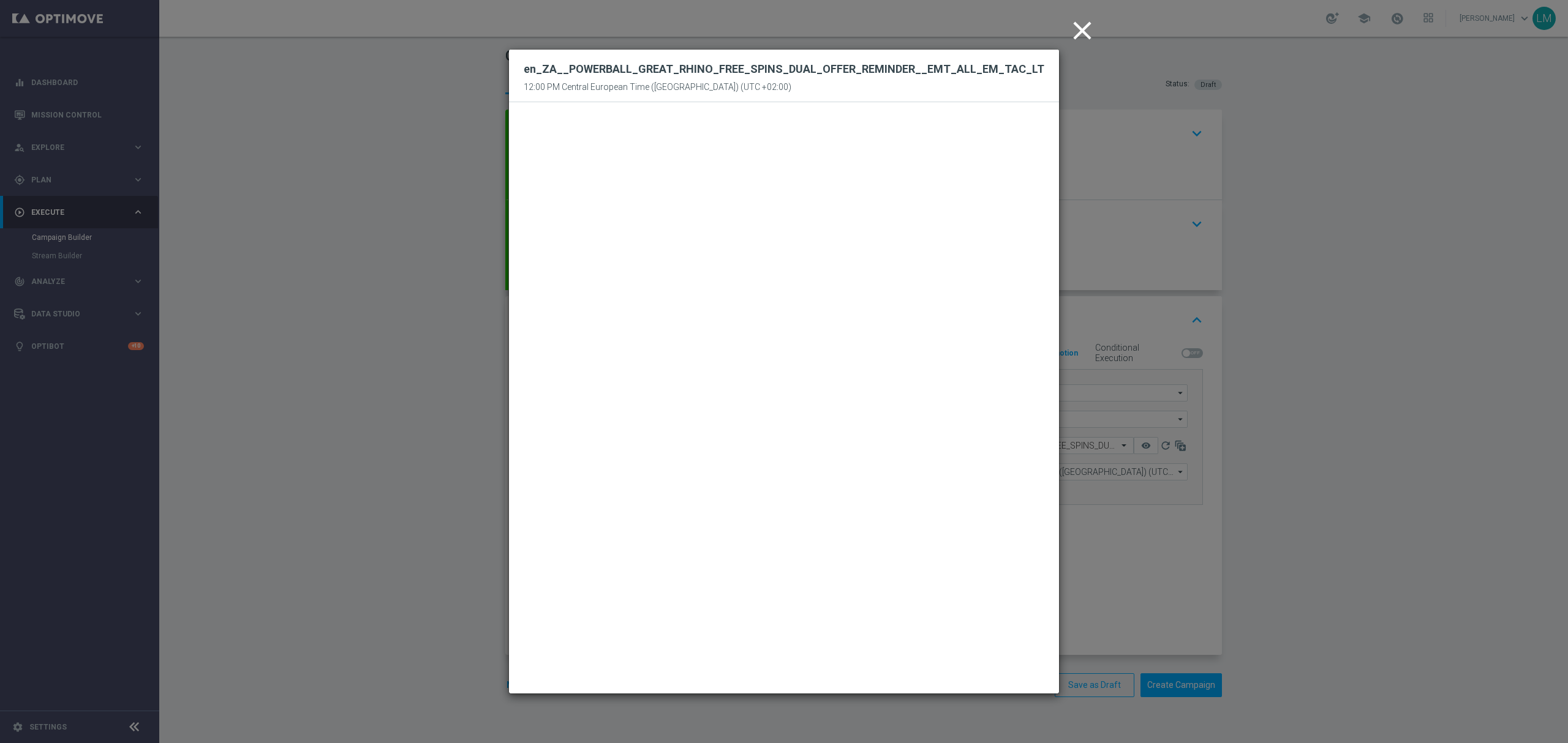
click at [1091, 33] on icon "close" at bounding box center [1082, 31] width 31 height 31
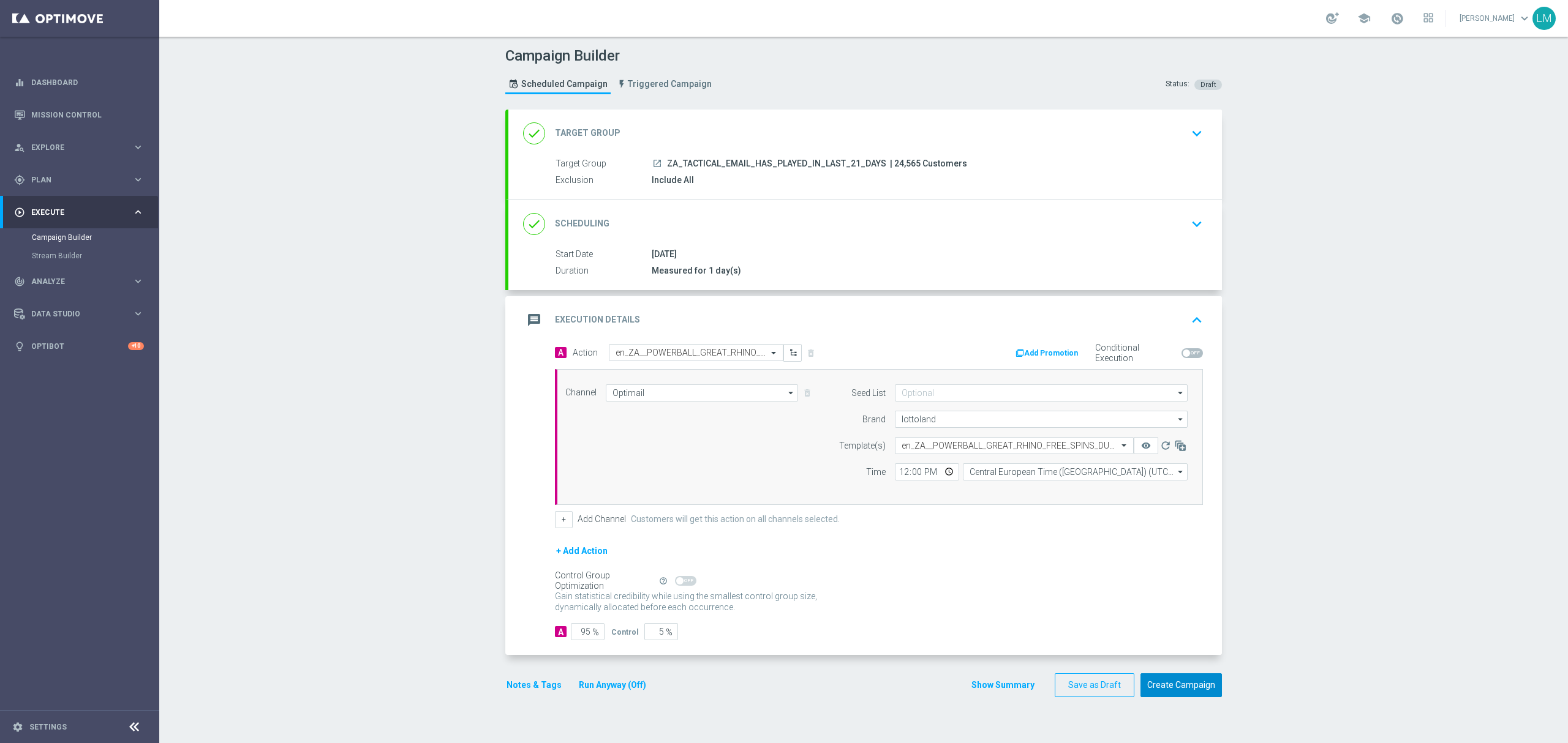
click at [1169, 689] on button "Create Campaign" at bounding box center [1181, 685] width 81 height 24
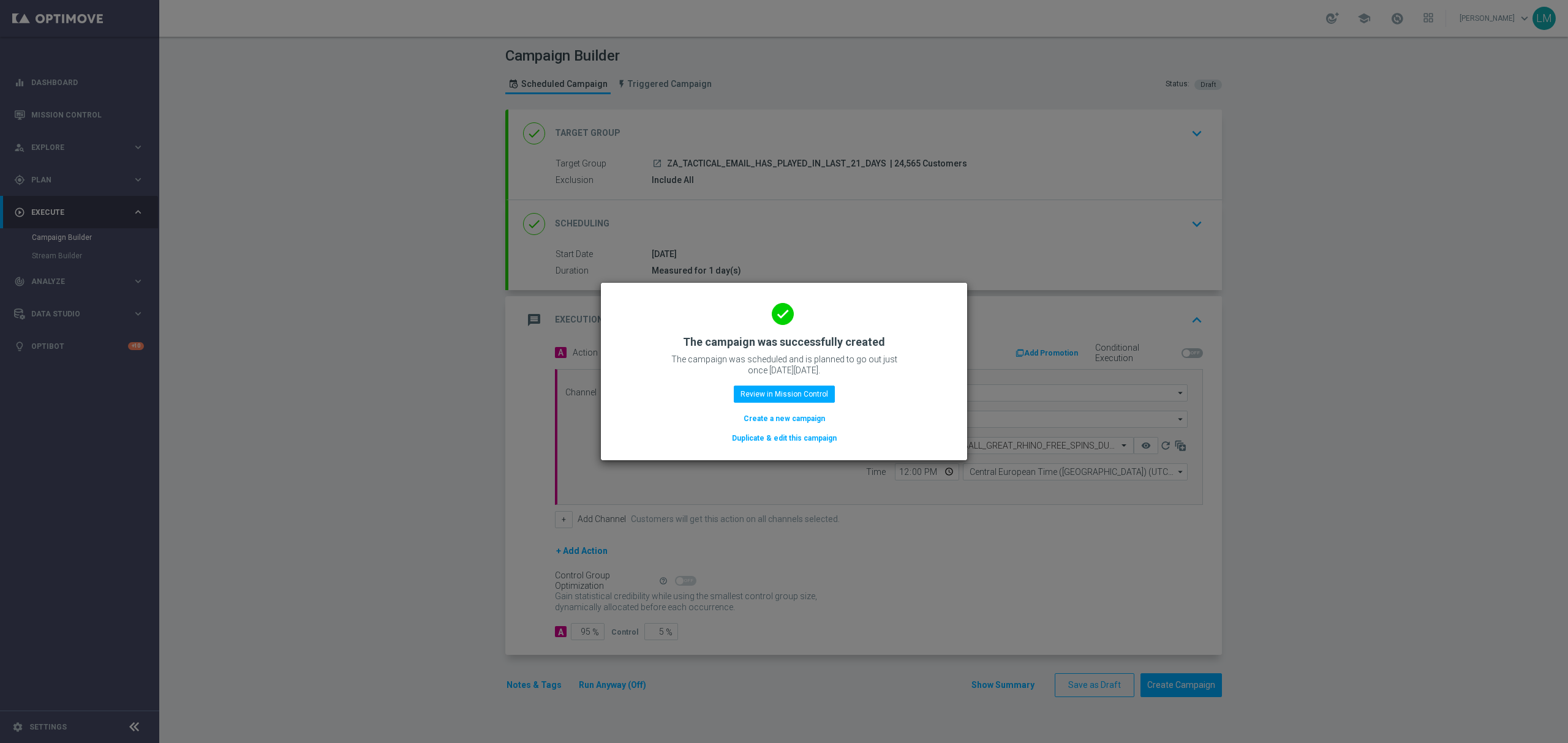
click at [773, 415] on button "Create a new campaign" at bounding box center [784, 418] width 84 height 13
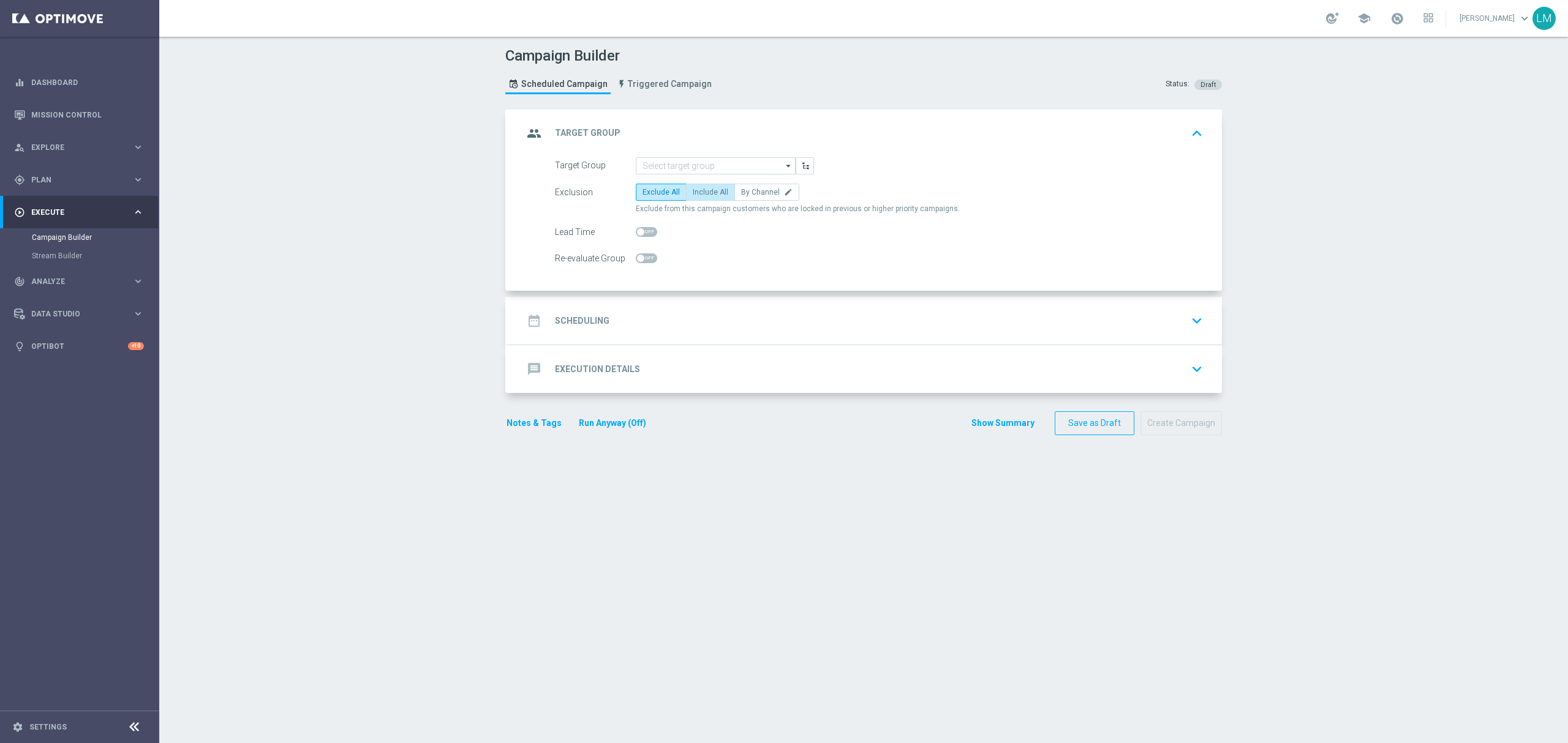
click at [702, 188] on span "Include All" at bounding box center [710, 192] width 36 height 8
click at [700, 190] on input "Include All" at bounding box center [696, 194] width 8 height 8
radio input "true"
click at [694, 157] on input at bounding box center [716, 166] width 160 height 17
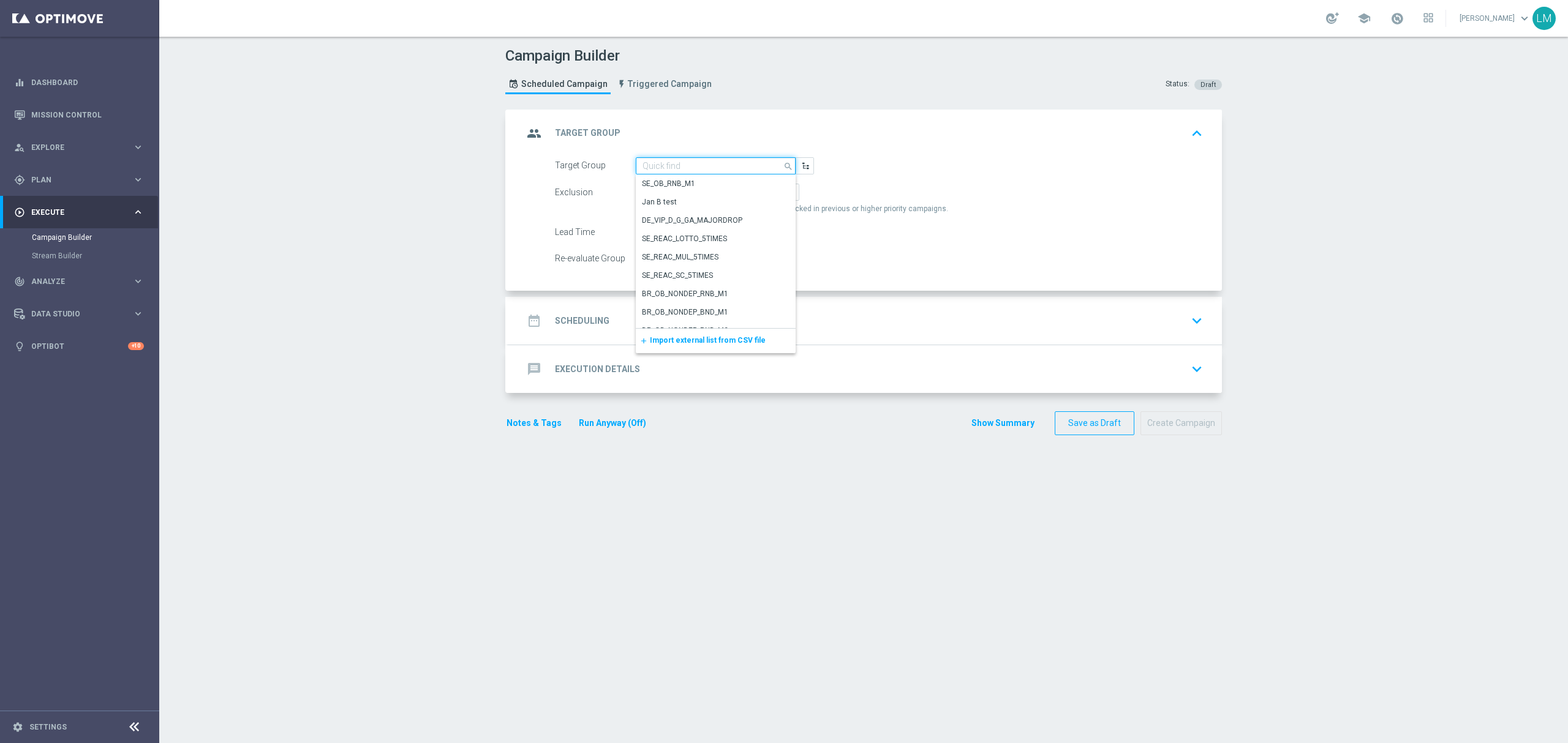
paste input "en_ZA_TGT_ALL_ALL_TAC_MIX__CHURN_TO_DEEP_DORMANT_WITH_DEPOSITS_HIGHER_VALUE"
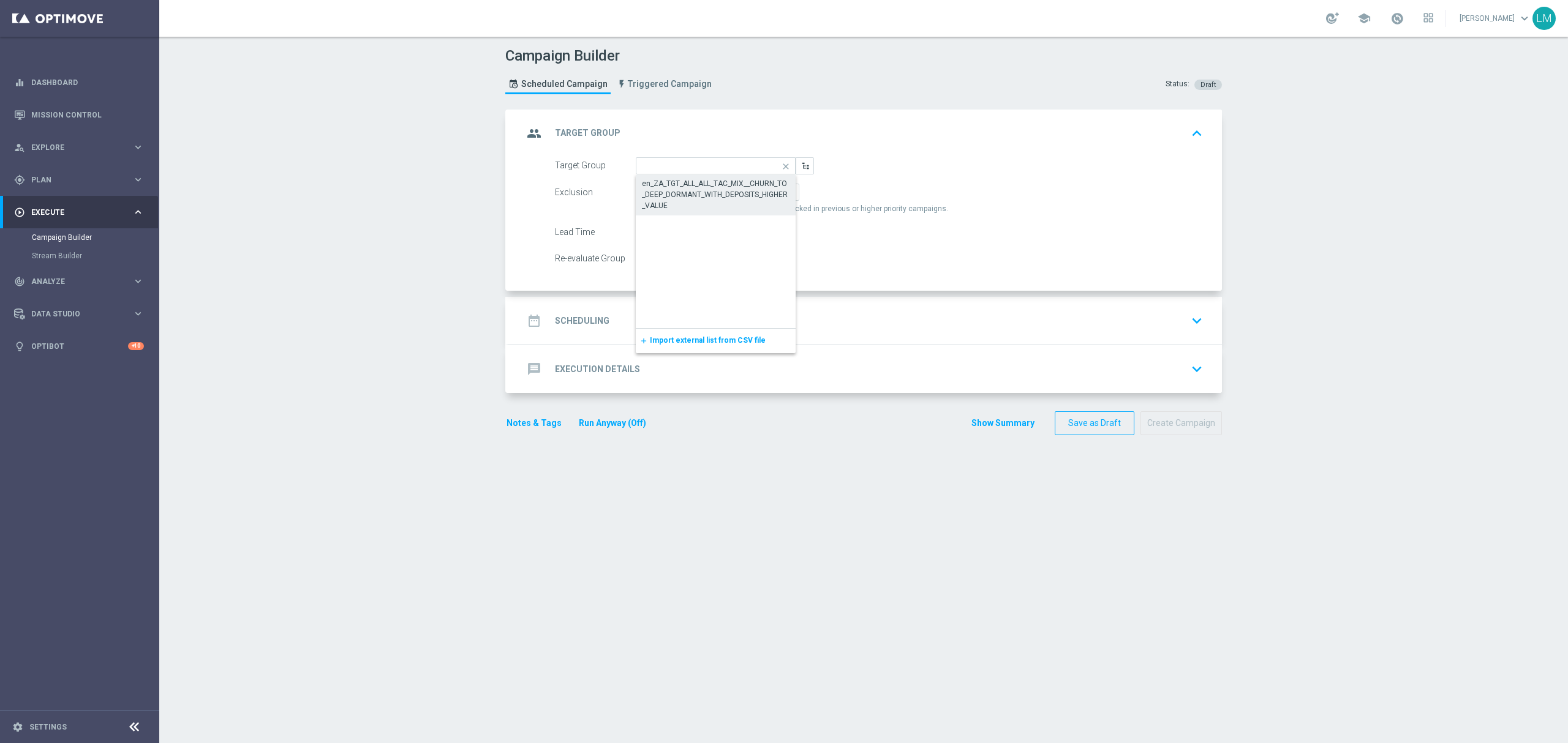
click at [687, 180] on div "en_ZA_TGT_ALL_ALL_TAC_MIX__CHURN_TO_DEEP_DORMANT_WITH_DEPOSITS_HIGHER_VALUE" at bounding box center [715, 194] width 148 height 33
type input "en_ZA_TGT_ALL_ALL_TAC_MIX__CHURN_TO_DEEP_DORMANT_WITH_DEPOSITS_HIGHER_VALUE"
click at [693, 294] on accordion "group Target Group keyboard_arrow_up Target Group en_ZA_TGT_ALL_ALL_TAC_MIX__CH…" at bounding box center [863, 251] width 717 height 284
click at [689, 324] on div "date_range Scheduling keyboard_arrow_down" at bounding box center [865, 321] width 684 height 23
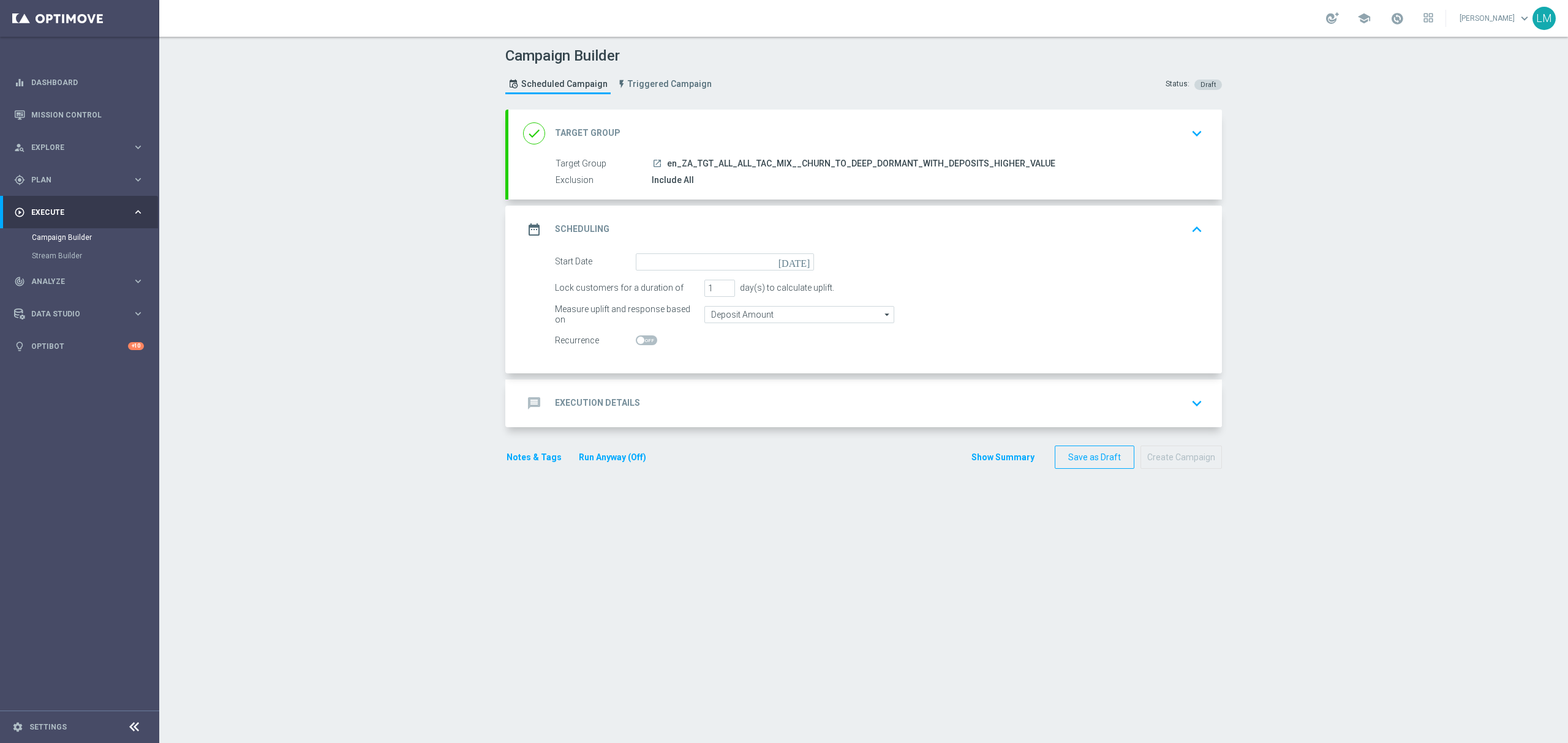
click at [802, 262] on icon "[DATE]" at bounding box center [796, 260] width 36 height 13
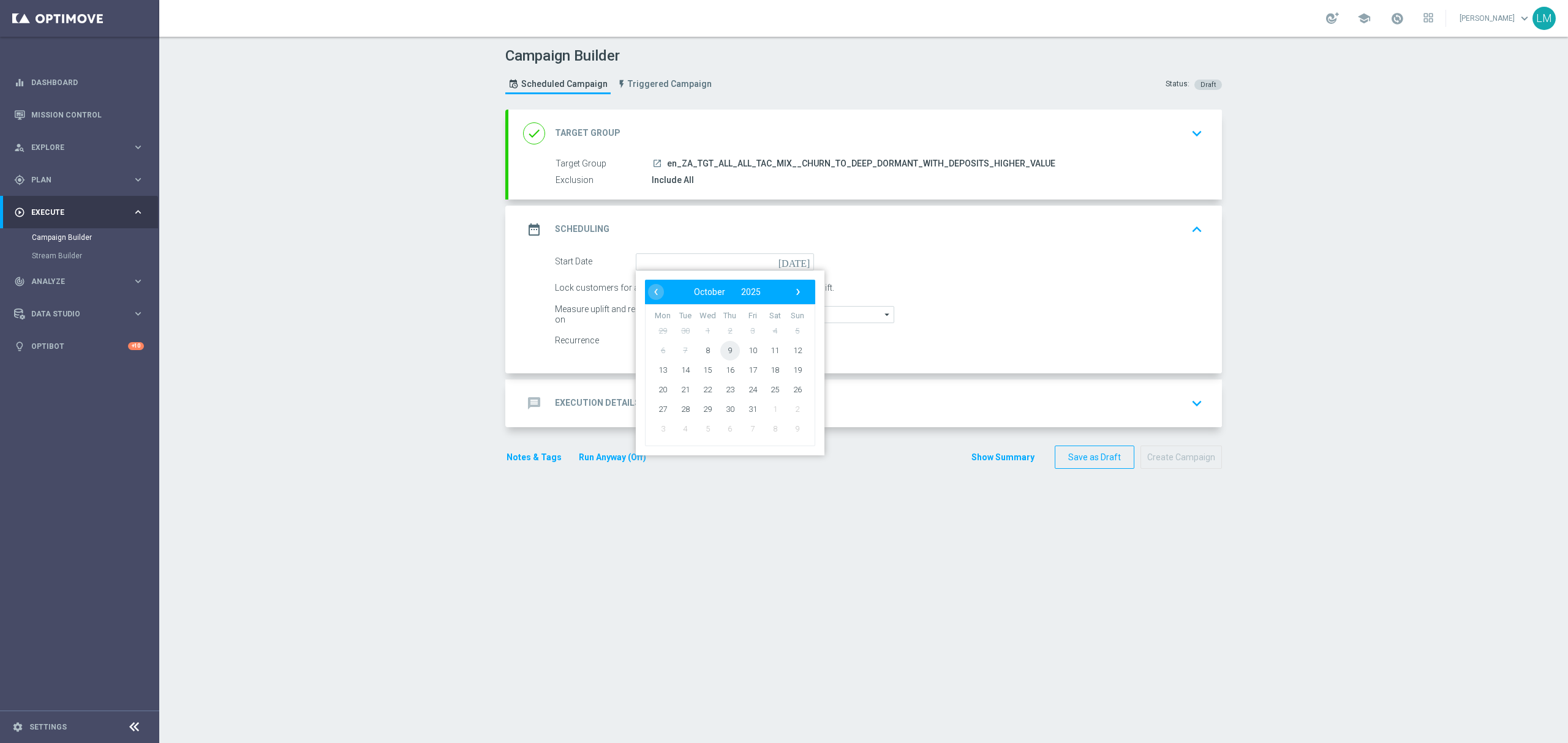
click at [720, 353] on span "9" at bounding box center [730, 350] width 20 height 20
type input "[DATE]"
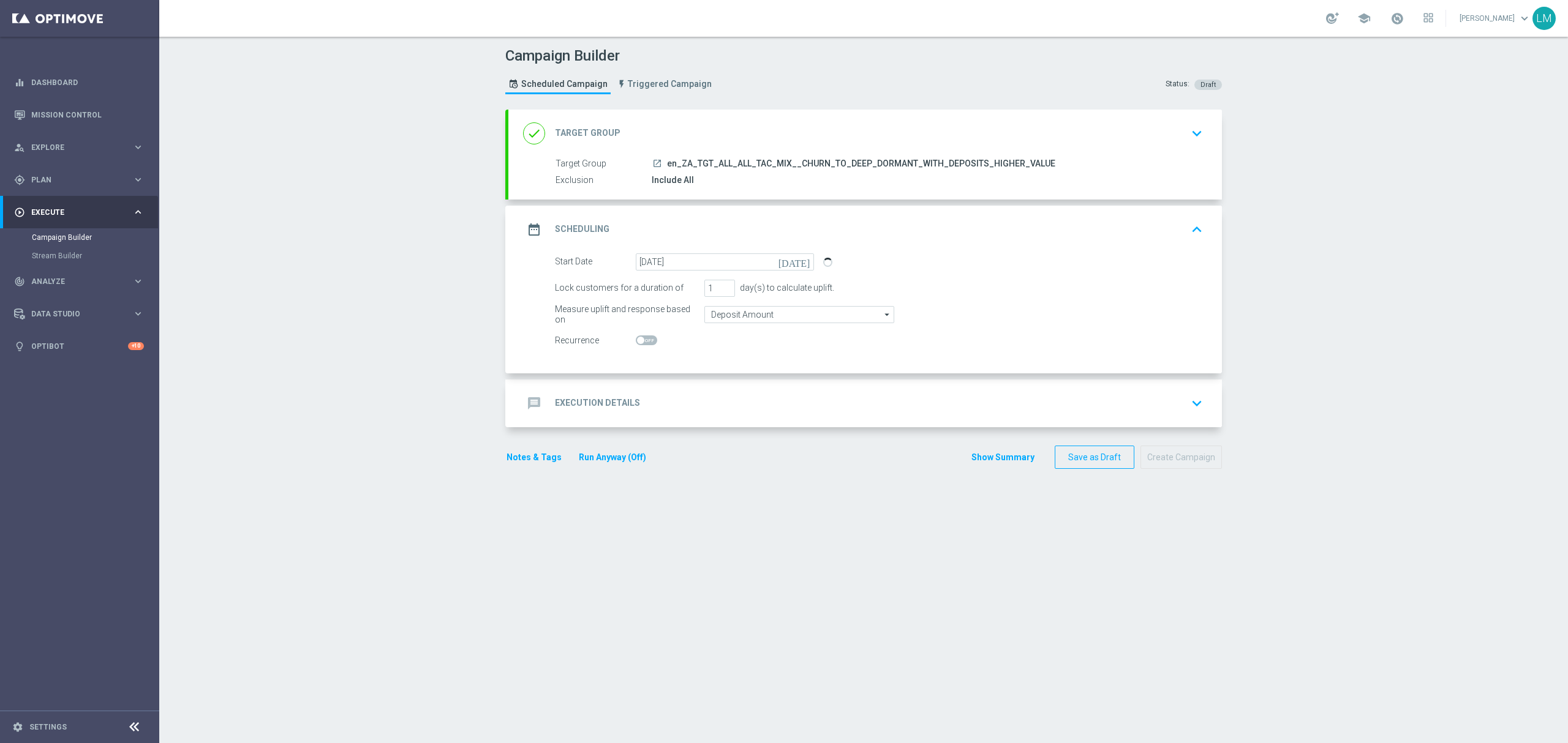
click at [694, 437] on form "done Target Group keyboard_arrow_down Target Group launch en_ZA_TGT_ALL_ALL_TAC…" at bounding box center [863, 289] width 717 height 360
click at [702, 400] on div "message Execution Details keyboard_arrow_down" at bounding box center [865, 403] width 684 height 23
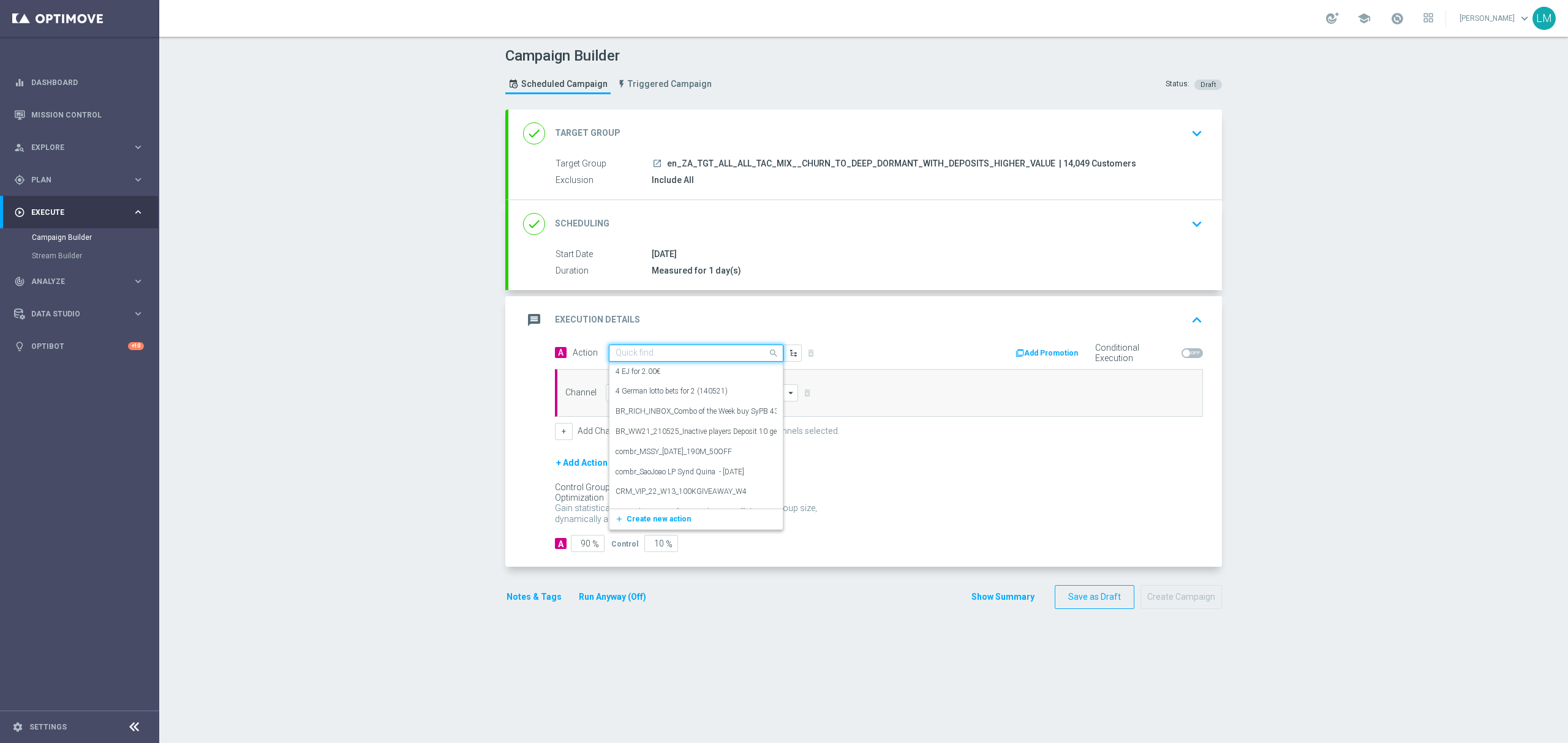
click at [675, 361] on div "Quick find" at bounding box center [696, 353] width 175 height 17
paste input "en_ZA__POWERBALL_GREAT_RHINO_FREE_SPINS_COMBO_REACTIVATION_DORMANTS_HIGH_VALUE_…"
type input "en_ZA__POWERBALL_GREAT_RHINO_FREE_SPINS_COMBO_REACTIVATION_DORMANTS_HIGH_VALUE_…"
click at [658, 387] on span "Create new action" at bounding box center [659, 391] width 65 height 8
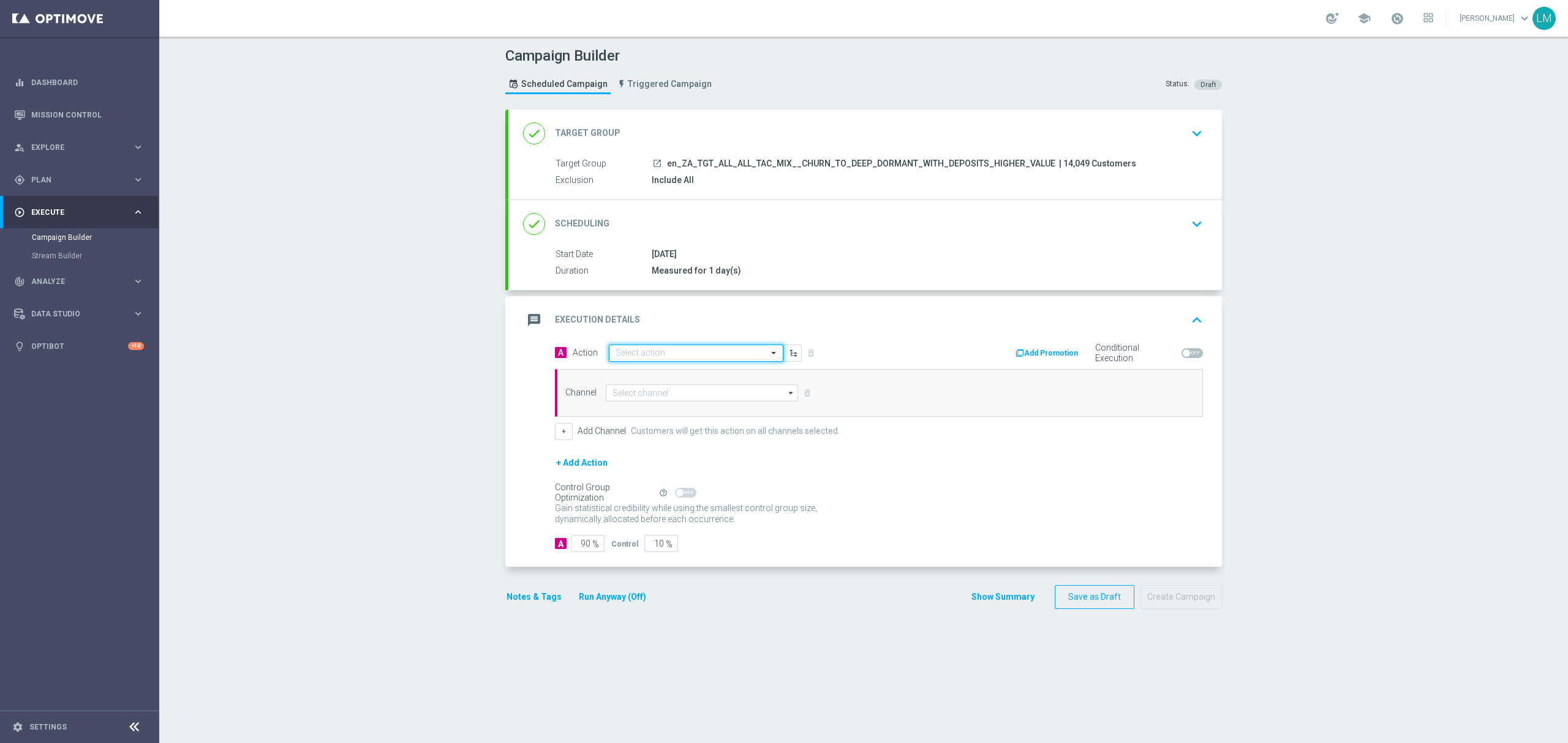
scroll to position [0, 0]
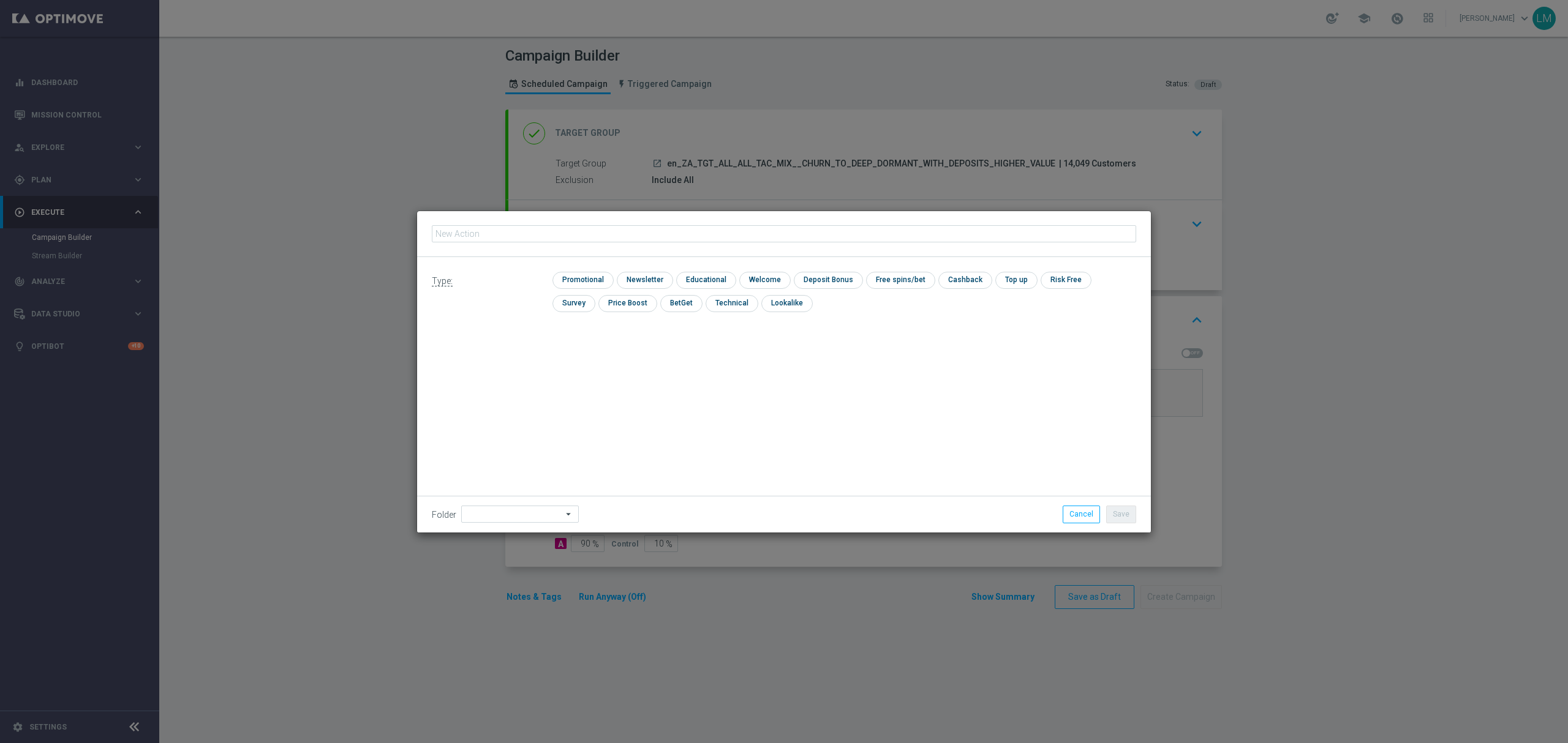
type input "en_ZA__POWERBALL_GREAT_RHINO_FREE_SPINS_COMBO_REACTIVATION_DORMANTS_HIGH_VALUE_…"
click at [600, 277] on input "checkbox" at bounding box center [581, 280] width 58 height 17
checkbox input "true"
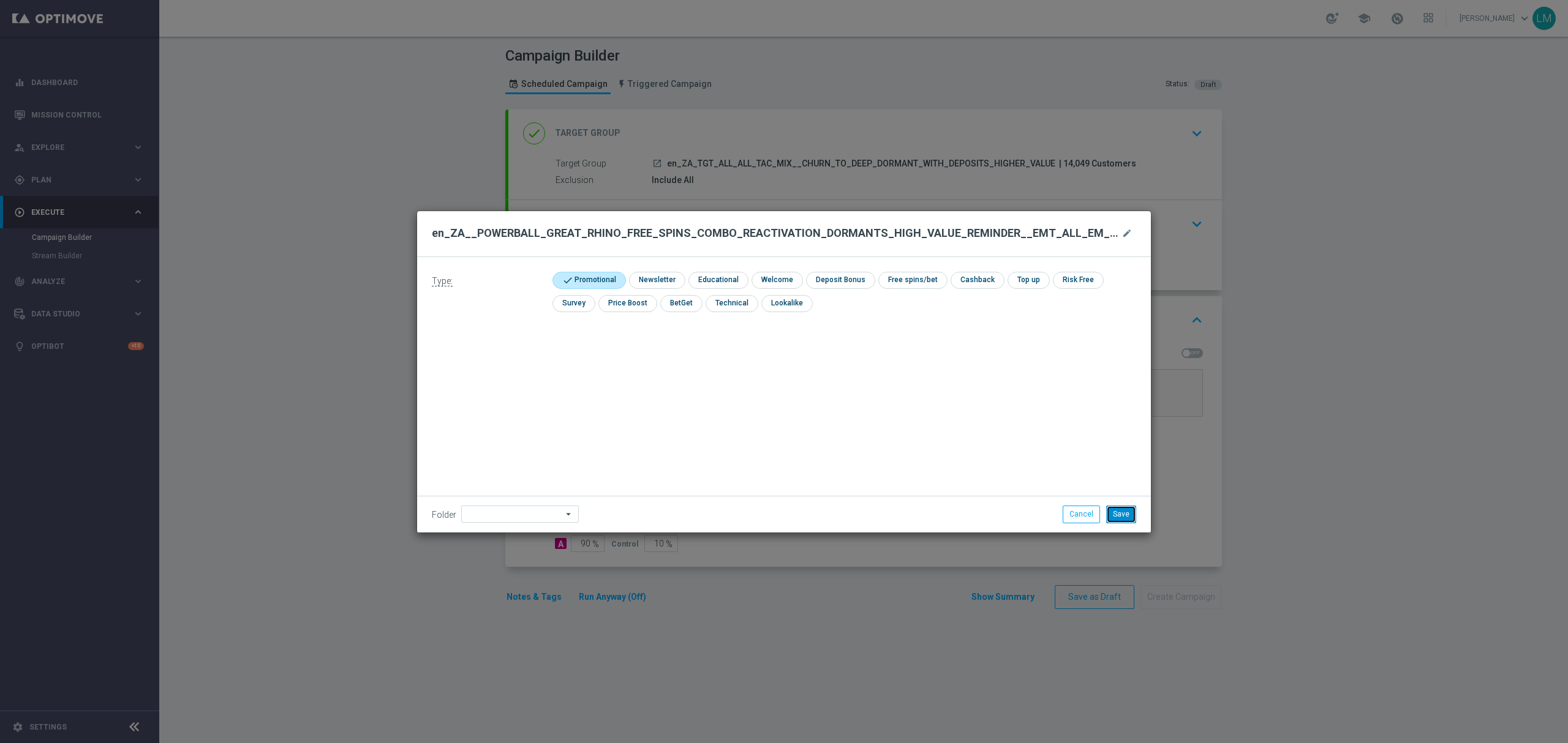
click at [1122, 516] on button "Save" at bounding box center [1121, 514] width 30 height 17
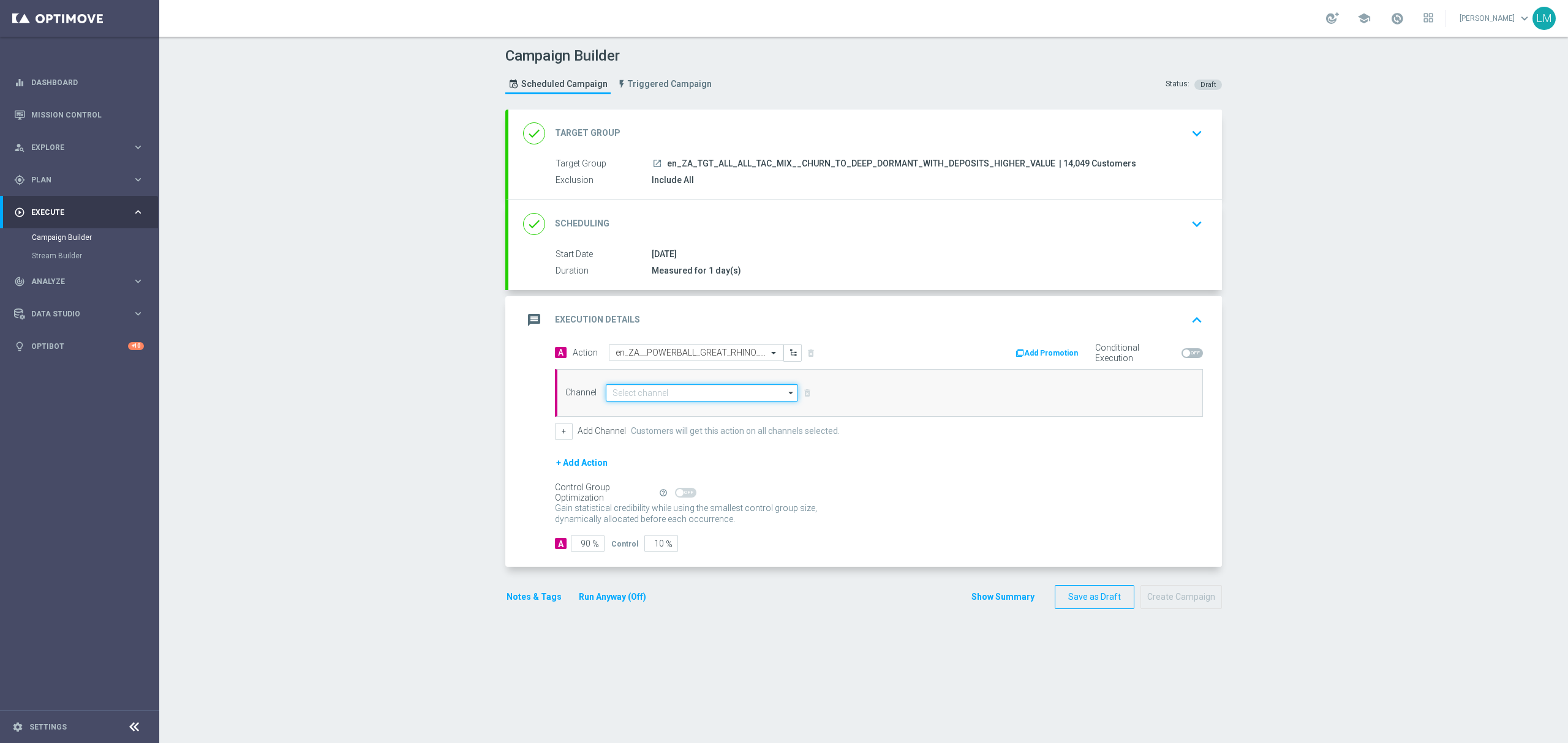
click at [646, 396] on input at bounding box center [702, 393] width 192 height 17
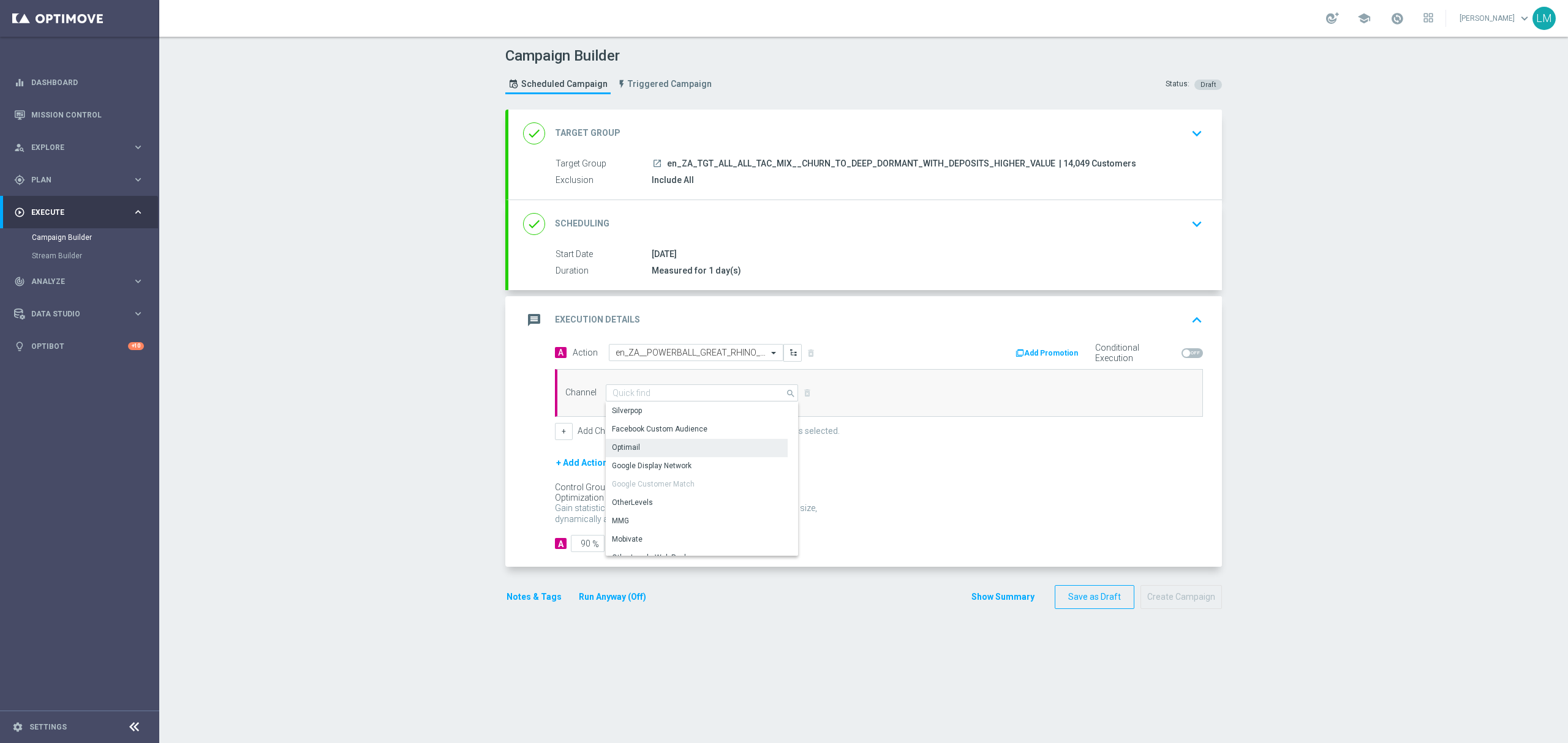
click at [626, 447] on div "Optimail" at bounding box center [626, 448] width 28 height 11
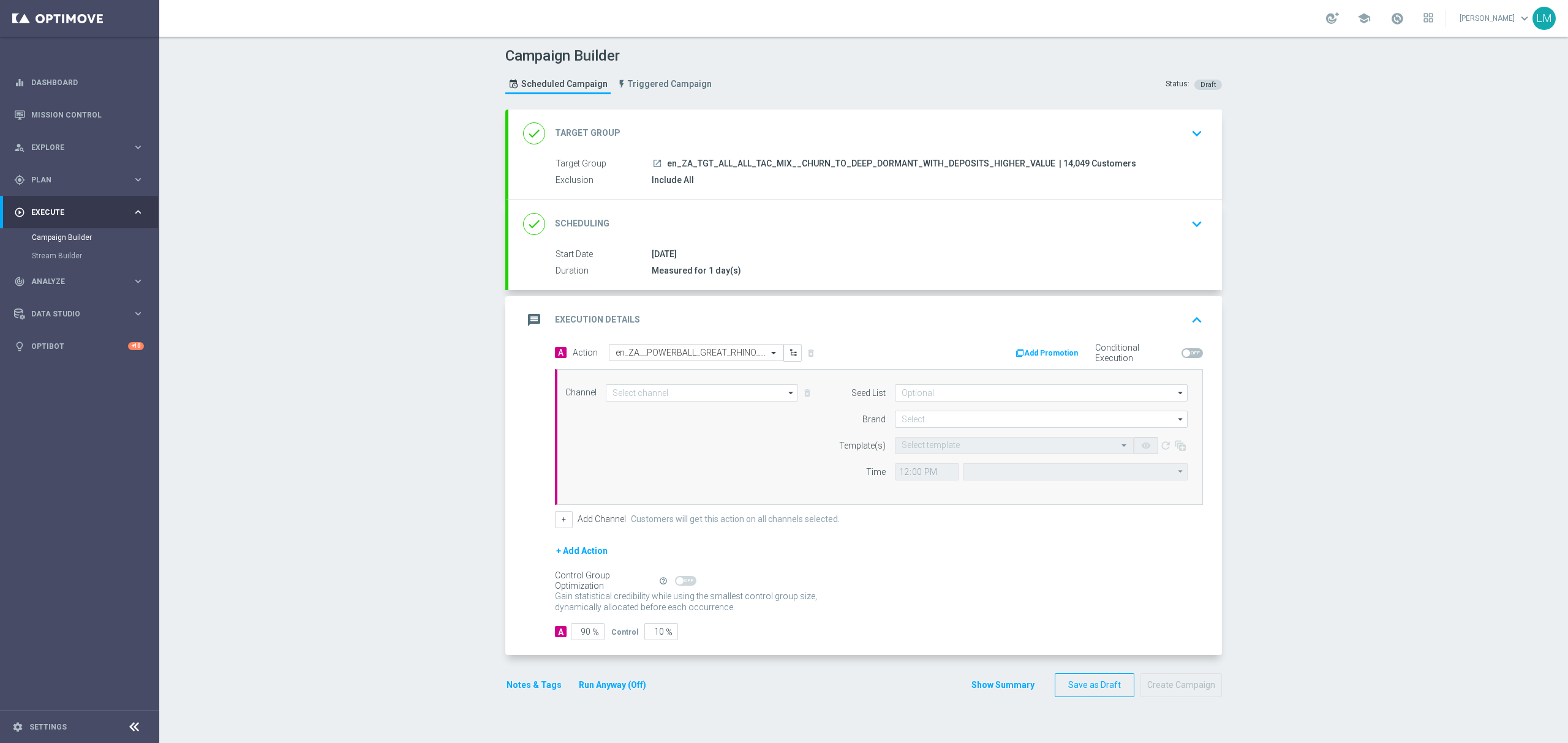
type input "Optimail"
type input "Coordinated Universal Time (UTC 00:00)"
click at [915, 410] on form "Seed List arrow_drop_down Drag here to set row groups Drag here to set column l…" at bounding box center [1010, 432] width 355 height 96
click at [924, 422] on input at bounding box center [1041, 419] width 293 height 17
click at [931, 460] on div "lottoland" at bounding box center [1042, 455] width 293 height 17
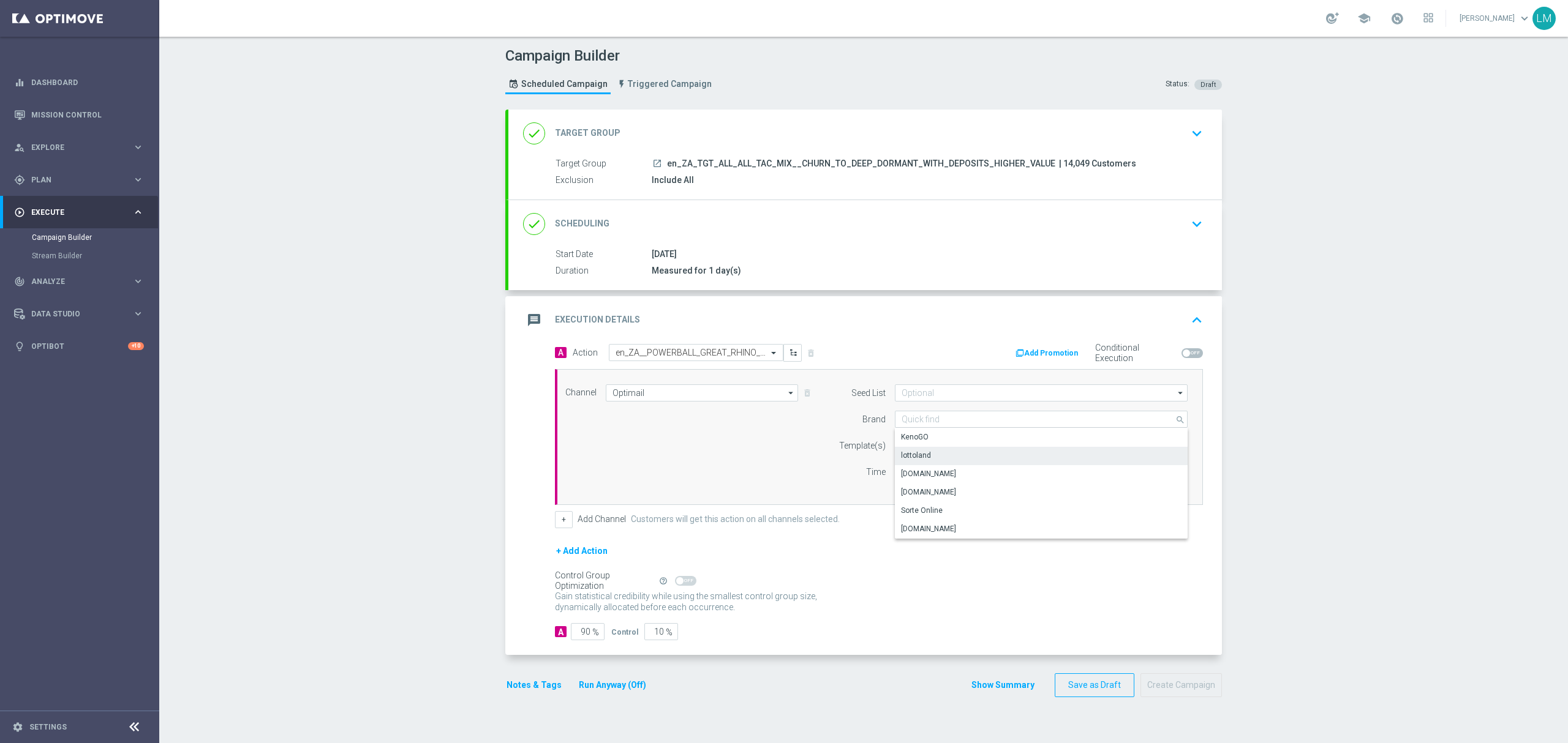
type input "lottoland"
click at [931, 454] on div "Select template" at bounding box center [1014, 446] width 239 height 17
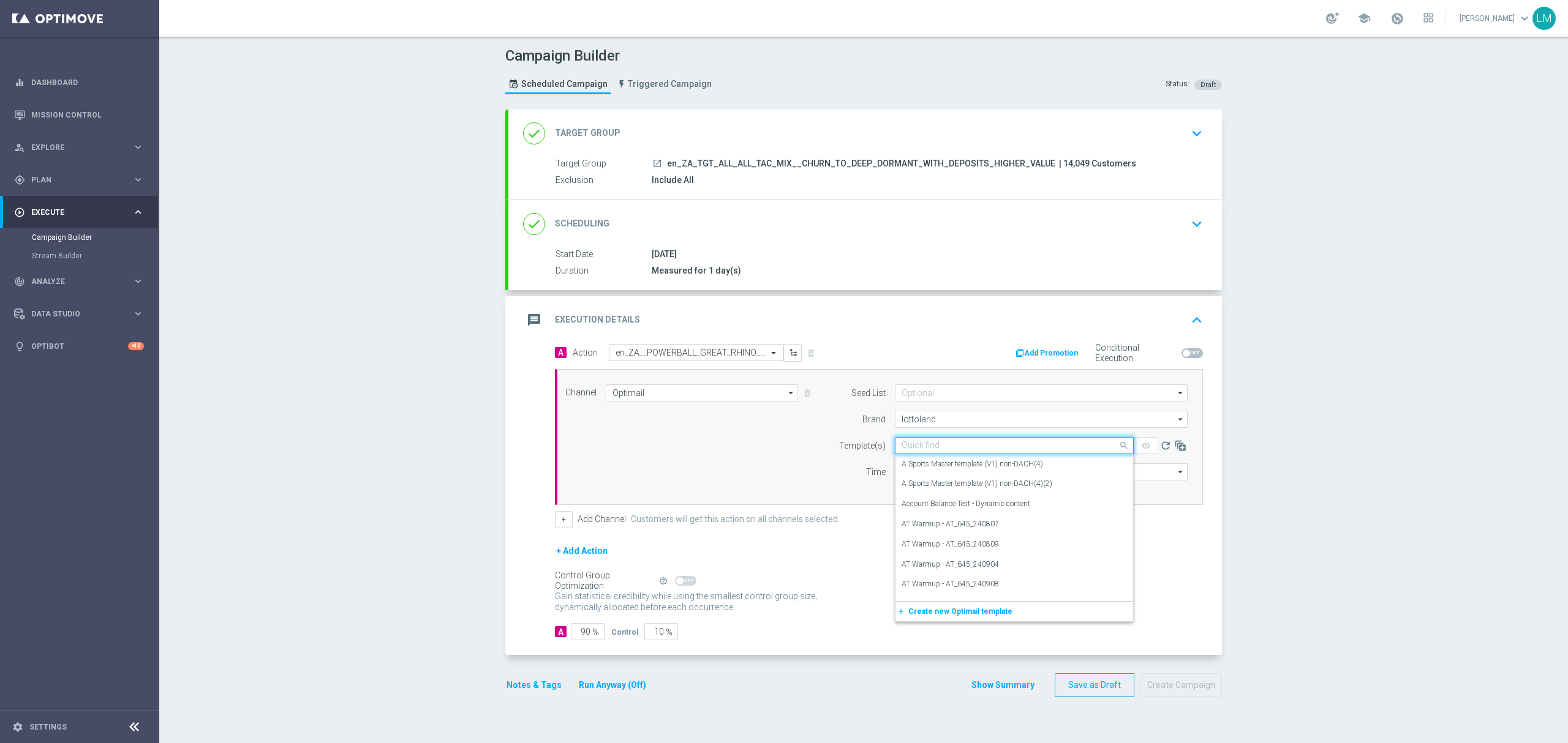
paste input "en_ZA__POWERBALL_GREAT_RHINO_FREE_SPINS_COMBO_REACTIVATION_DORMANTS_HIGH_VALUE_…"
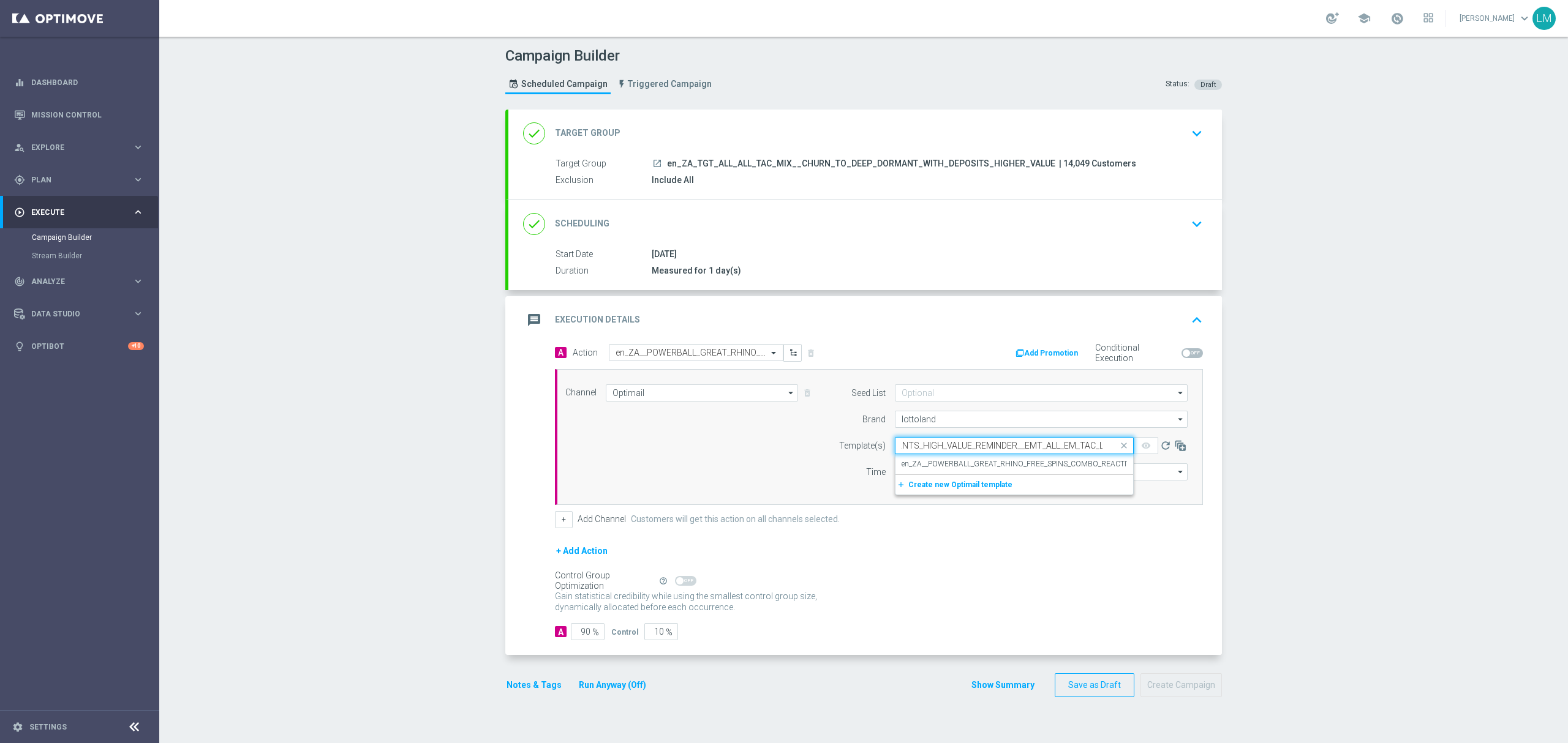
click at [932, 454] on div "Quick find en_ZA__POWERBALL_GREAT_RHINO_FREE_SPINS_COMBO_REACTIVATION_DORMANTS_…" at bounding box center [1014, 446] width 239 height 17
click at [932, 458] on div "en_ZA__POWERBALL_GREAT_RHINO_FREE_SPINS_COMBO_REACTIVATION_DORMANTS_HIGH_VALUE_…" at bounding box center [1014, 464] width 225 height 20
type input "en_ZA__POWERBALL_GREAT_RHINO_FREE_SPINS_COMBO_REACTIVATION_DORMANTS_HIGH_VALUE_…"
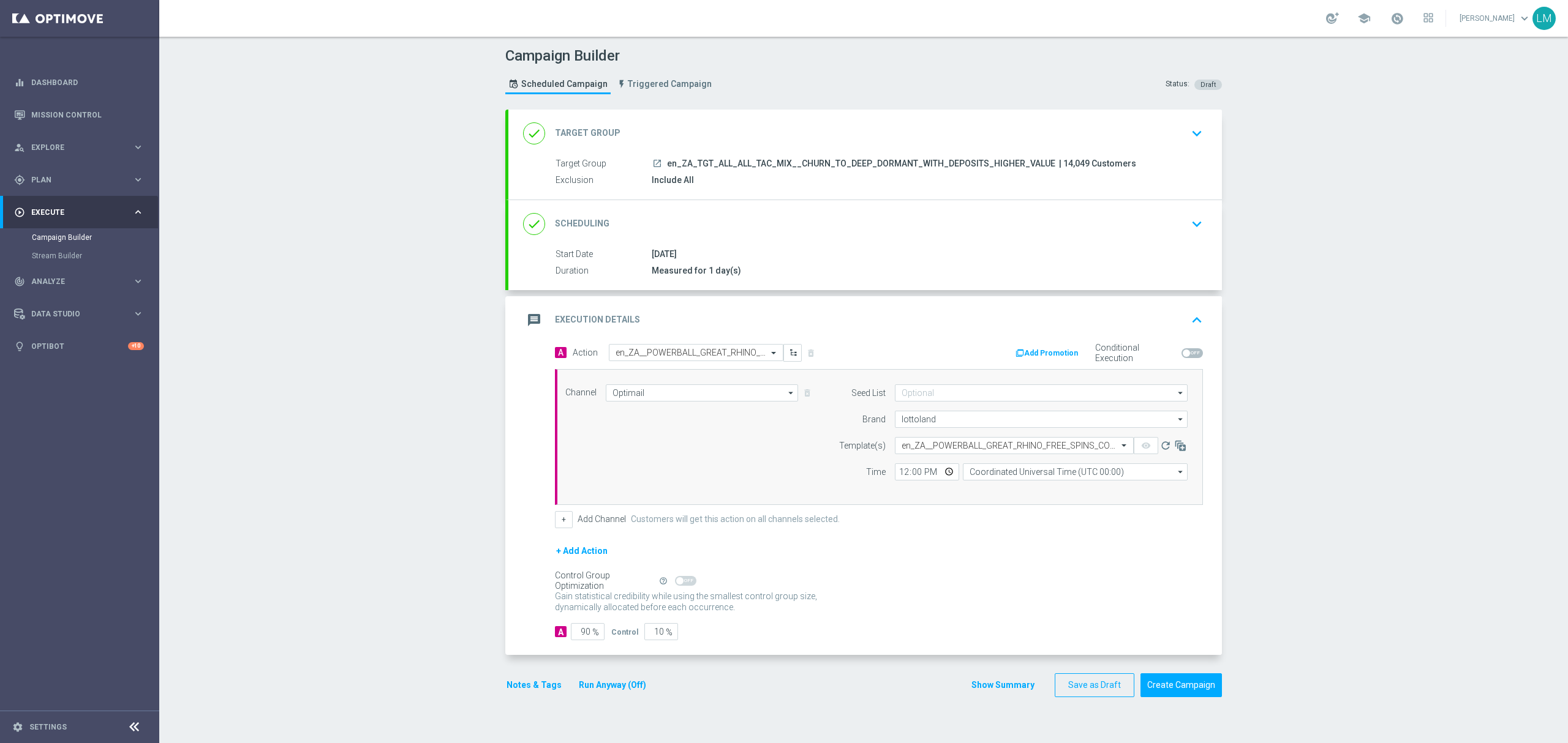
scroll to position [0, 0]
click at [983, 481] on input "Coordinated Universal Time (UTC 00:00)" at bounding box center [1075, 471] width 225 height 17
click at [985, 493] on div "Central European Time ([GEOGRAPHIC_DATA]) (UTC +02:00)" at bounding box center [1069, 490] width 200 height 11
type input "Central European Time ([GEOGRAPHIC_DATA]) (UTC +02:00)"
click at [948, 474] on input "12:00" at bounding box center [927, 471] width 65 height 17
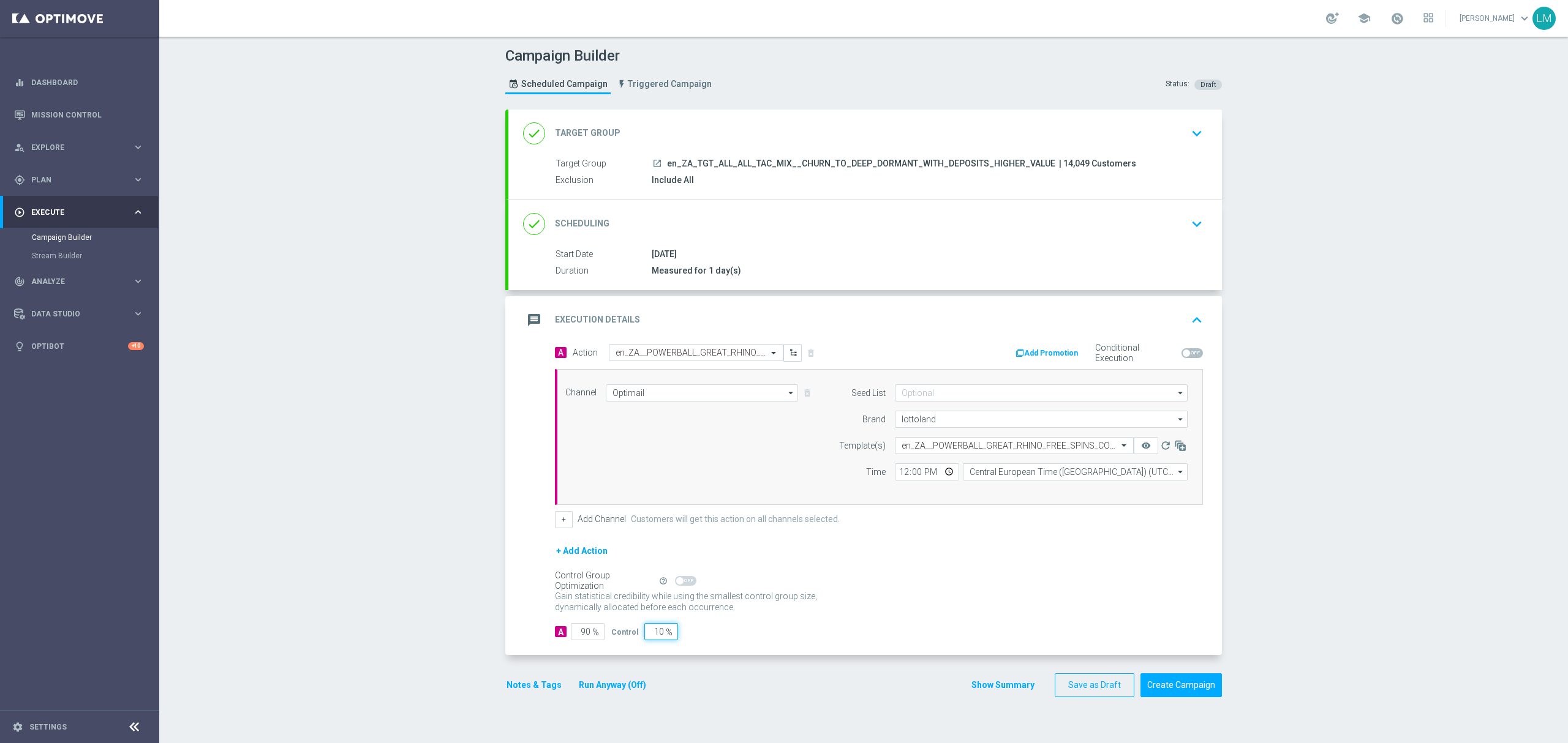
click at [650, 636] on input "10" at bounding box center [661, 631] width 34 height 17
type input "5"
type input "95"
type input "5"
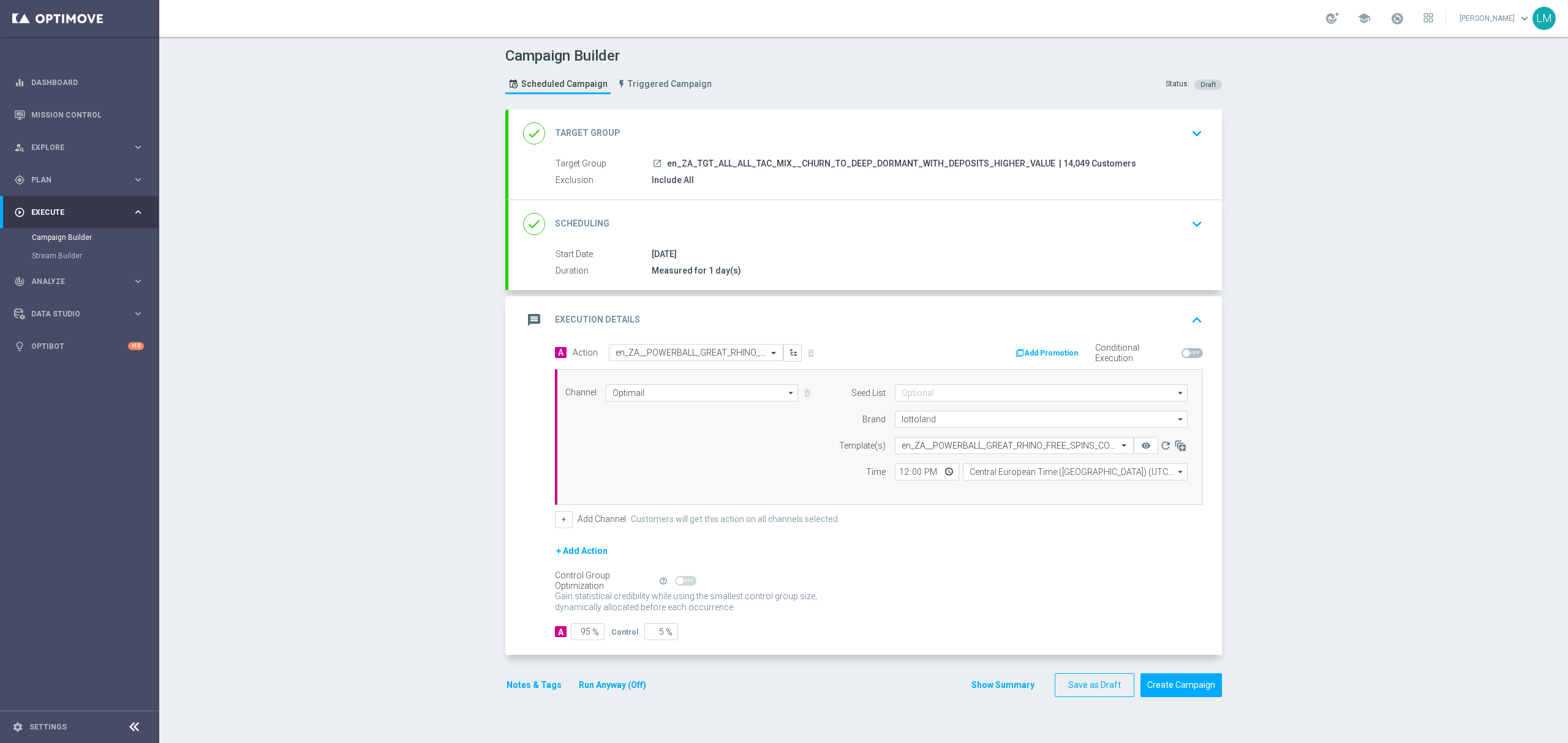
click at [867, 542] on form "A Action Select action en_ZA__POWERBALL_GREAT_RHINO_FREE_SPINS_COMBO_REACTIVATI…" at bounding box center [878, 492] width 648 height 297
click at [1179, 696] on button "Create Campaign" at bounding box center [1181, 685] width 81 height 24
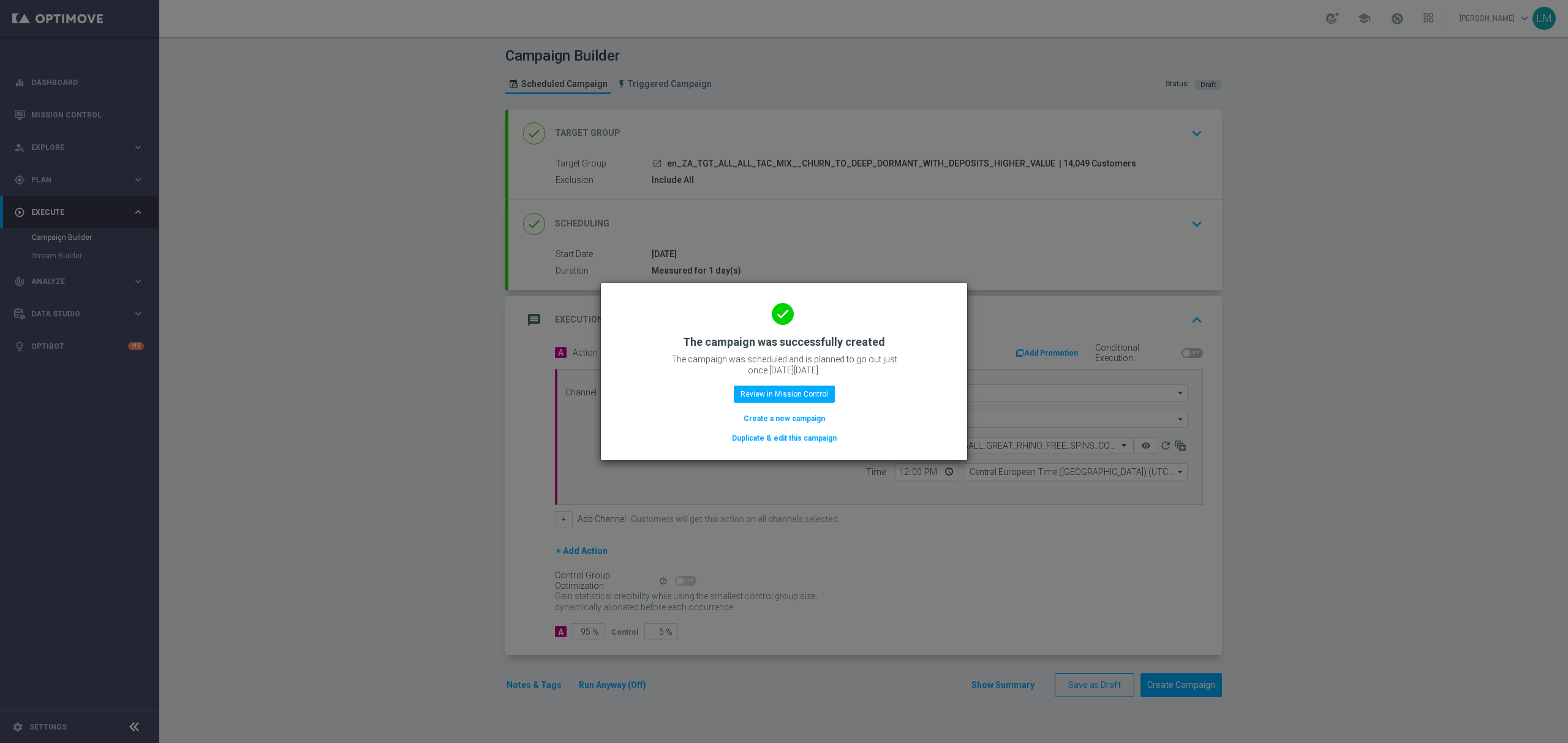
click at [811, 412] on button "Create a new campaign" at bounding box center [784, 418] width 84 height 13
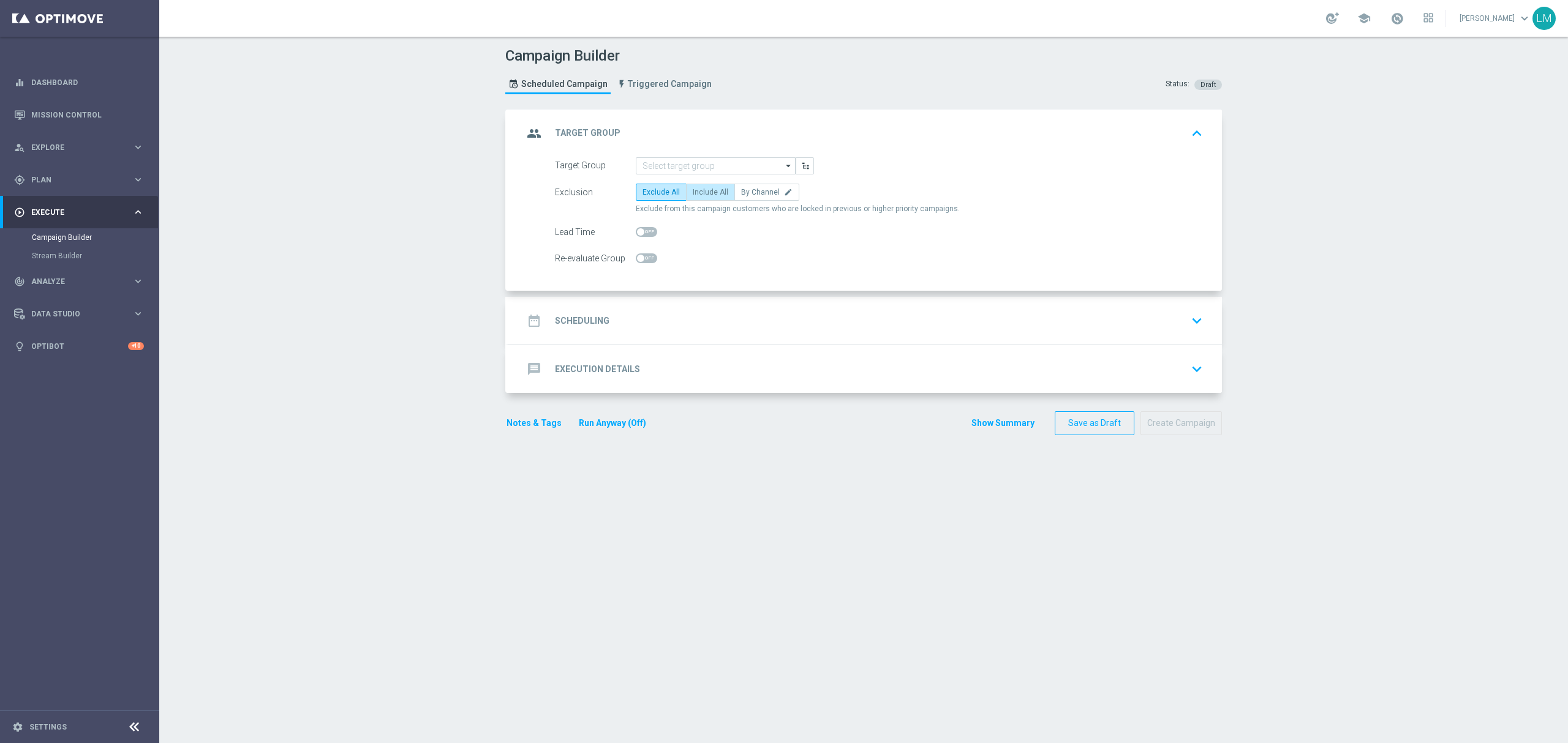
click at [693, 184] on label "Include All" at bounding box center [710, 192] width 49 height 17
click at [693, 190] on input "Include All" at bounding box center [696, 194] width 8 height 8
radio input "true"
click at [697, 161] on input at bounding box center [716, 166] width 160 height 17
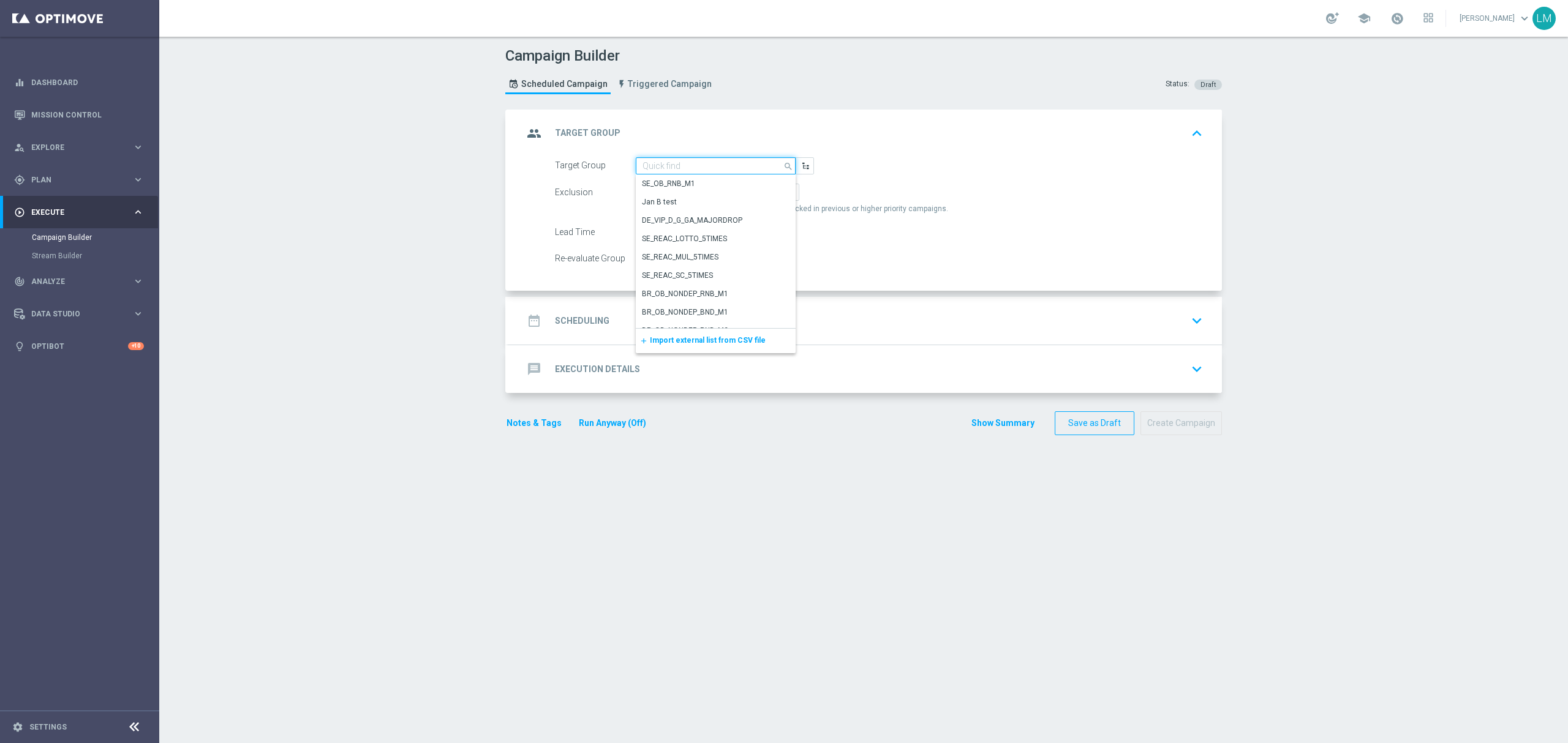
paste input "en_ZA_TGT_ALL_ALL_TAC_MIX__CHURN_TO_DEEP_DORMANT_WITH_DEPOSITS"
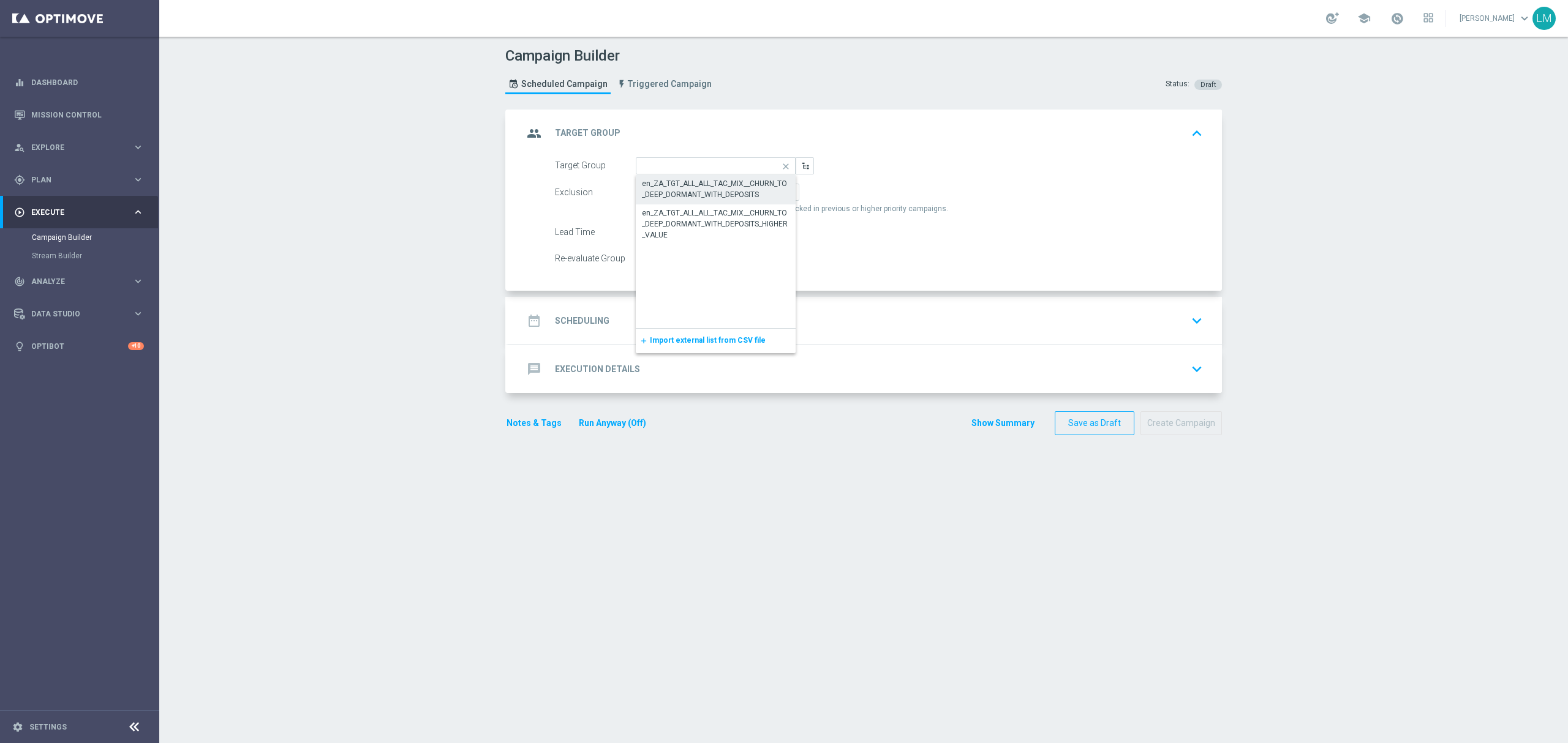
click at [705, 196] on div "en_ZA_TGT_ALL_ALL_TAC_MIX__CHURN_TO_DEEP_DORMANT_WITH_DEPOSITS" at bounding box center [715, 189] width 148 height 22
type input "en_ZA_TGT_ALL_ALL_TAC_MIX__CHURN_TO_DEEP_DORMANT_WITH_DEPOSITS"
click at [717, 326] on div "date_range Scheduling keyboard_arrow_down" at bounding box center [865, 321] width 684 height 23
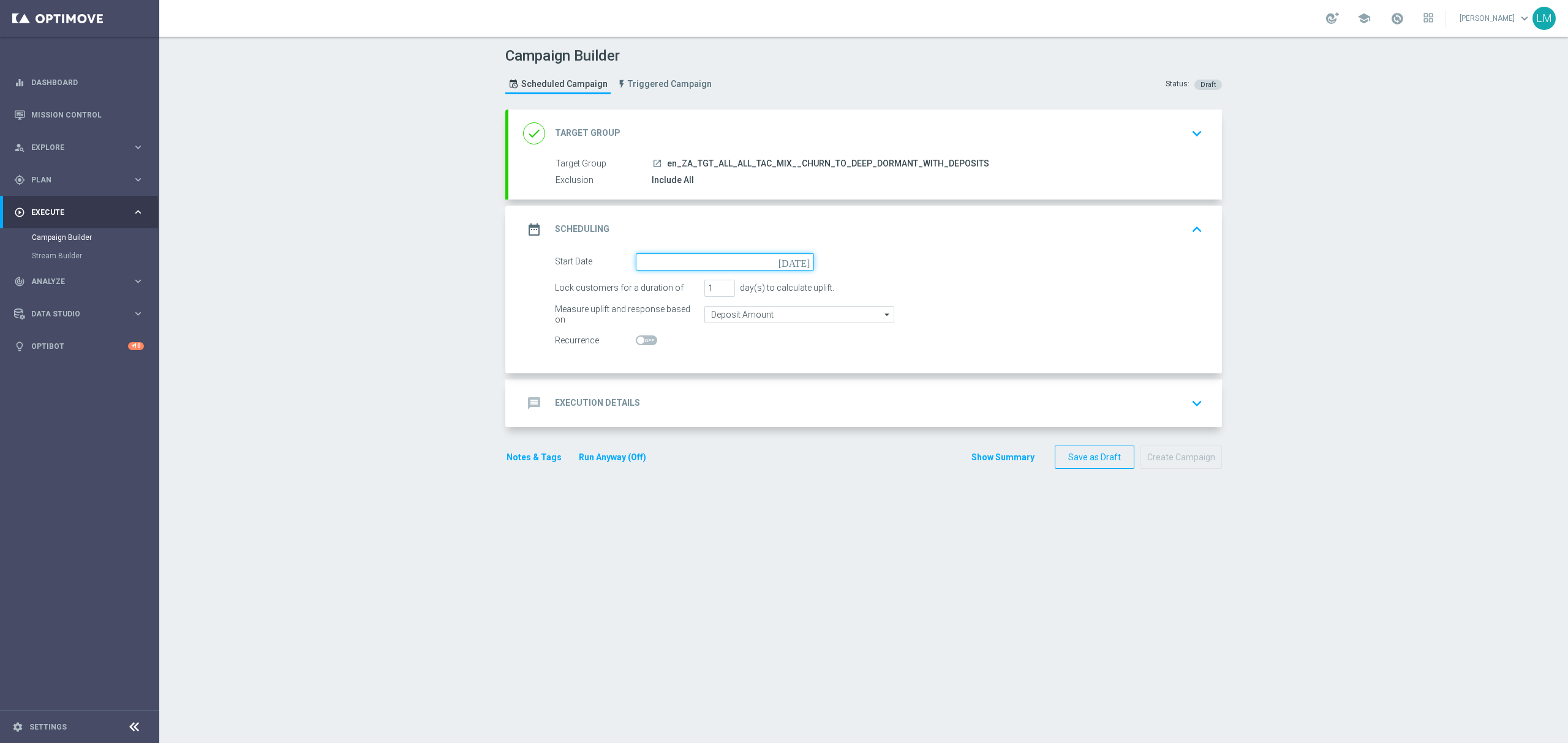
click at [799, 267] on input at bounding box center [725, 262] width 178 height 17
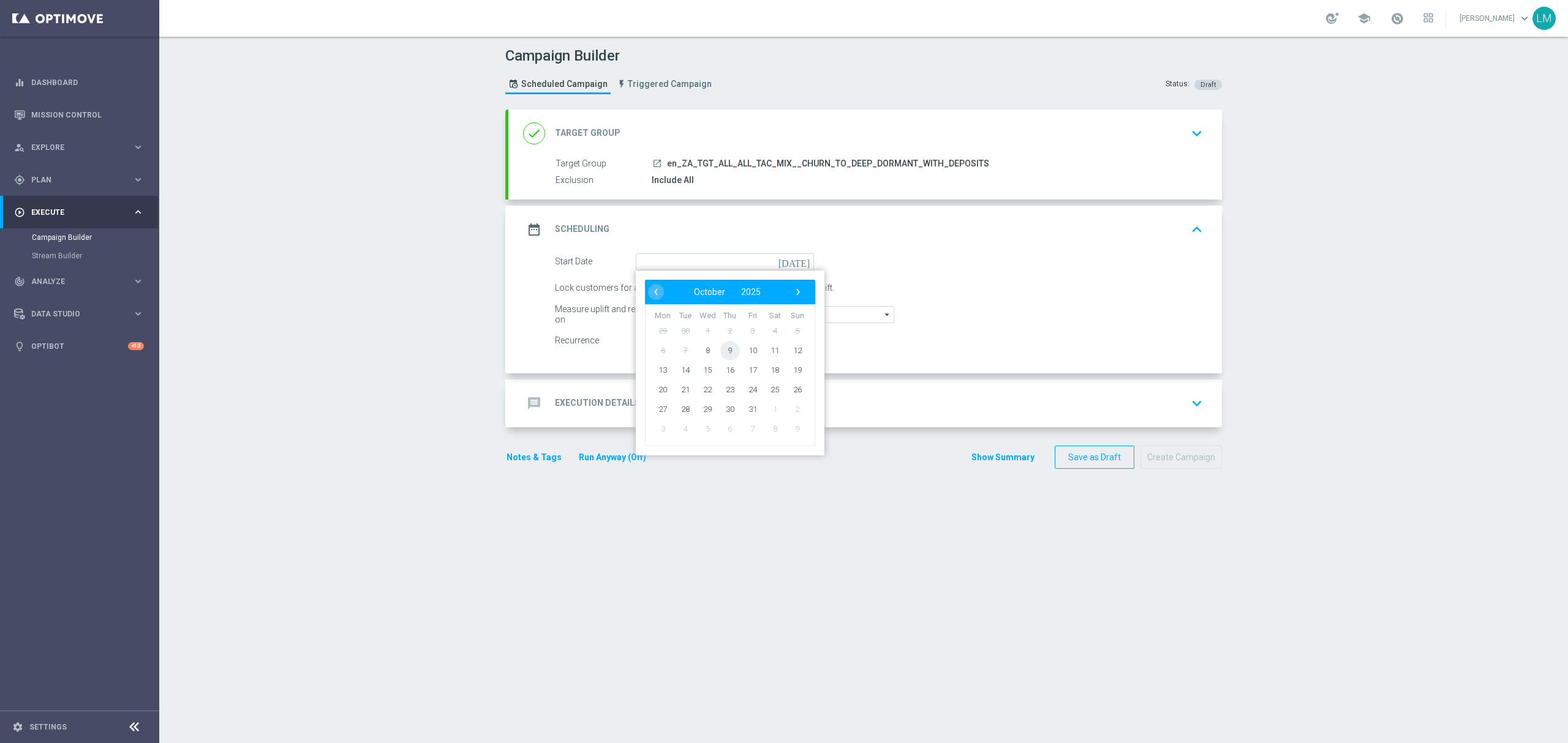
click at [726, 348] on span "9" at bounding box center [730, 350] width 20 height 20
type input "[DATE]"
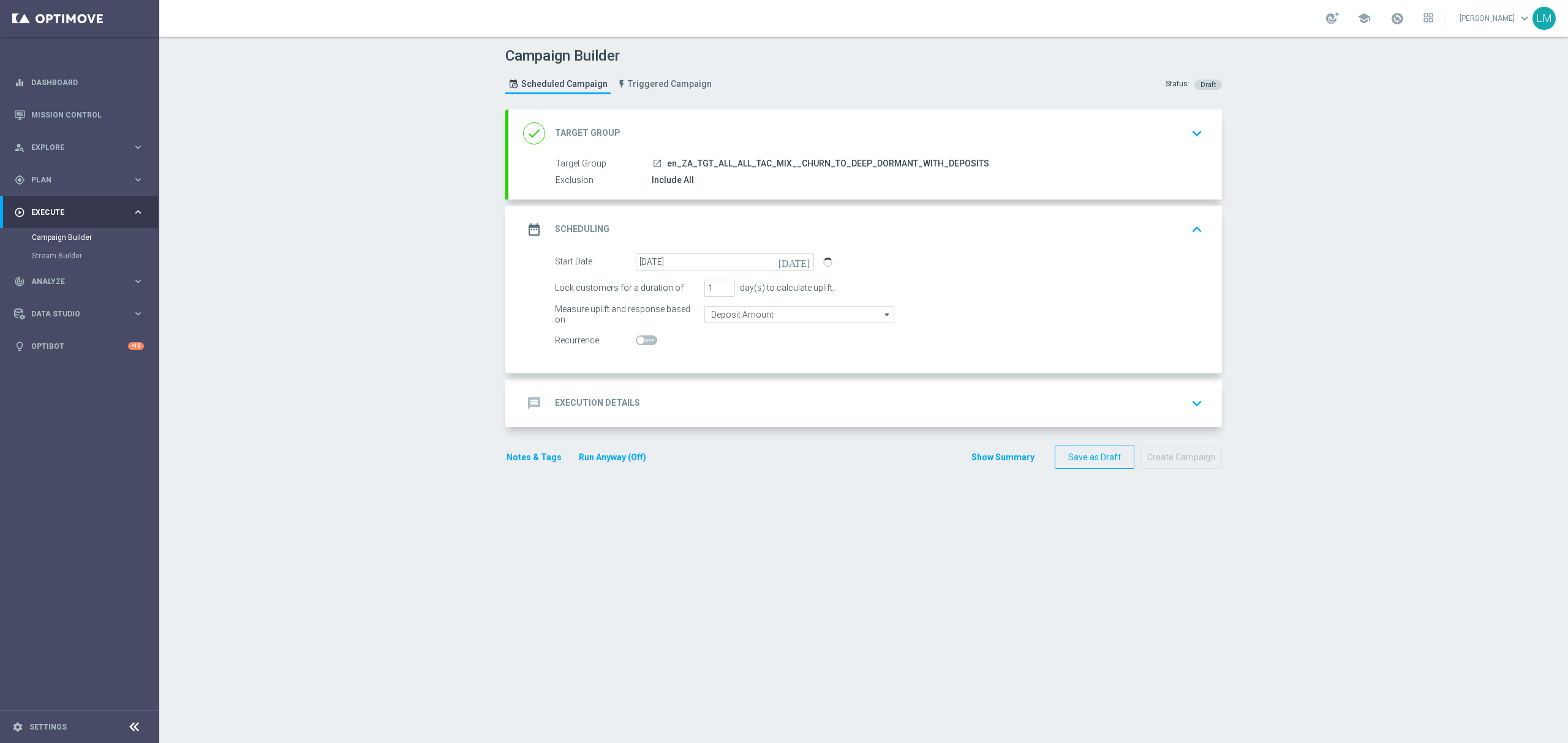
click at [721, 395] on div "message Execution Details keyboard_arrow_down" at bounding box center [865, 403] width 684 height 23
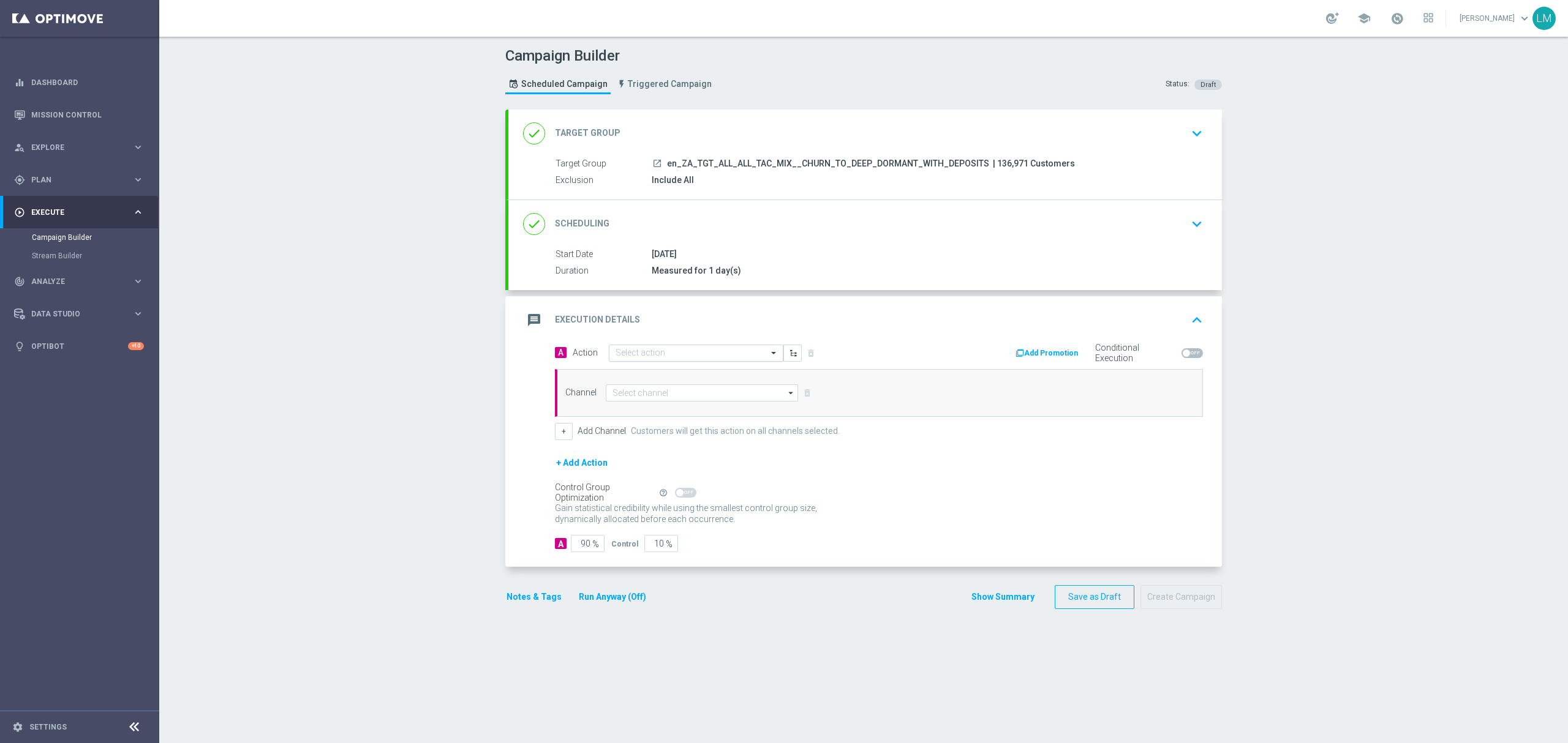
click at [667, 353] on input "text" at bounding box center [684, 353] width 137 height 11
paste input "en_ZA__POWERBALL_GREAT_RHINO_FREE_SPINS_COMBO_REACTIVATION_DORMANTS_REGULAR_REM…"
type input "en_ZA__POWERBALL_GREAT_RHINO_FREE_SPINS_COMBO_REACTIVATION_DORMANTS_REGULAR_REM…"
click at [658, 386] on button "add_new Create new action" at bounding box center [693, 391] width 169 height 14
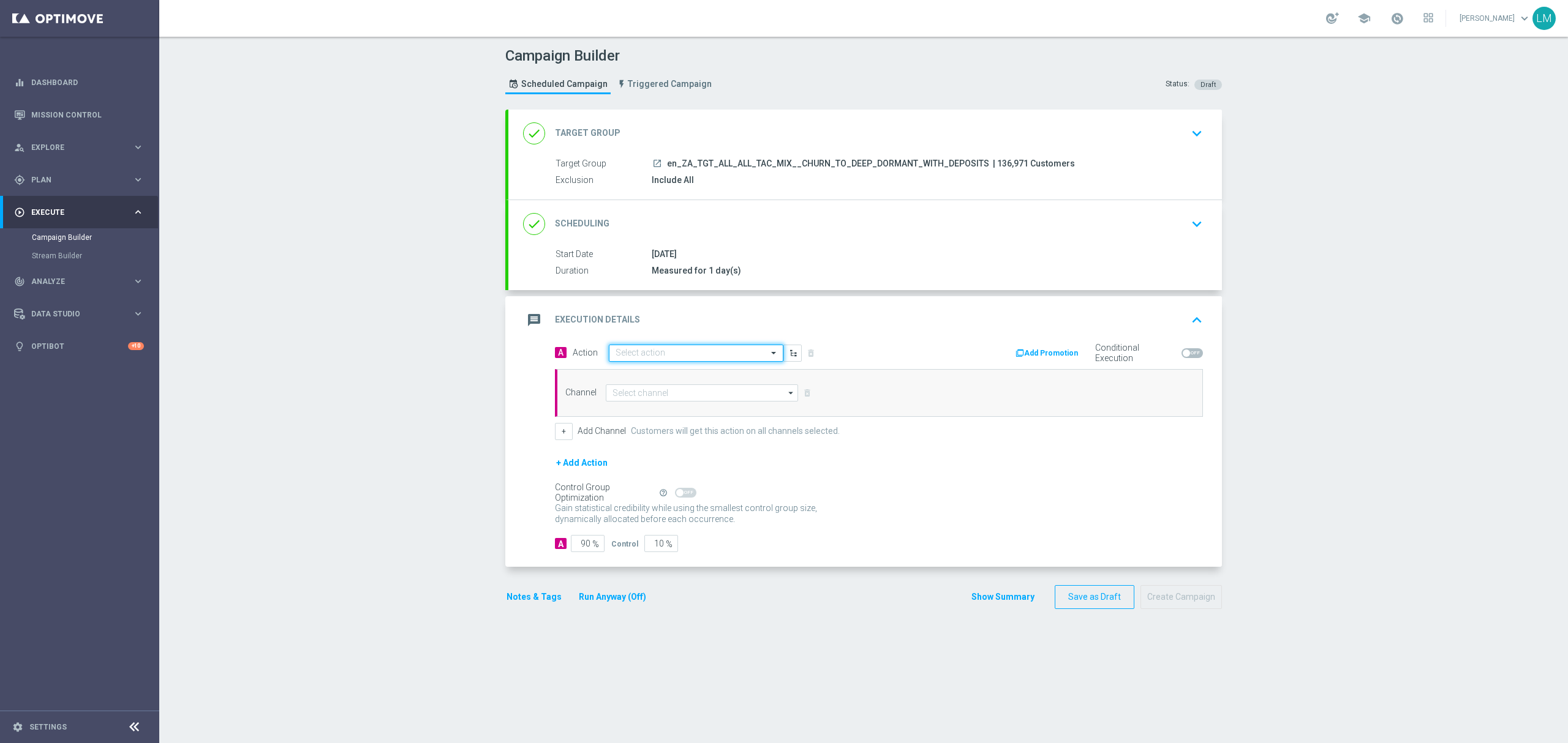
scroll to position [0, 0]
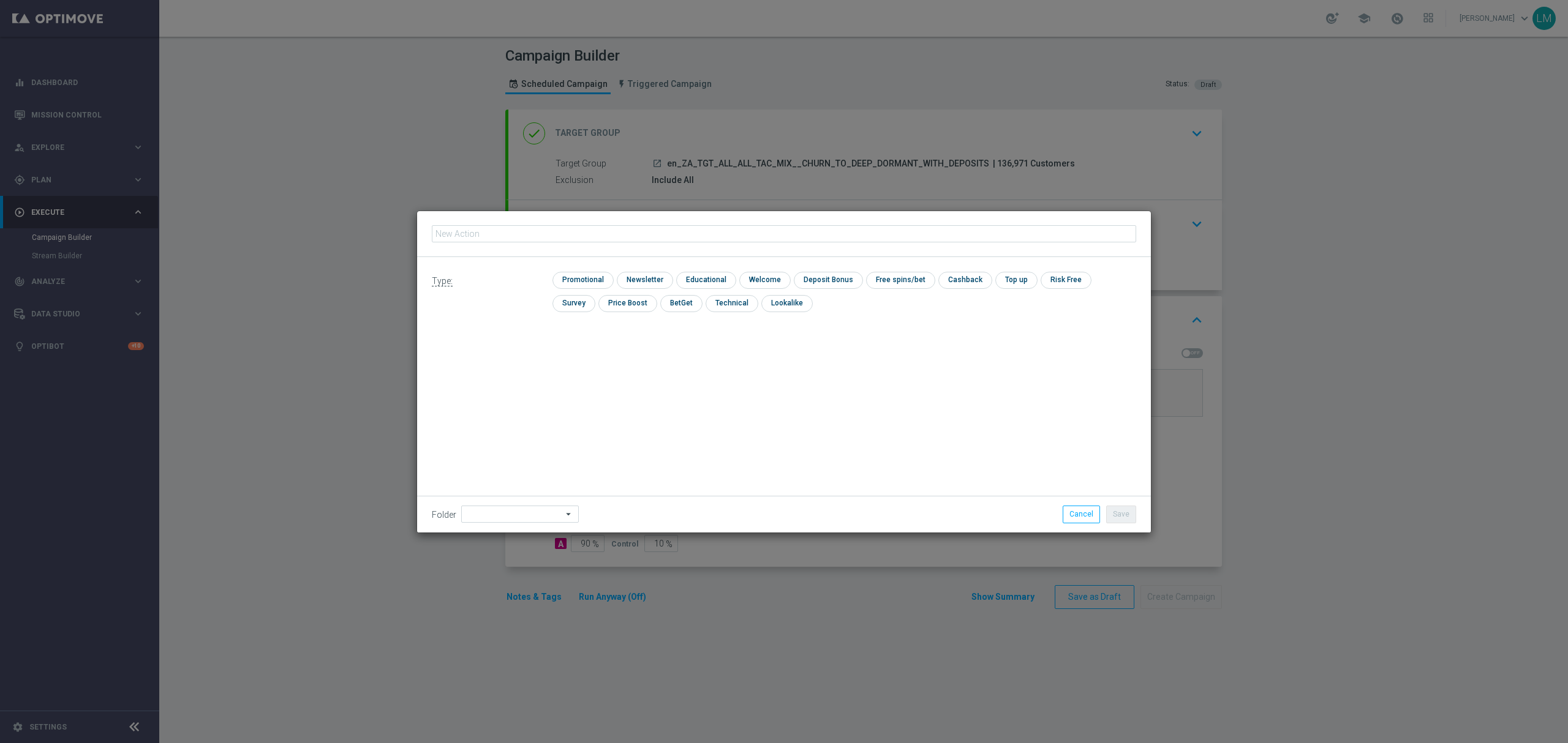
type input "en_ZA__POWERBALL_GREAT_RHINO_FREE_SPINS_COMBO_REACTIVATION_DORMANTS_REGULAR_REM…"
click at [583, 274] on input "checkbox" at bounding box center [581, 280] width 58 height 17
checkbox input "true"
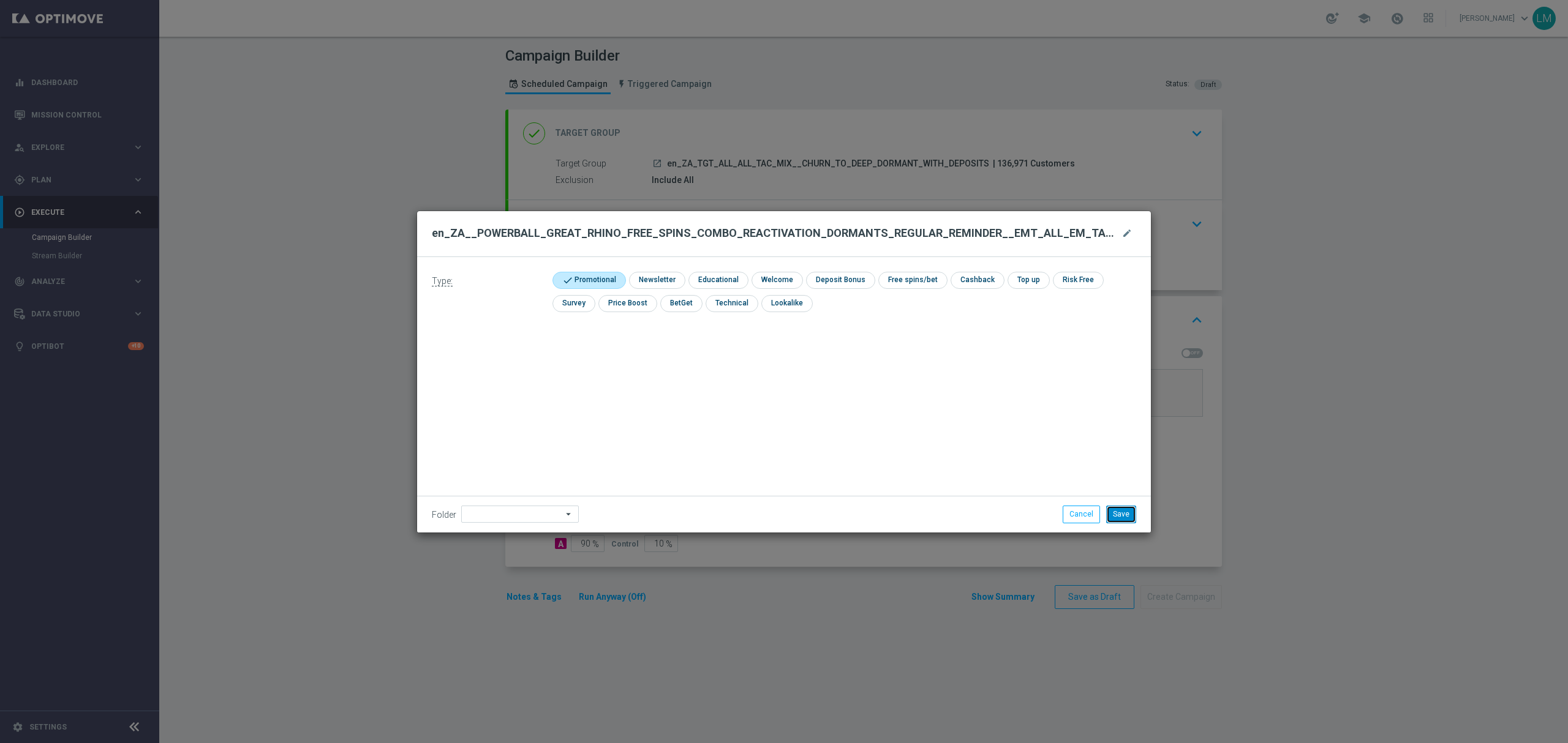
click at [1122, 516] on button "Save" at bounding box center [1121, 514] width 30 height 17
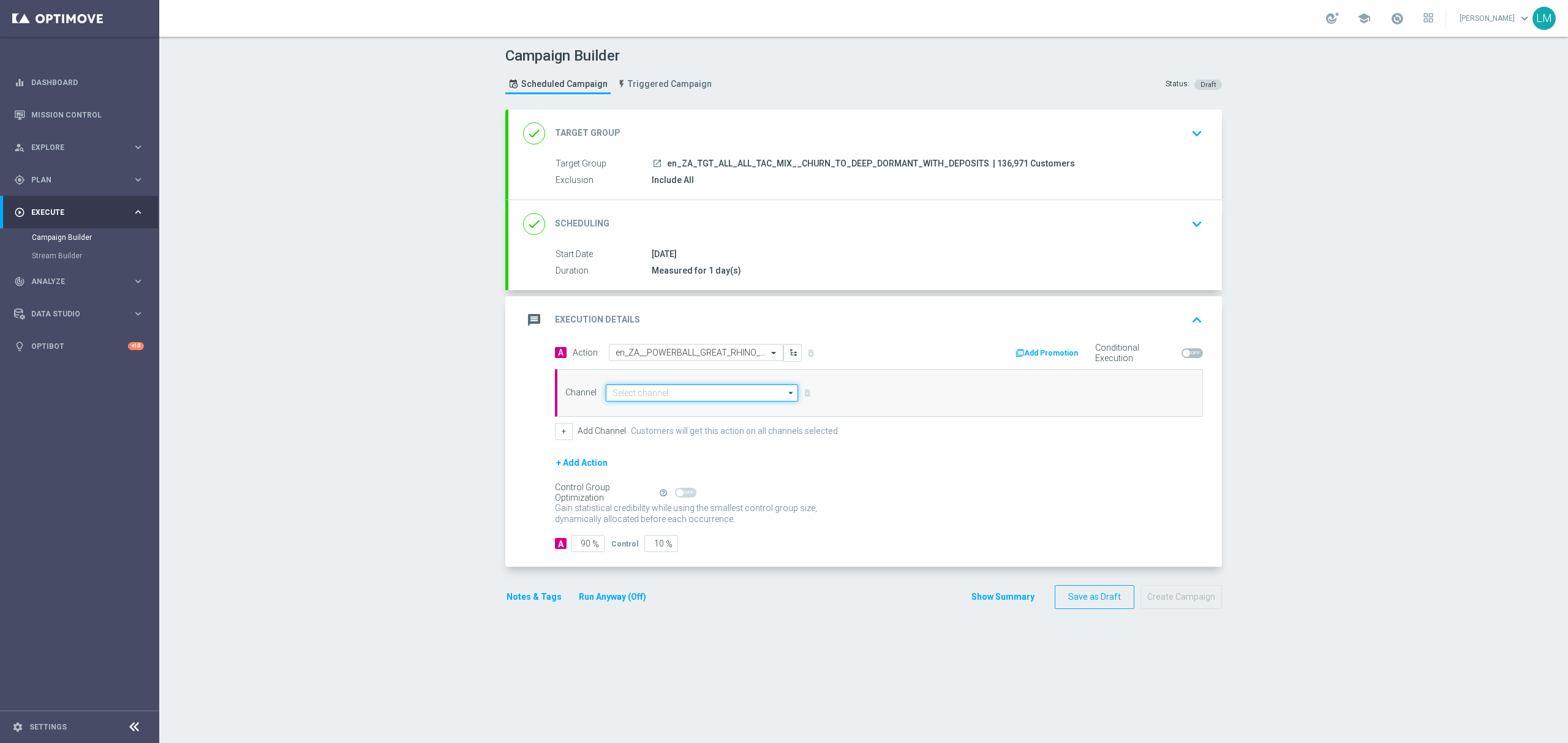
click at [659, 393] on input at bounding box center [702, 393] width 192 height 17
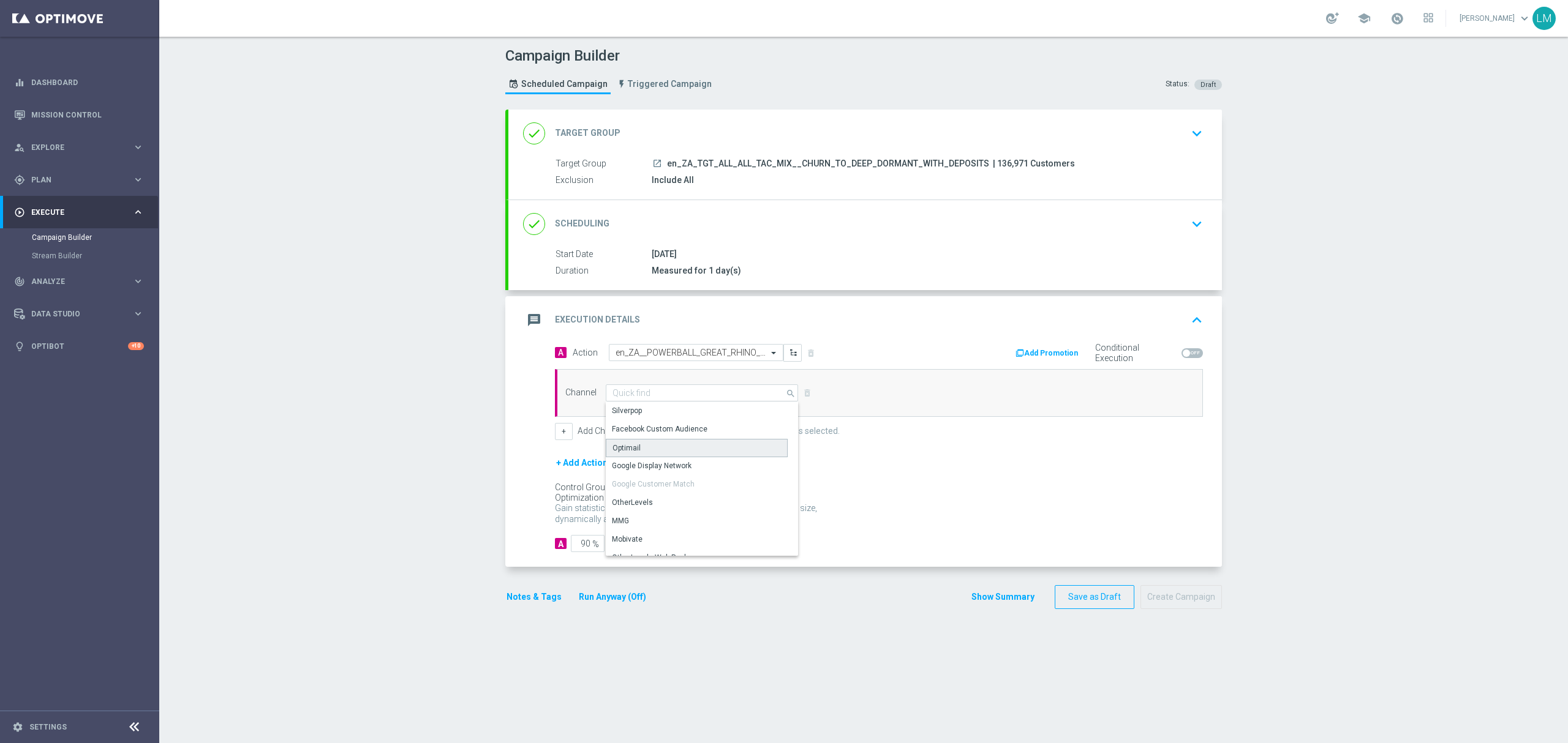
click at [617, 447] on div "Optimail" at bounding box center [626, 448] width 28 height 11
type input "Optimail"
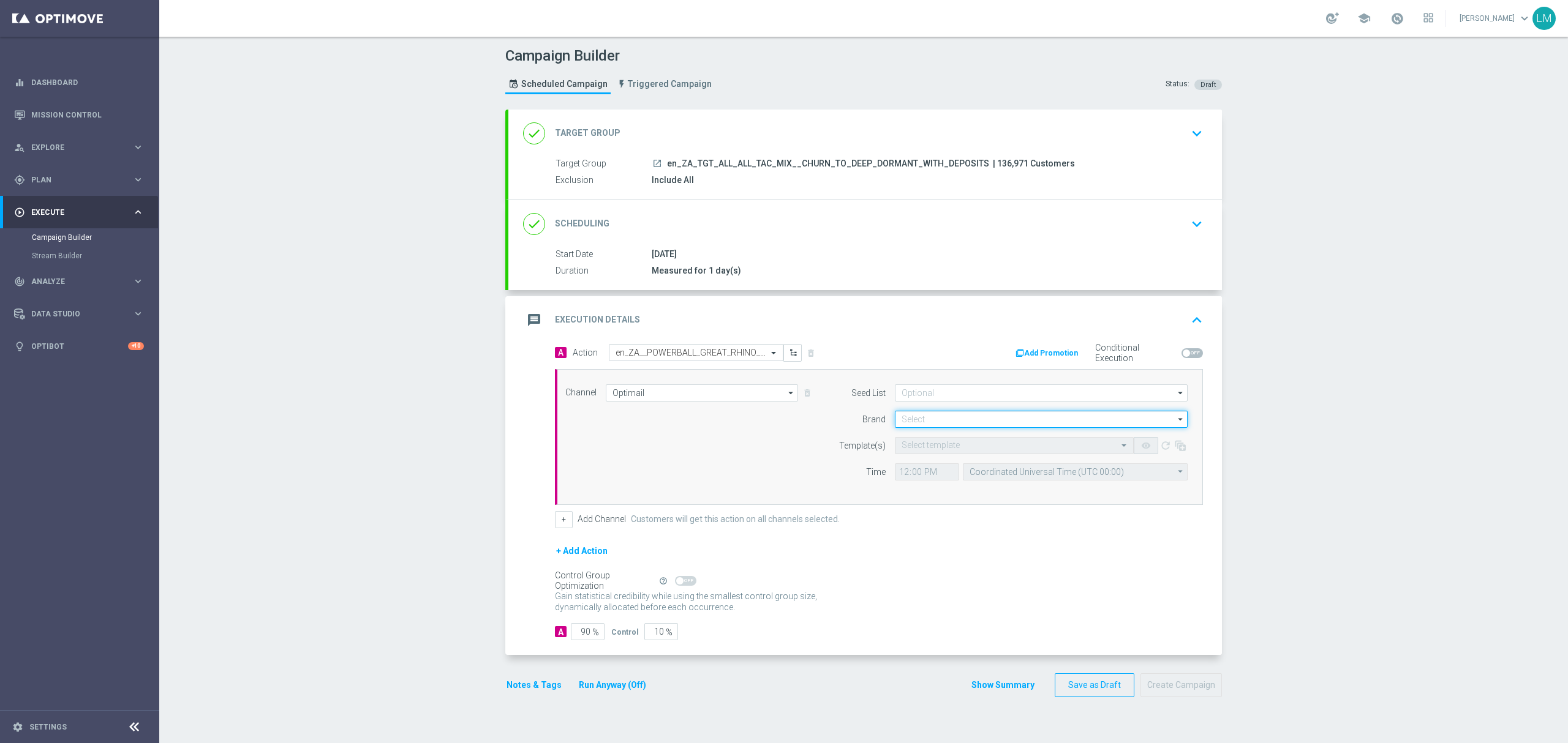
click at [924, 420] on input at bounding box center [1041, 419] width 293 height 17
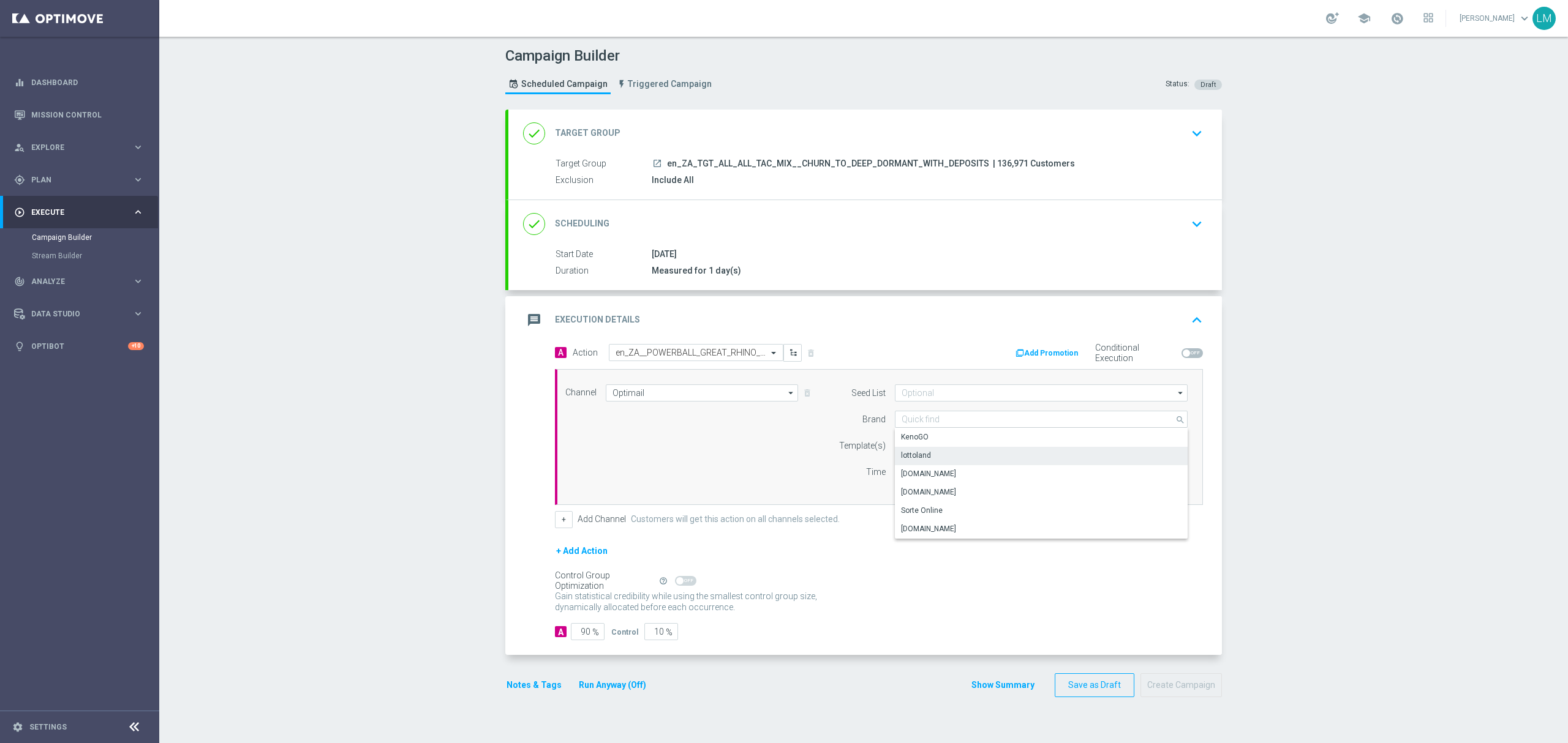
click at [931, 459] on div "lottoland" at bounding box center [1042, 455] width 293 height 17
type input "lottoland"
click at [924, 446] on input "text" at bounding box center [1002, 446] width 201 height 11
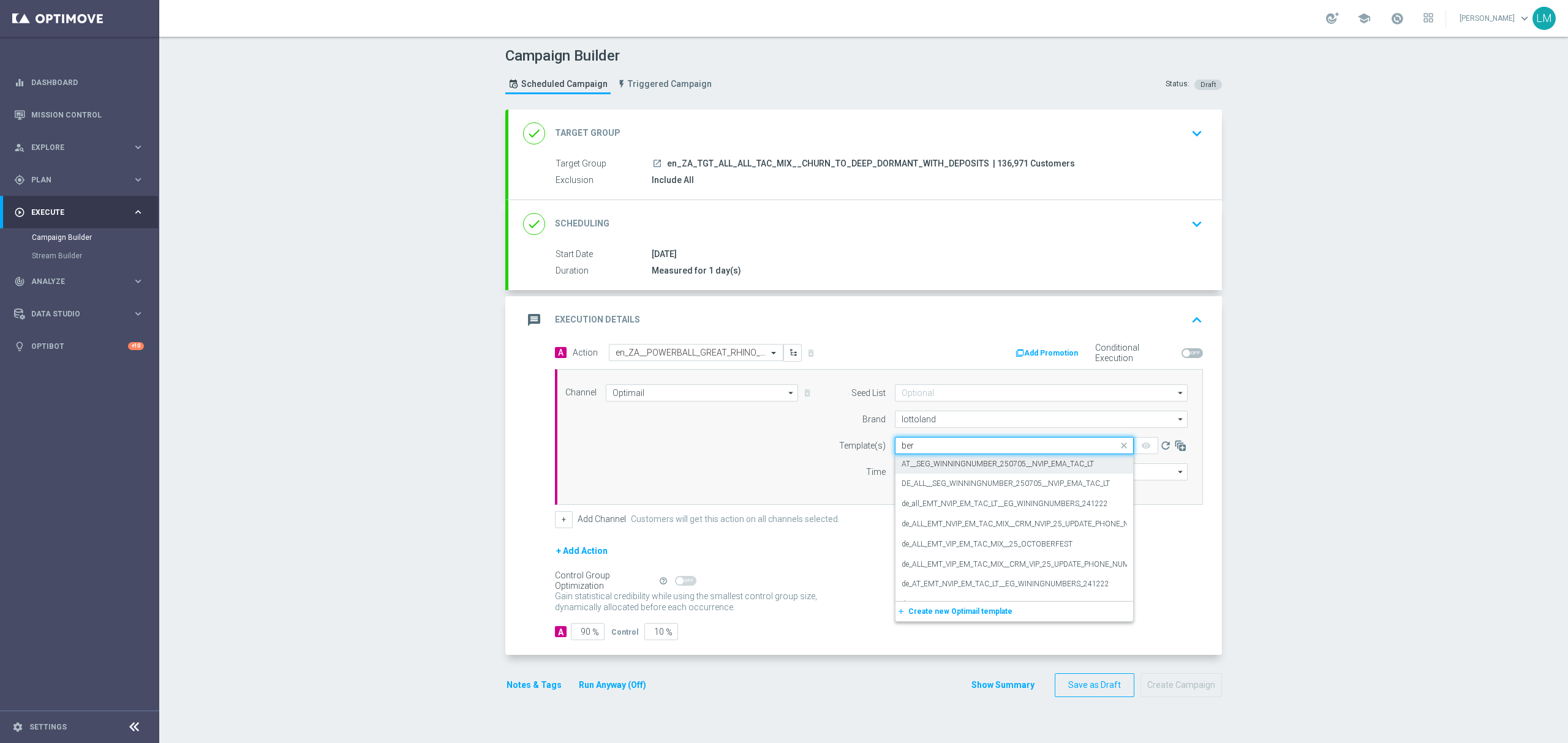
click at [932, 449] on input "ber" at bounding box center [1002, 446] width 201 height 11
paste input "en_ZA__POWERBALL_GREAT_RHINO_FREE_SPINS_COMBO_REACTIVATION_DORMANTS_REGULAR_REM…"
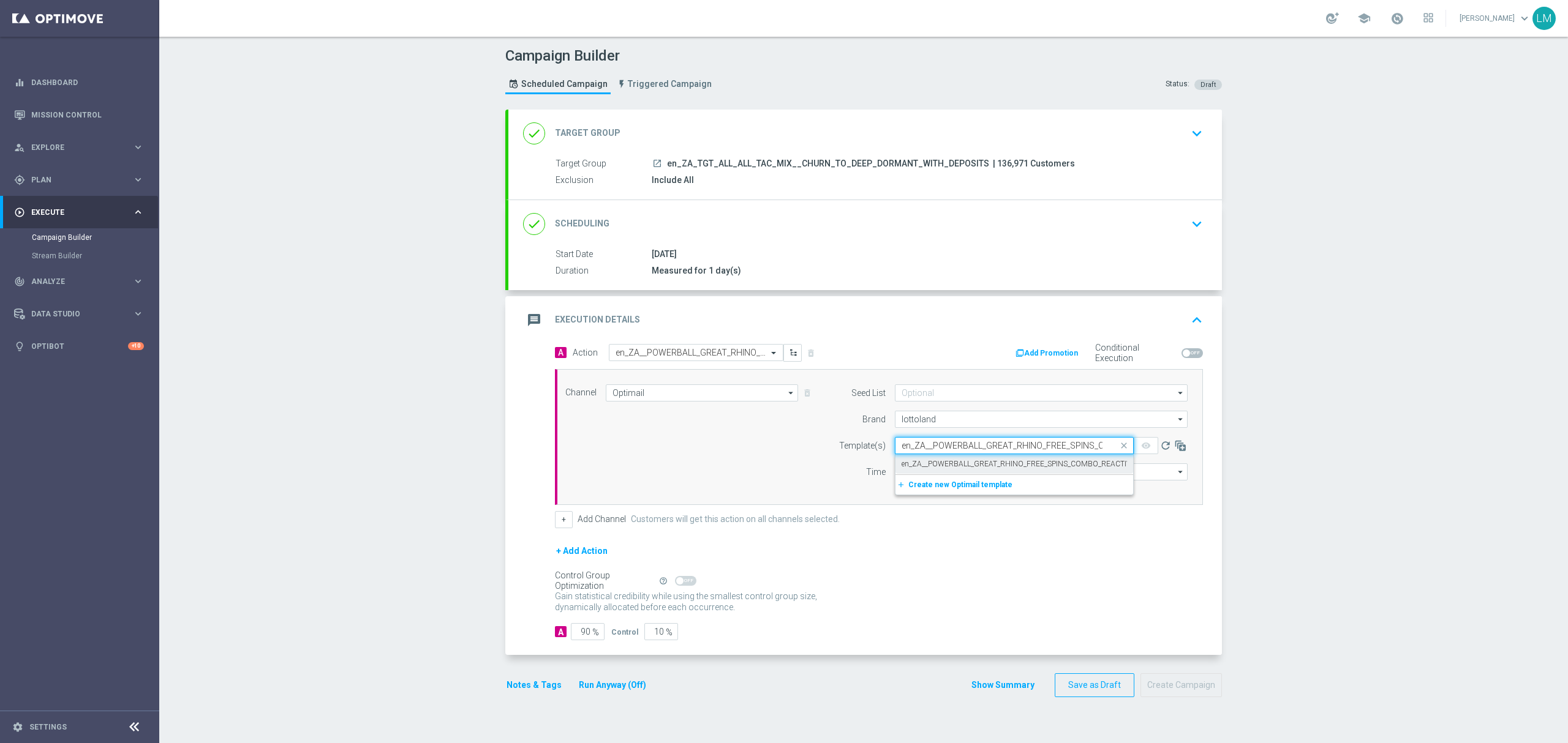
scroll to position [0, 311]
click at [926, 469] on label "en_ZA__POWERBALL_GREAT_RHINO_FREE_SPINS_COMBO_REACTIVATION_DORMANTS_REGULAR_REM…" at bounding box center [1126, 464] width 449 height 11
type input "en_ZA__POWERBALL_GREAT_RHINO_FREE_SPINS_COMBO_REACTIVATION_DORMANTS_REGULAR_REM…"
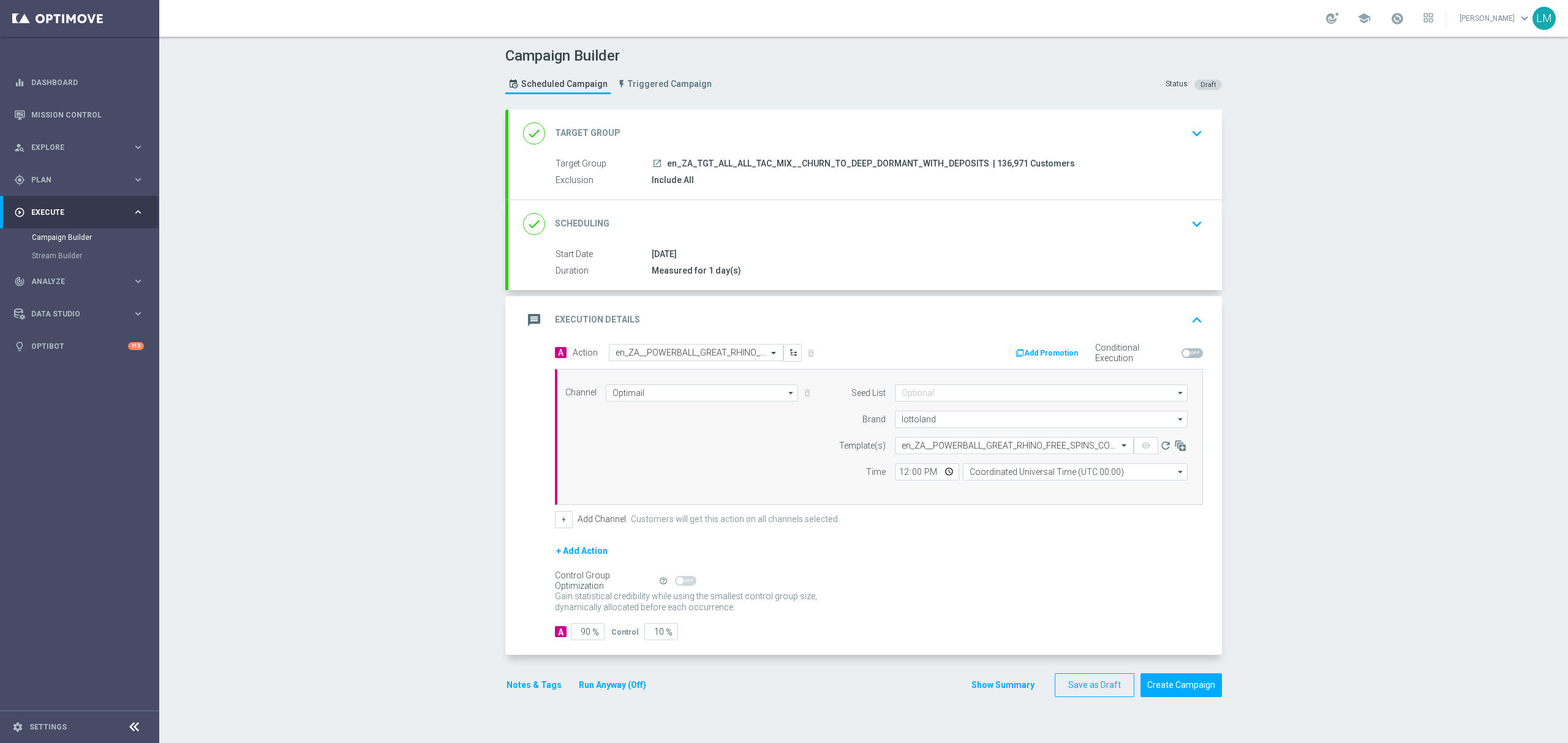
scroll to position [0, 0]
click at [976, 478] on input "Coordinated Universal Time (UTC 00:00)" at bounding box center [1075, 471] width 225 height 17
click at [993, 491] on div "Central European Time ([GEOGRAPHIC_DATA]) (UTC +02:00)" at bounding box center [1068, 490] width 200 height 11
type input "Central European Time ([GEOGRAPHIC_DATA]) (UTC +02:00)"
click at [651, 631] on input "10" at bounding box center [661, 631] width 34 height 17
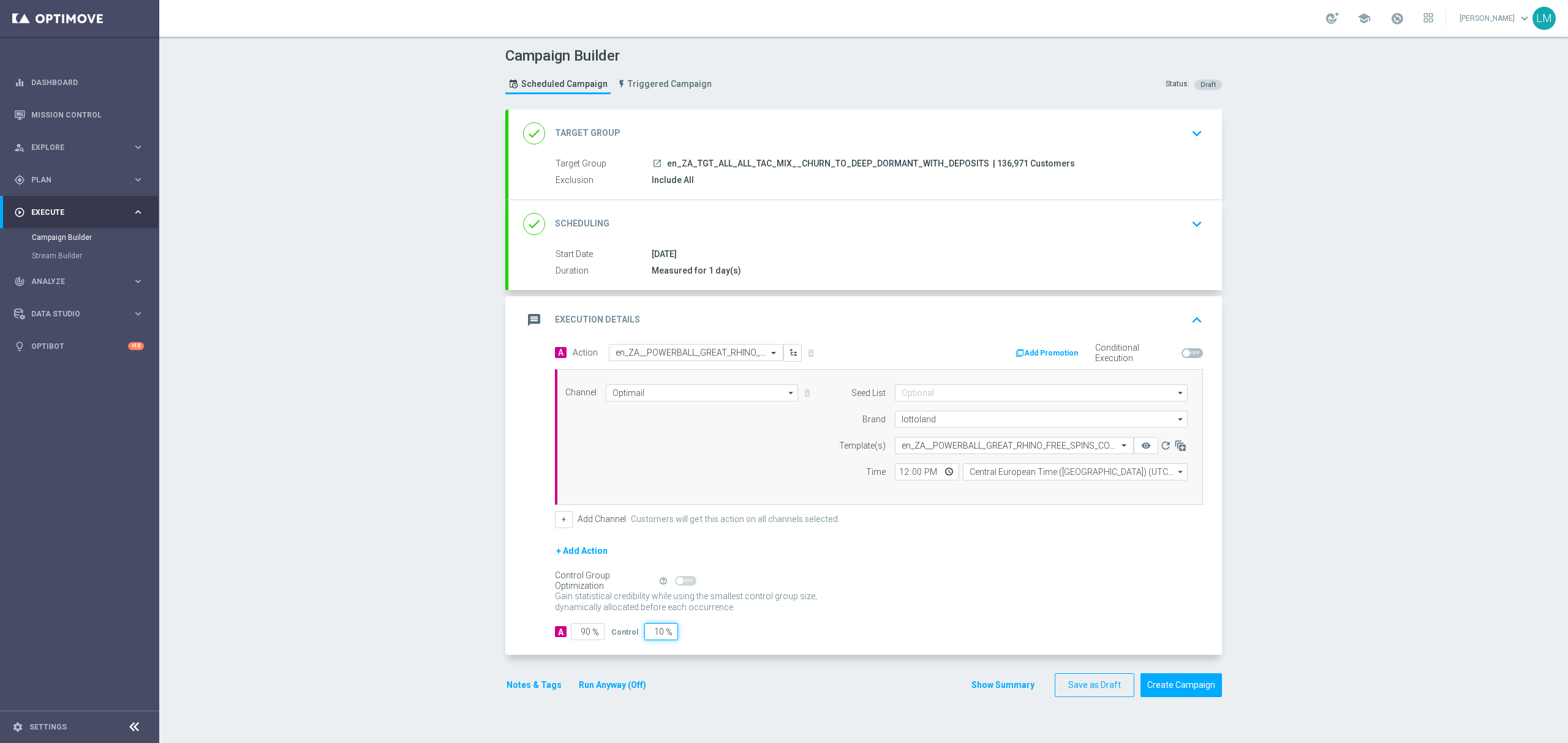
click at [651, 631] on input "10" at bounding box center [661, 631] width 34 height 17
type input "5"
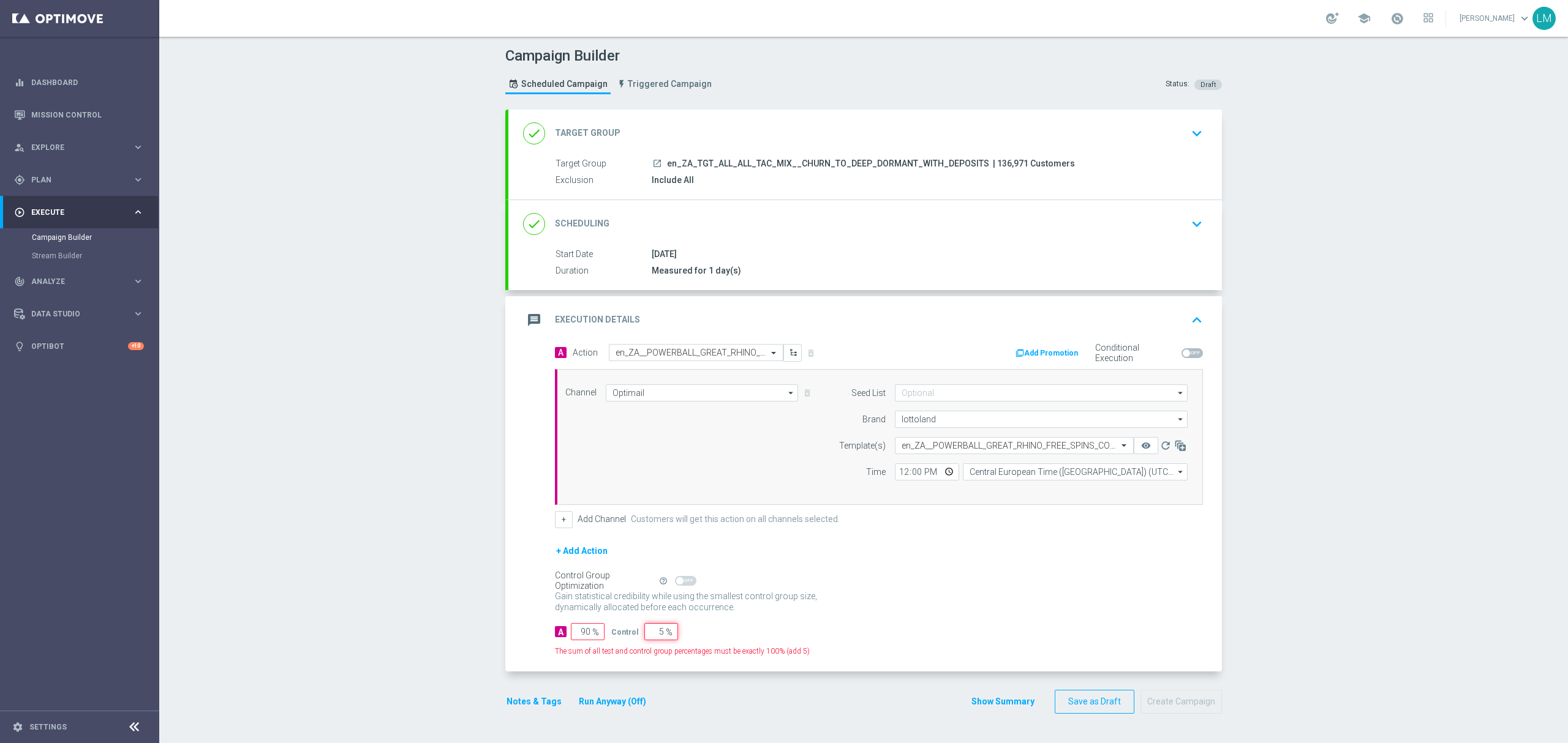
type input "95"
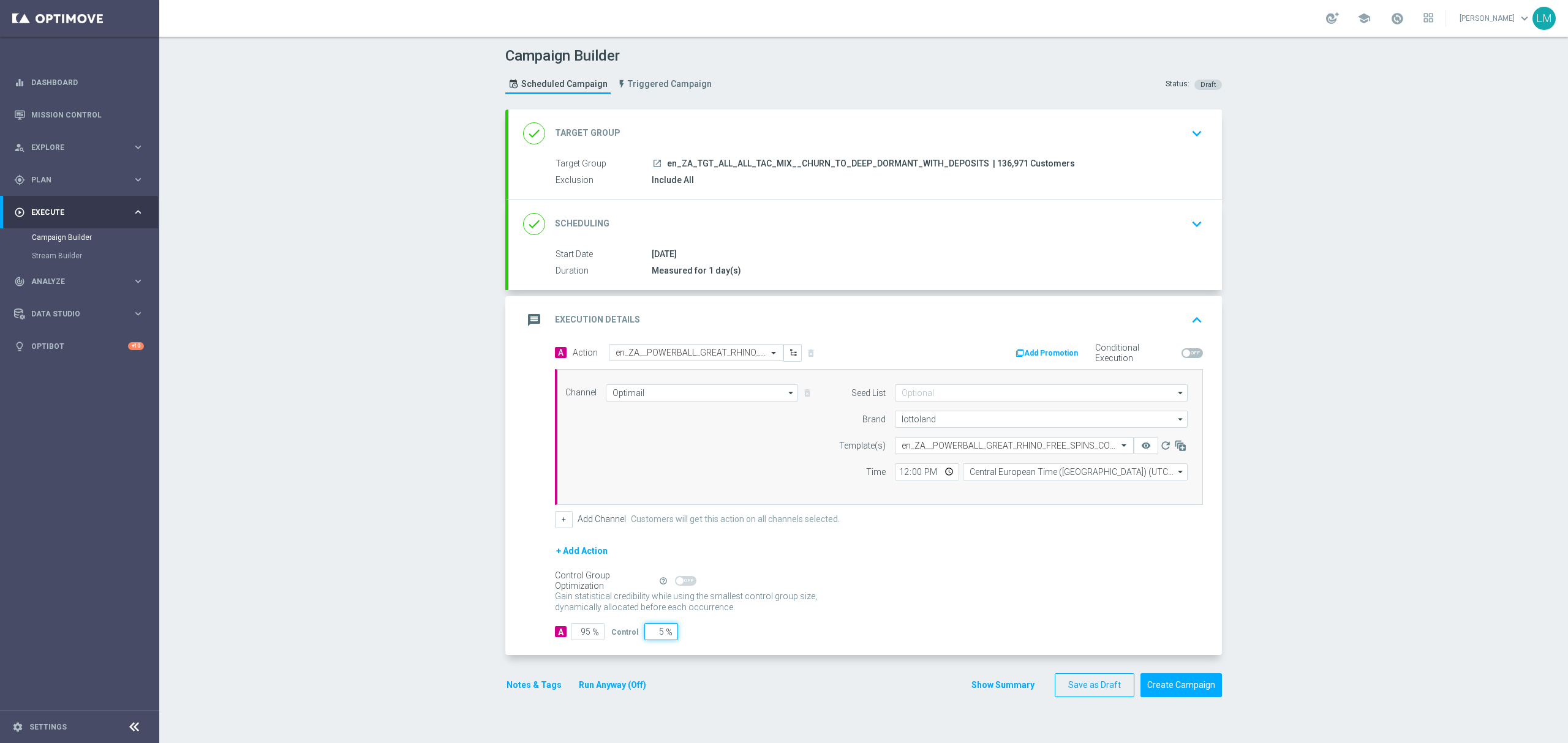
type input "5"
click at [877, 563] on div "+ Add Action" at bounding box center [878, 559] width 648 height 31
click at [375, 271] on div "Campaign Builder Scheduled Campaign Triggered Campaign Status: Draft done Targe…" at bounding box center [863, 389] width 1409 height 707
click at [1211, 691] on button "Create Campaign" at bounding box center [1181, 685] width 81 height 24
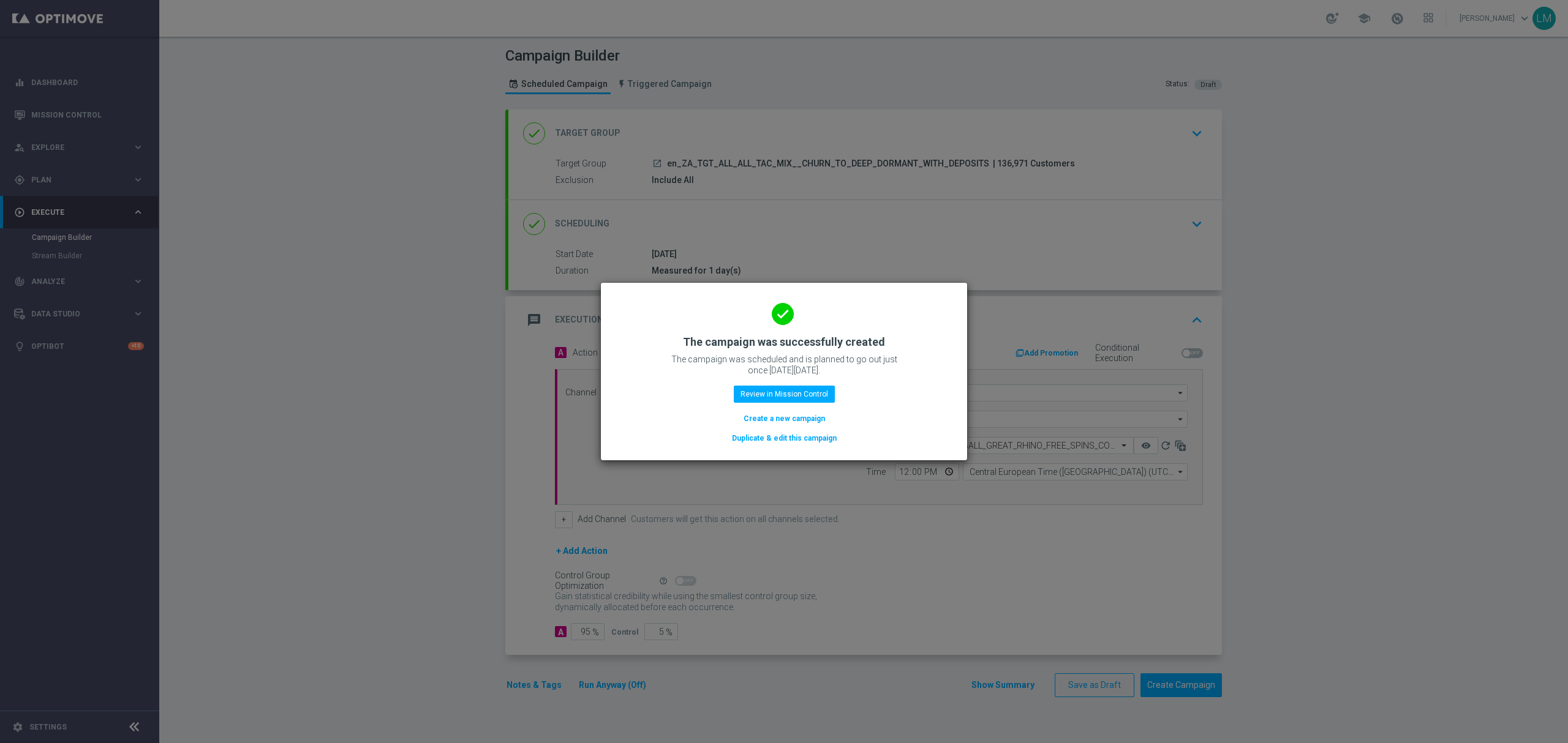
drag, startPoint x: 792, startPoint y: 420, endPoint x: 757, endPoint y: 608, distance: 191.2
click at [792, 420] on button "Create a new campaign" at bounding box center [784, 418] width 84 height 13
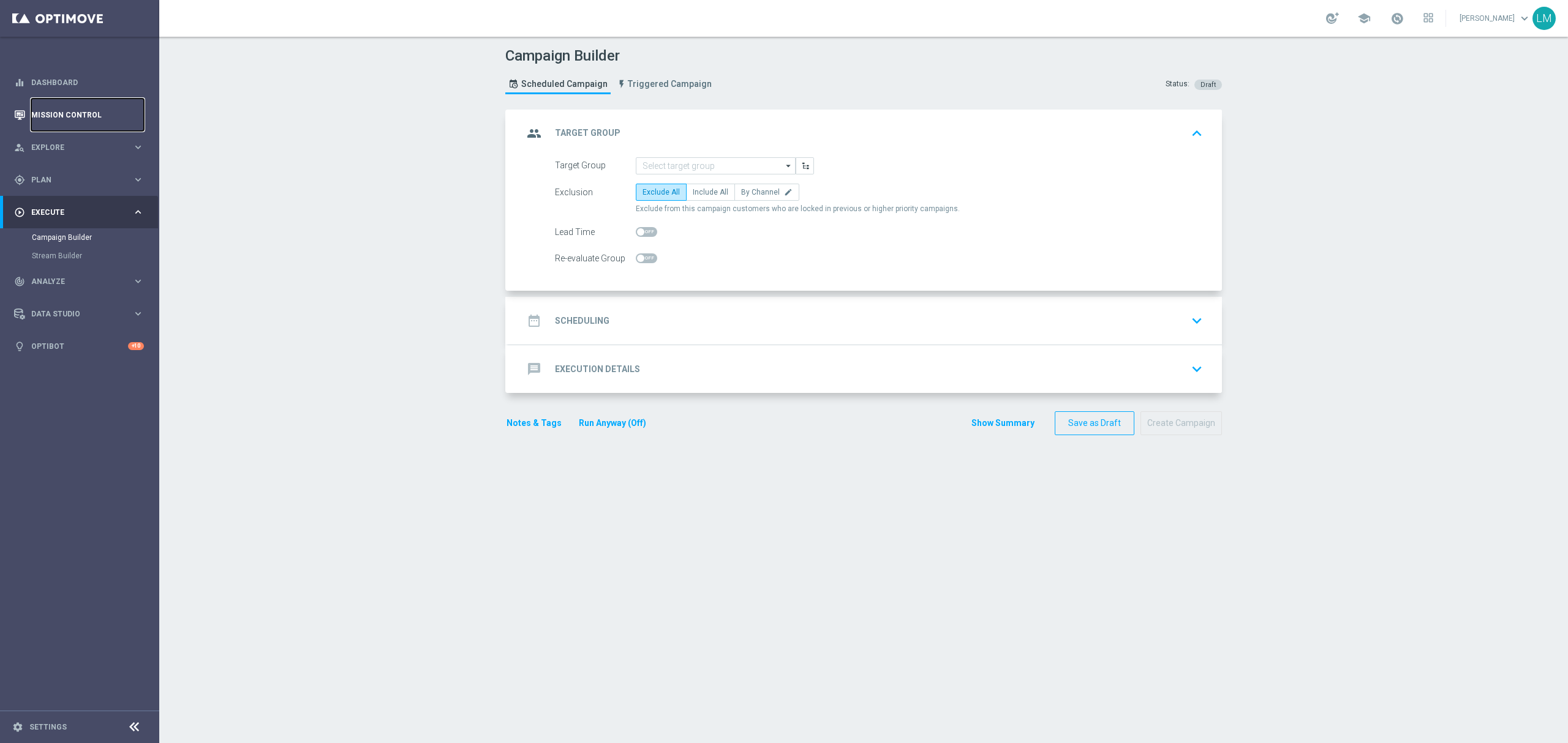
click at [93, 125] on link "Mission Control" at bounding box center [87, 114] width 113 height 32
